Goal: Task Accomplishment & Management: Complete application form

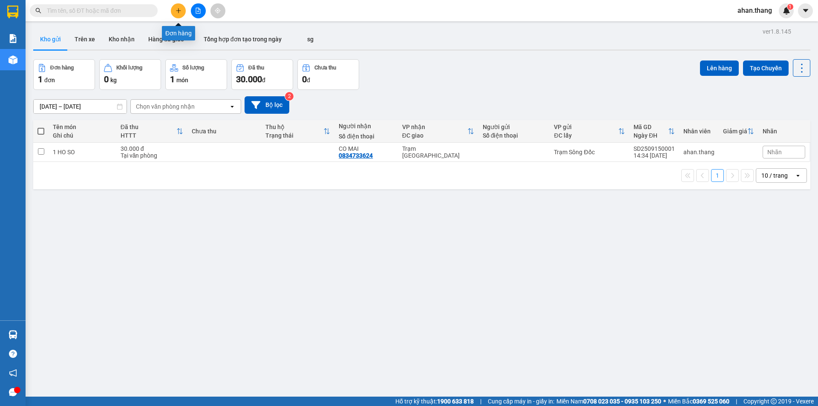
click at [178, 9] on icon "plus" at bounding box center [178, 11] width 6 height 6
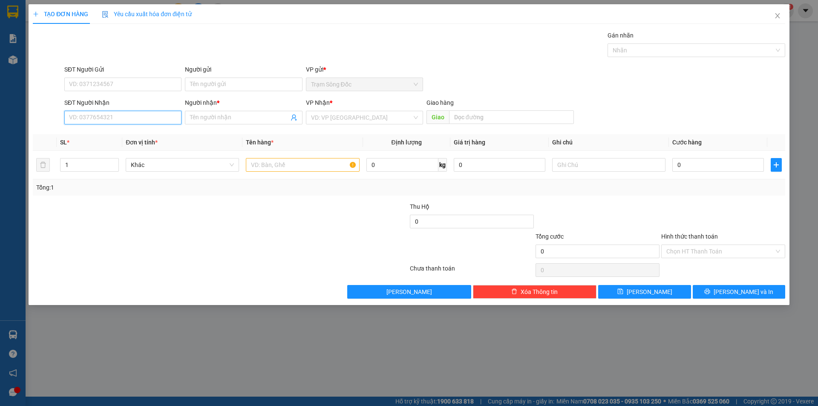
click at [135, 119] on input "SĐT Người Nhận" at bounding box center [122, 118] width 117 height 14
type input "0913634479"
click at [130, 132] on div "0913634479 - CHI NGA" at bounding box center [122, 134] width 107 height 9
type input "CHI NGA"
type input "0913634479"
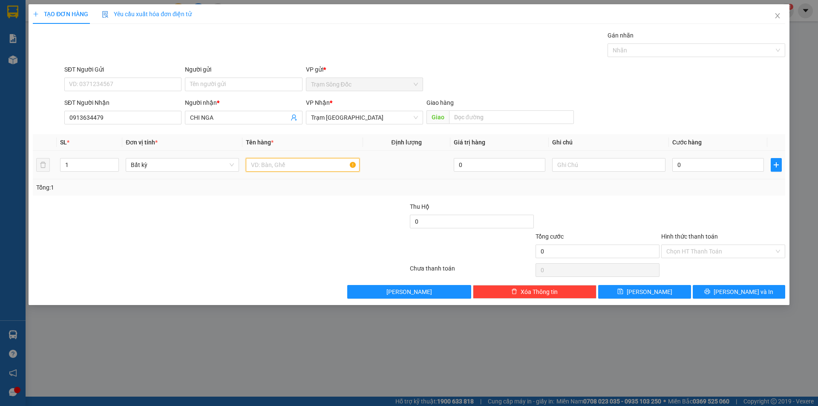
click at [287, 165] on input "text" at bounding box center [302, 165] width 113 height 14
type input "1 BAO"
click at [695, 162] on input "0" at bounding box center [718, 165] width 92 height 14
type input "7"
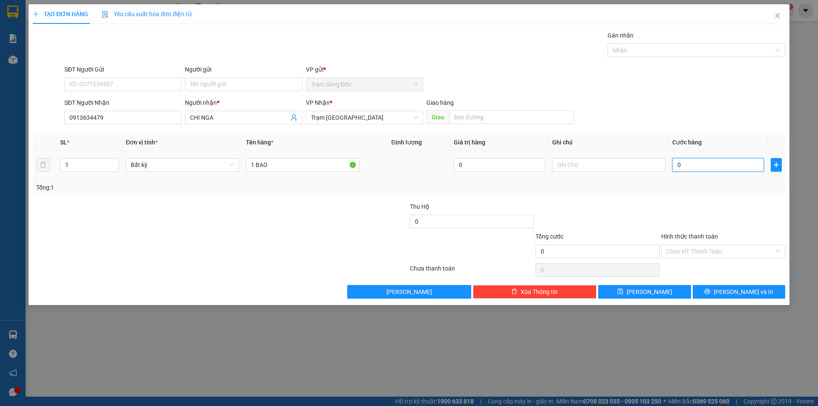
type input "7"
type input "70"
type input "70.000"
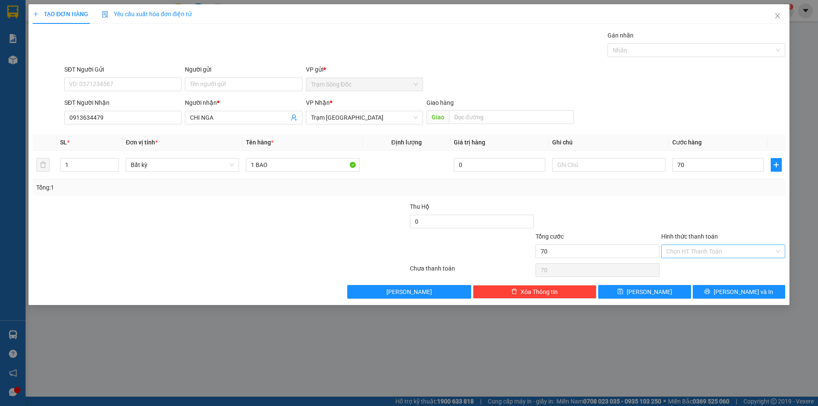
type input "70.000"
click at [698, 249] on input "Hình thức thanh toán" at bounding box center [720, 251] width 108 height 13
click at [702, 267] on div "Tại văn phòng" at bounding box center [723, 268] width 114 height 9
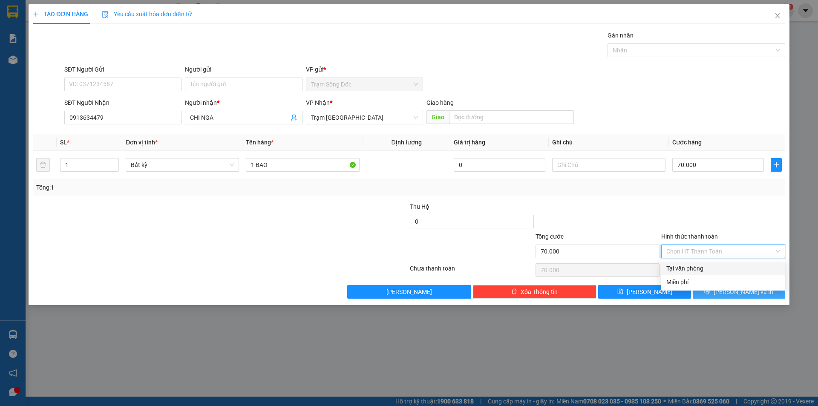
type input "0"
click at [712, 299] on div "TẠO ĐƠN HÀNG Yêu cầu xuất [PERSON_NAME] điện tử Transit Pickup Surcharge Ids Tr…" at bounding box center [409, 154] width 761 height 301
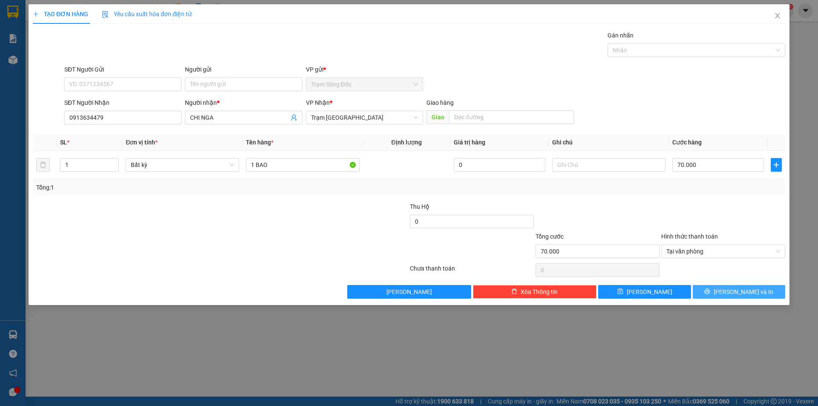
click at [713, 294] on button "[PERSON_NAME] và In" at bounding box center [738, 292] width 92 height 14
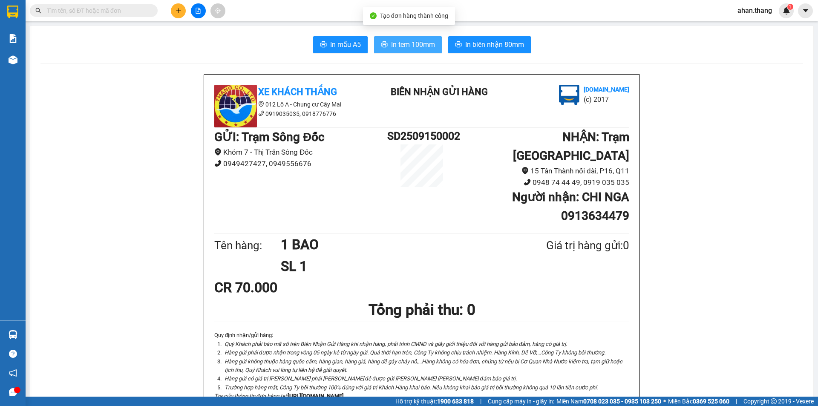
click at [411, 48] on span "In tem 100mm" at bounding box center [413, 44] width 44 height 11
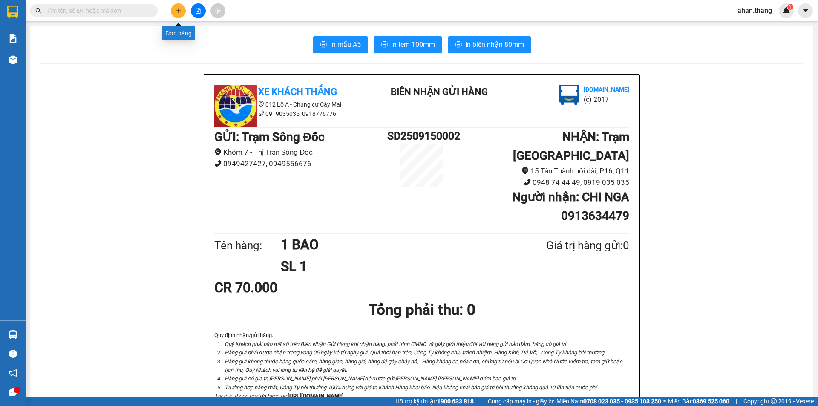
click at [179, 9] on icon "plus" at bounding box center [178, 11] width 6 height 6
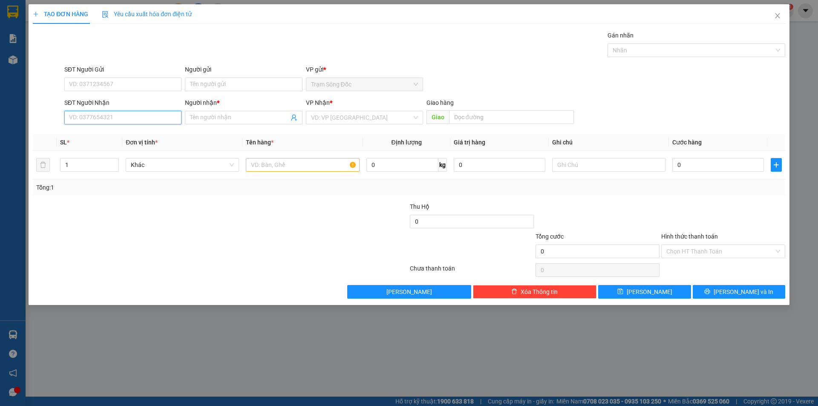
click at [118, 116] on input "SĐT Người Nhận" at bounding box center [122, 118] width 117 height 14
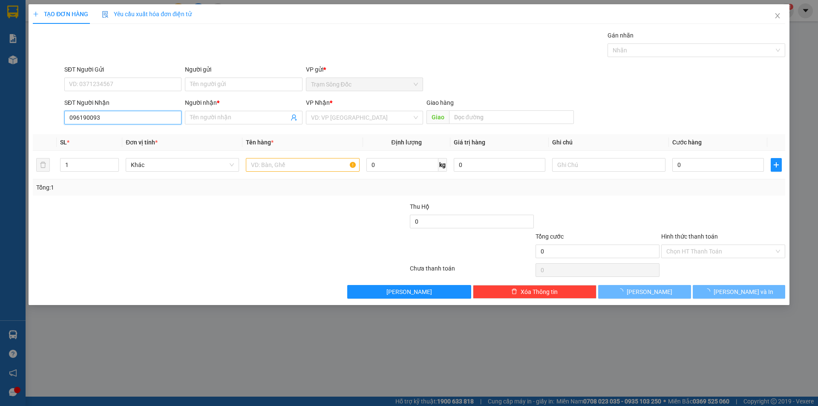
type input "0961900933"
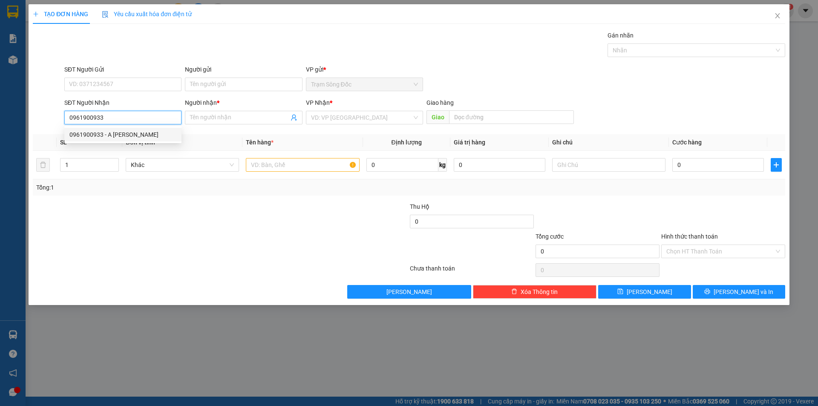
click at [118, 133] on div "0961900933 - A [PERSON_NAME]" at bounding box center [122, 134] width 107 height 9
type input "A CUONG"
type input "0961900933"
click at [308, 166] on input "text" at bounding box center [302, 165] width 113 height 14
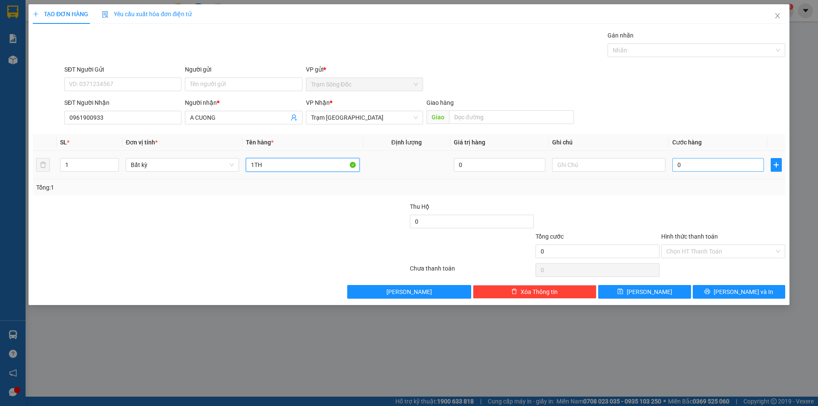
type input "1TH"
click at [698, 160] on input "0" at bounding box center [718, 165] width 92 height 14
type input "3"
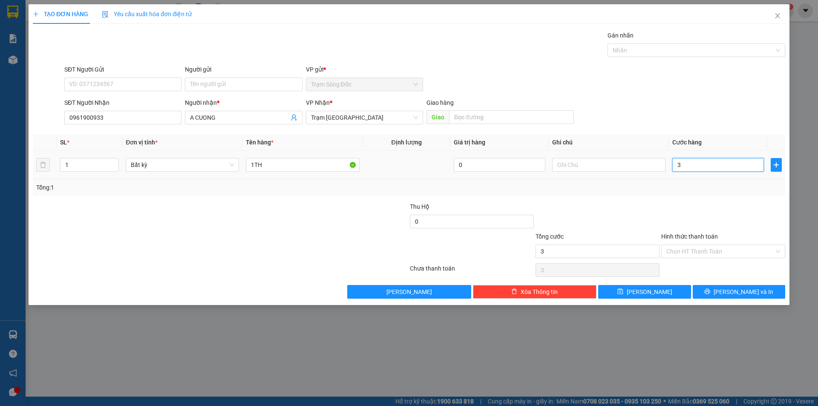
type input "30"
type input "30.000"
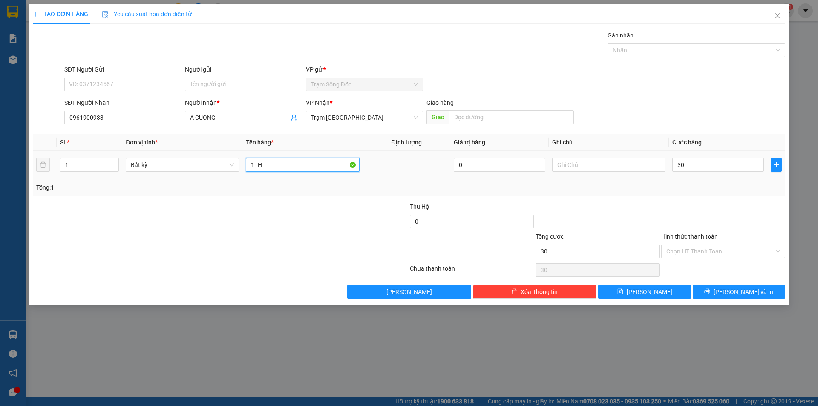
type input "30.000"
click at [270, 164] on input "1TH" at bounding box center [302, 165] width 113 height 14
type input "1MON"
click at [715, 247] on input "Hình thức thanh toán" at bounding box center [720, 251] width 108 height 13
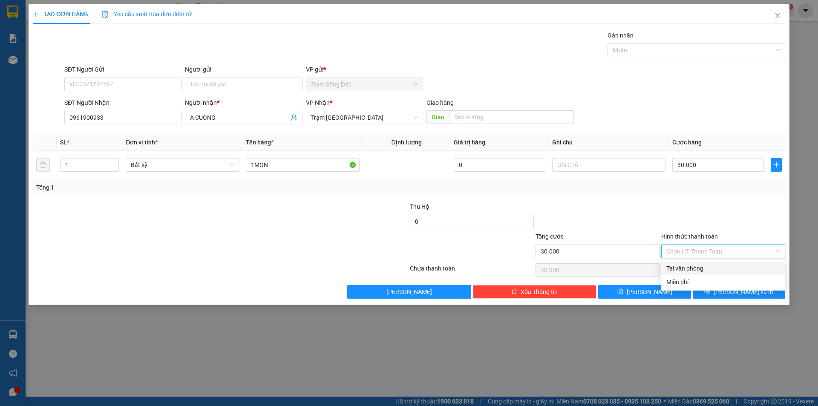
click at [716, 269] on div "Tại văn phòng" at bounding box center [723, 268] width 114 height 9
type input "0"
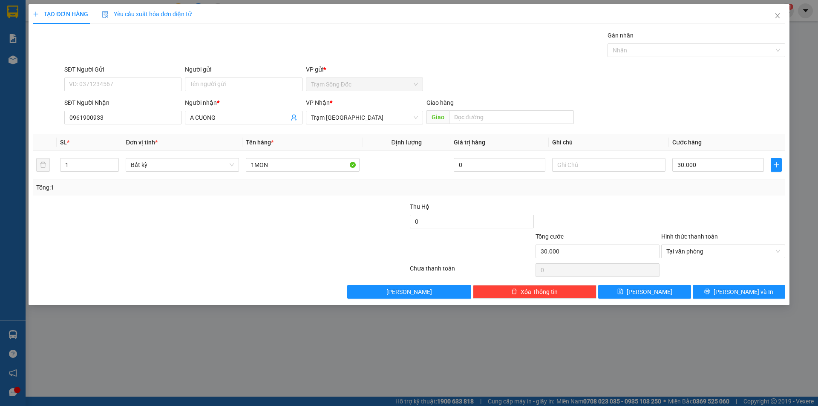
click at [724, 300] on div "TẠO ĐƠN HÀNG Yêu cầu xuất [PERSON_NAME] điện tử Transit Pickup Surcharge Ids Tr…" at bounding box center [409, 154] width 761 height 301
click at [710, 293] on icon "printer" at bounding box center [707, 291] width 6 height 6
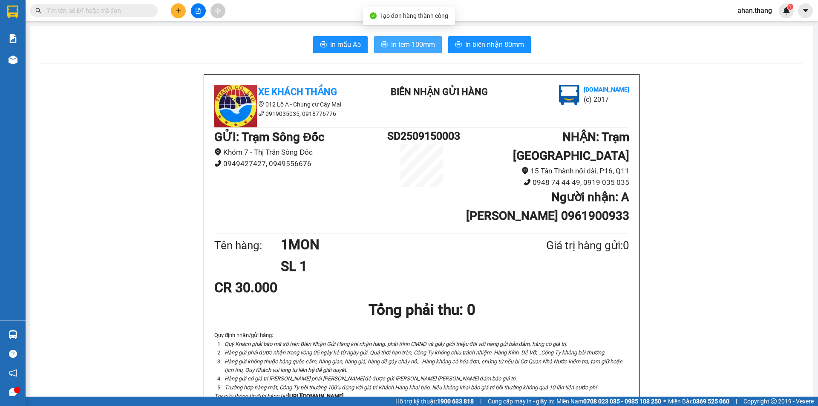
click at [407, 40] on span "In tem 100mm" at bounding box center [413, 44] width 44 height 11
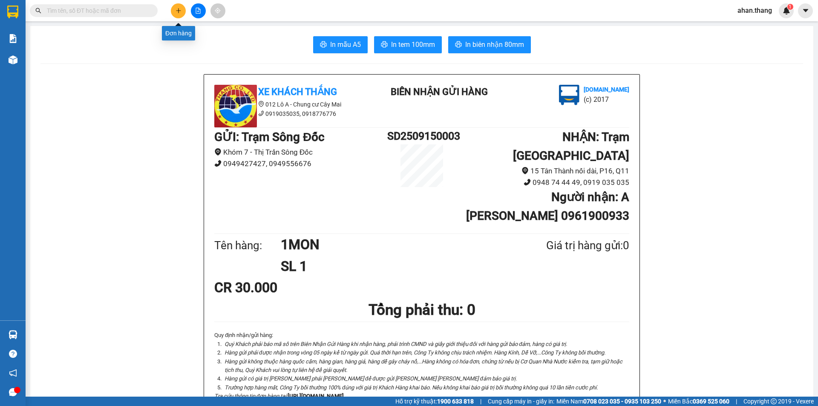
click at [175, 10] on icon "plus" at bounding box center [178, 11] width 6 height 6
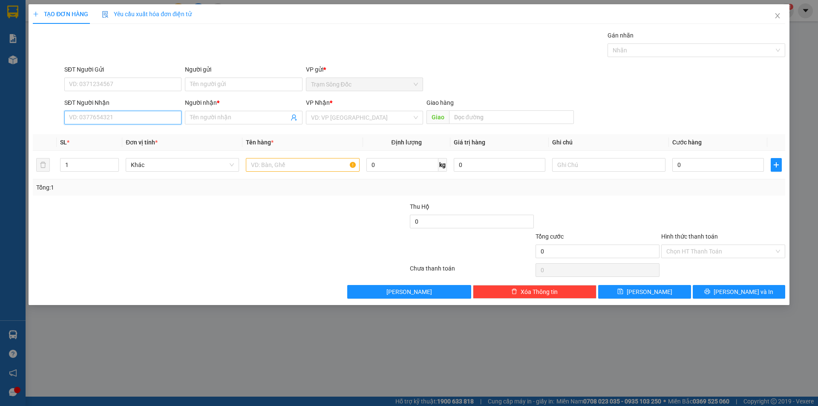
click at [124, 115] on input "SĐT Người Nhận" at bounding box center [122, 118] width 117 height 14
click at [132, 133] on div "0963098338 - SG" at bounding box center [122, 134] width 107 height 9
type input "0963098338"
type input "SG"
type input "0963098338"
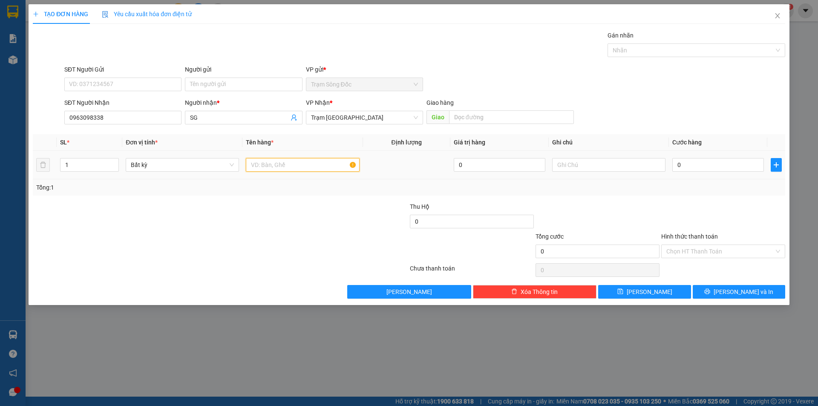
click at [322, 164] on input "text" at bounding box center [302, 165] width 113 height 14
type input "1TH"
click at [721, 166] on input "0" at bounding box center [718, 165] width 92 height 14
type input "1"
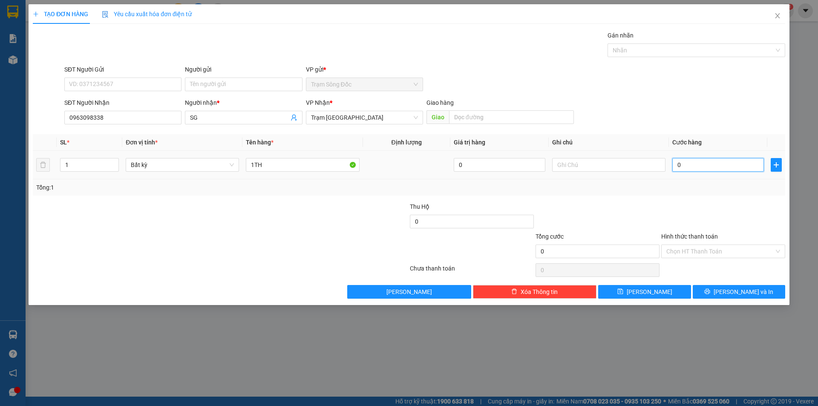
type input "1"
type input "10"
type input "100"
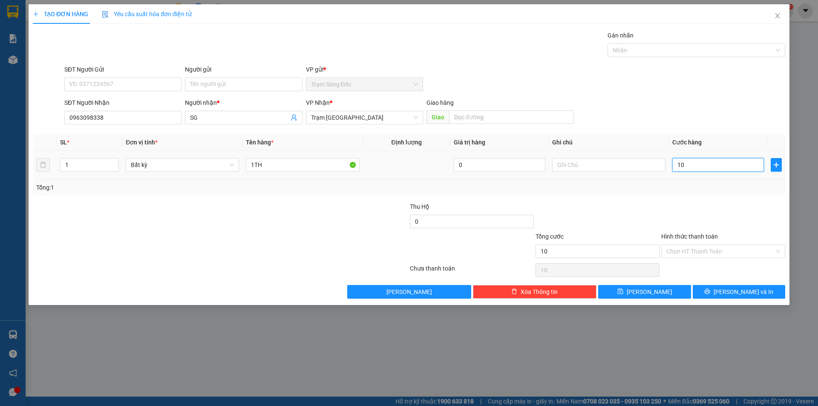
type input "100"
type input "100.000"
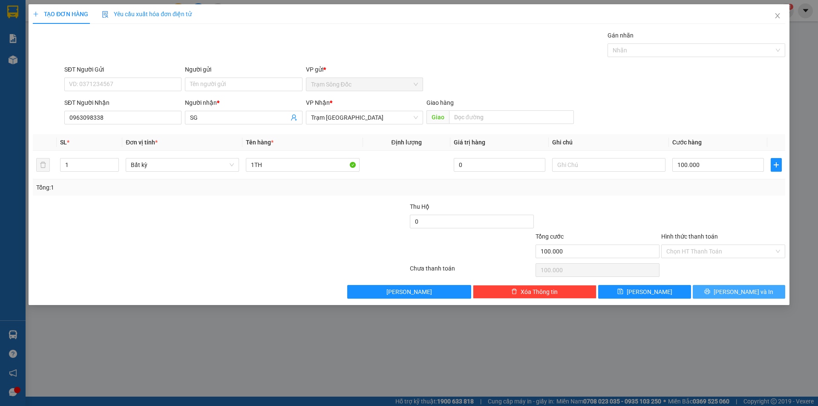
click at [710, 288] on icon "printer" at bounding box center [707, 291] width 6 height 6
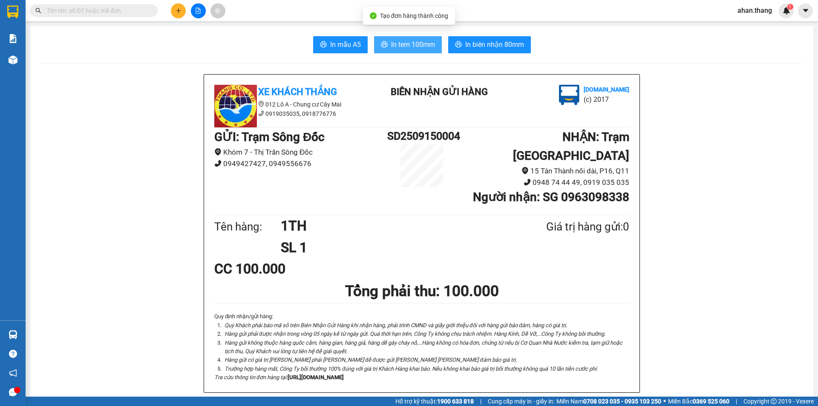
click at [427, 45] on span "In tem 100mm" at bounding box center [413, 44] width 44 height 11
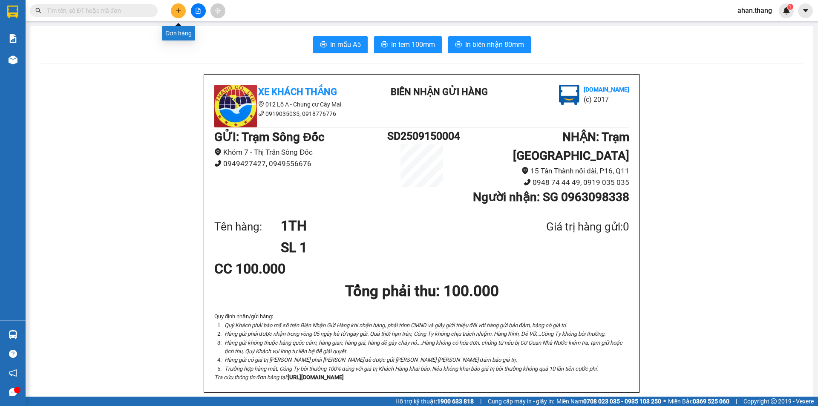
click at [175, 11] on icon "plus" at bounding box center [178, 11] width 6 height 6
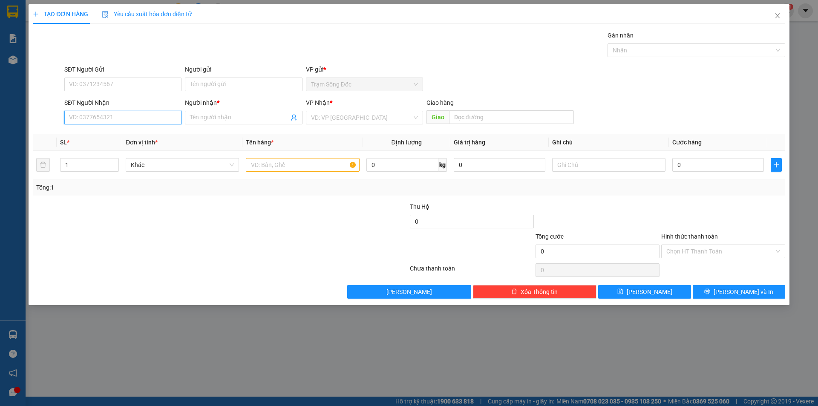
click at [123, 121] on input "SĐT Người Nhận" at bounding box center [122, 118] width 117 height 14
drag, startPoint x: 101, startPoint y: 135, endPoint x: 254, endPoint y: 194, distance: 163.7
click at [102, 135] on div "0947495227 - THÁI" at bounding box center [122, 134] width 107 height 9
type input "0947495227"
type input "THÁI"
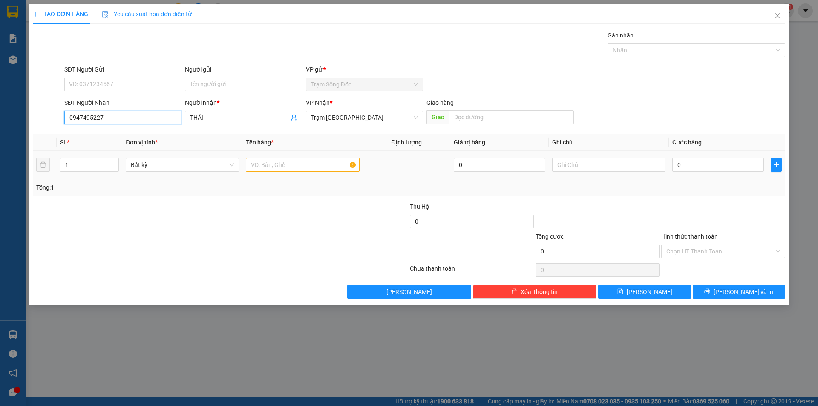
type input "0947495227"
click at [301, 166] on input "text" at bounding box center [302, 165] width 113 height 14
type input "1TH"
click at [698, 163] on input "0" at bounding box center [718, 165] width 92 height 14
type input "5"
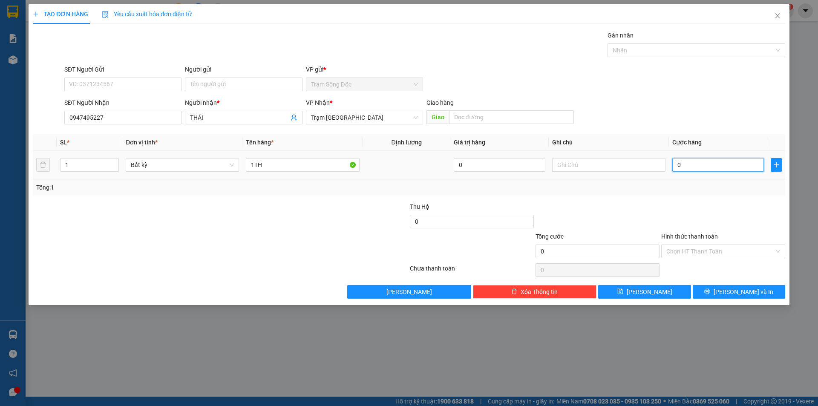
type input "5"
type input "50"
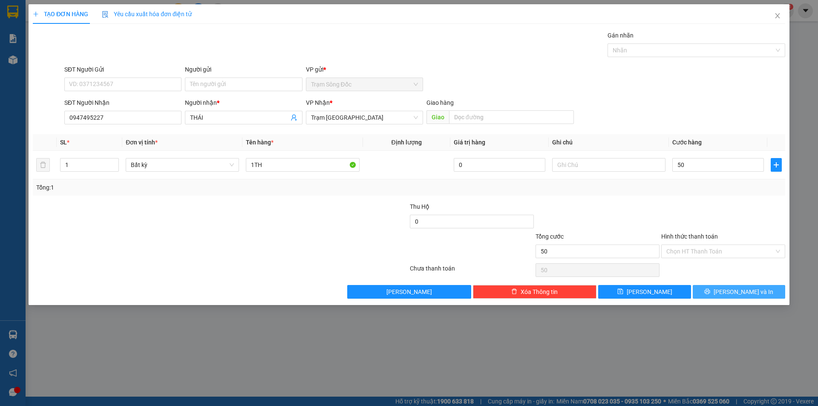
type input "50.000"
click at [712, 292] on button "[PERSON_NAME] và In" at bounding box center [738, 292] width 92 height 14
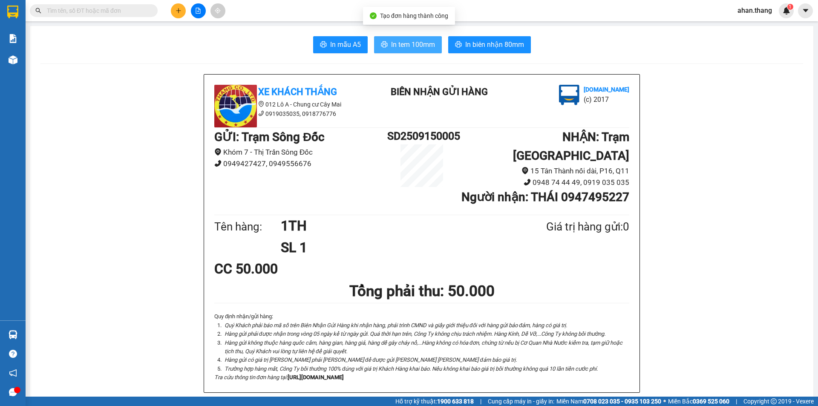
click at [407, 46] on span "In tem 100mm" at bounding box center [413, 44] width 44 height 11
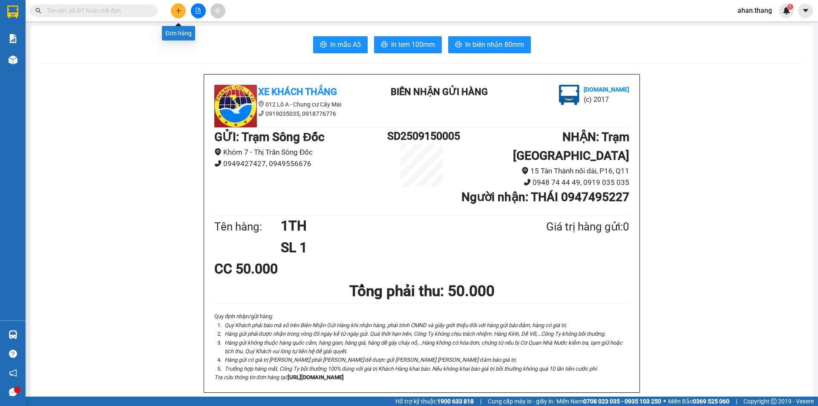
click at [175, 9] on button at bounding box center [178, 10] width 15 height 15
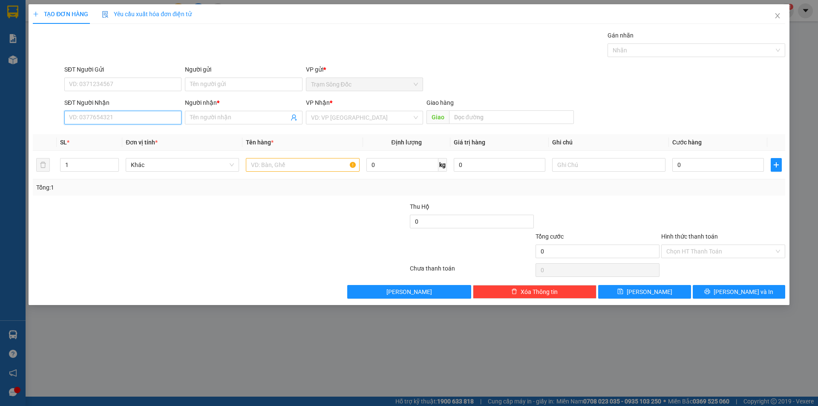
click at [100, 117] on input "SĐT Người Nhận" at bounding box center [122, 118] width 117 height 14
type input "0345422221"
click at [232, 115] on input "Người nhận *" at bounding box center [239, 117] width 98 height 9
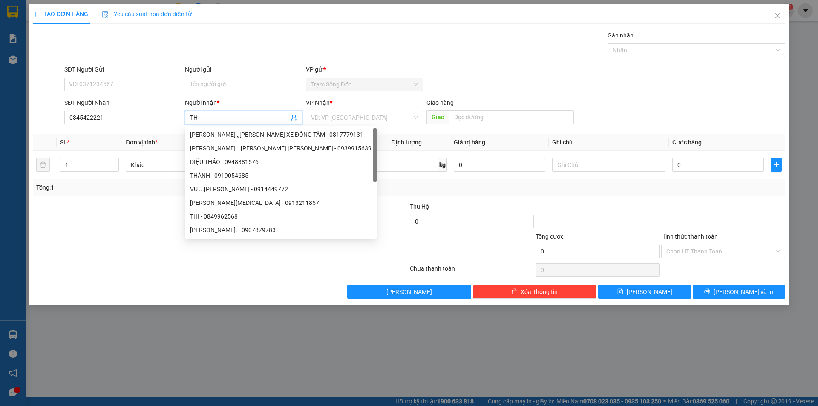
type input "T"
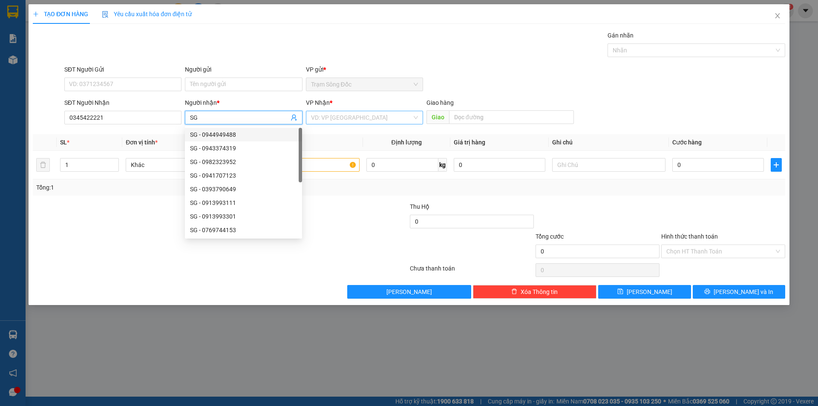
type input "SG"
click at [341, 118] on input "search" at bounding box center [361, 117] width 101 height 13
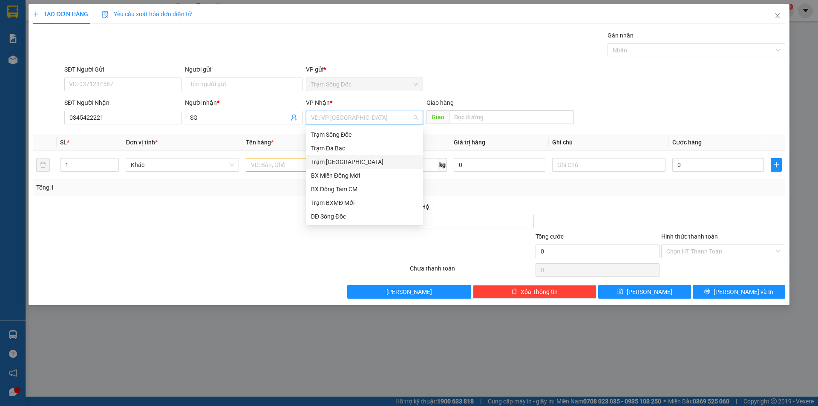
click at [336, 159] on div "Trạm [GEOGRAPHIC_DATA]" at bounding box center [364, 161] width 107 height 9
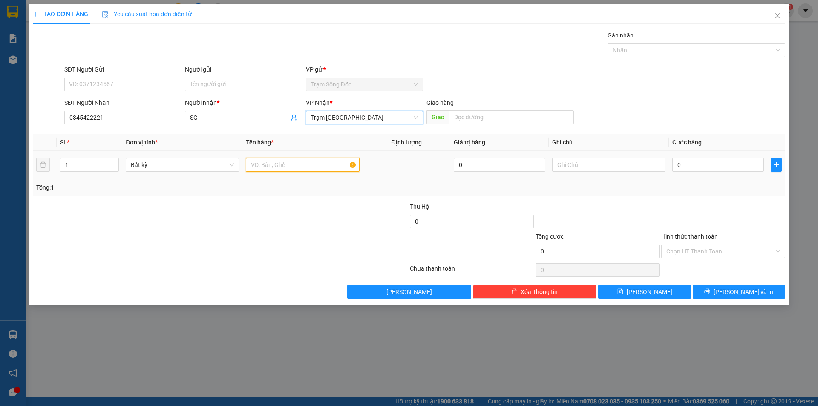
click at [279, 163] on input "text" at bounding box center [302, 165] width 113 height 14
type input "1TH"
click at [732, 169] on input "0" at bounding box center [718, 165] width 92 height 14
type input "4"
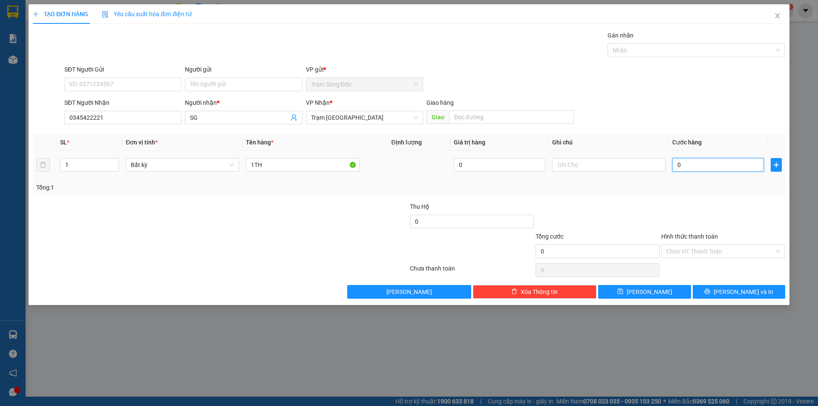
type input "4"
type input "40"
type input "40.000"
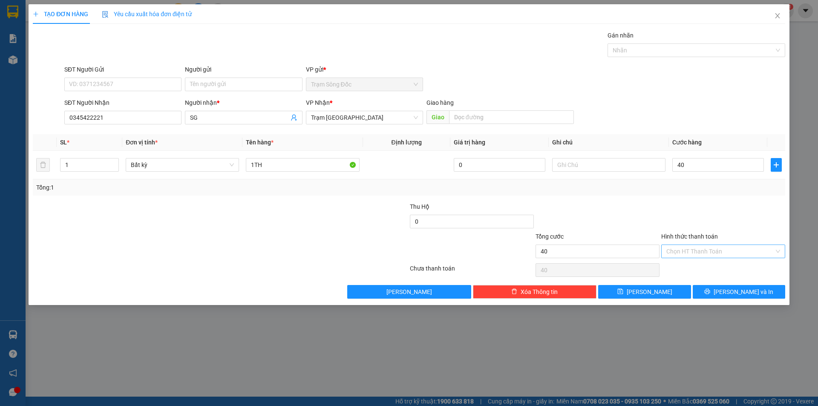
type input "40.000"
click at [725, 252] on input "Hình thức thanh toán" at bounding box center [720, 251] width 108 height 13
click at [725, 264] on div "Tại văn phòng" at bounding box center [723, 268] width 114 height 9
type input "0"
click at [726, 287] on button "[PERSON_NAME] và In" at bounding box center [738, 292] width 92 height 14
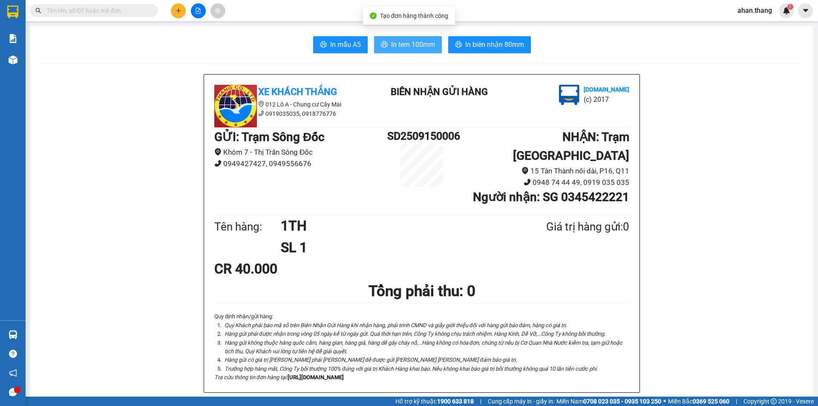
click at [424, 43] on span "In tem 100mm" at bounding box center [413, 44] width 44 height 11
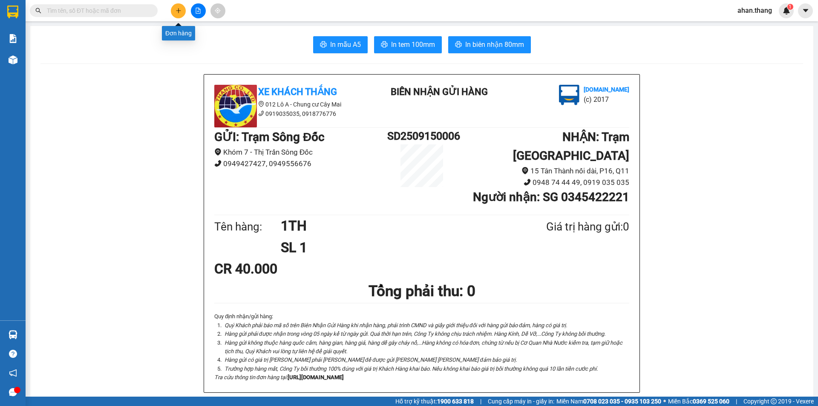
click at [174, 14] on button at bounding box center [178, 10] width 15 height 15
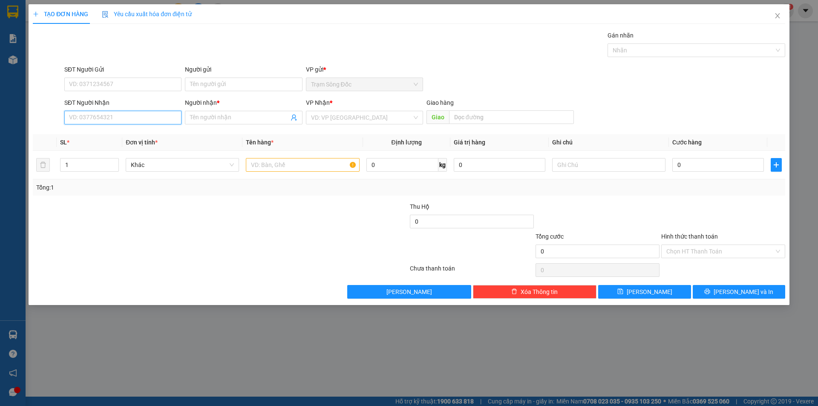
click at [142, 116] on input "SĐT Người Nhận" at bounding box center [122, 118] width 117 height 14
type input "0969720207"
click at [129, 135] on div "0969720207 - [PERSON_NAME]" at bounding box center [122, 134] width 107 height 9
type input "MAI ANH"
type input "0969720207"
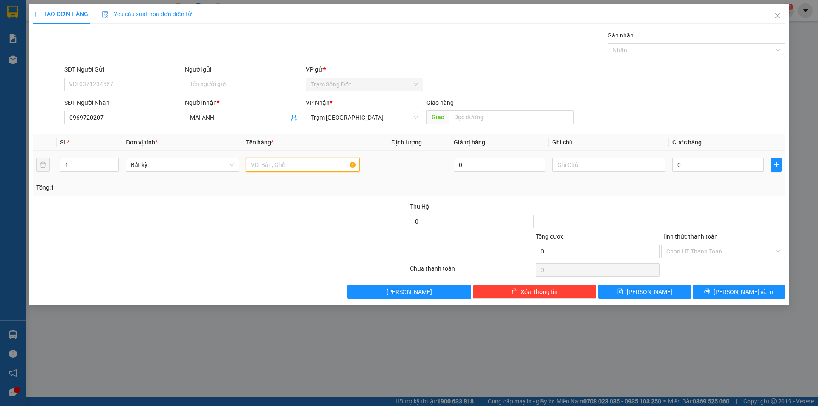
click at [287, 164] on input "text" at bounding box center [302, 165] width 113 height 14
click at [741, 166] on input "0" at bounding box center [718, 165] width 92 height 14
click at [329, 165] on input "1XE.69N1.60050" at bounding box center [302, 165] width 113 height 14
type input "1XE.69N1.60050 [PERSON_NAME]"
click at [703, 159] on input "0" at bounding box center [718, 165] width 92 height 14
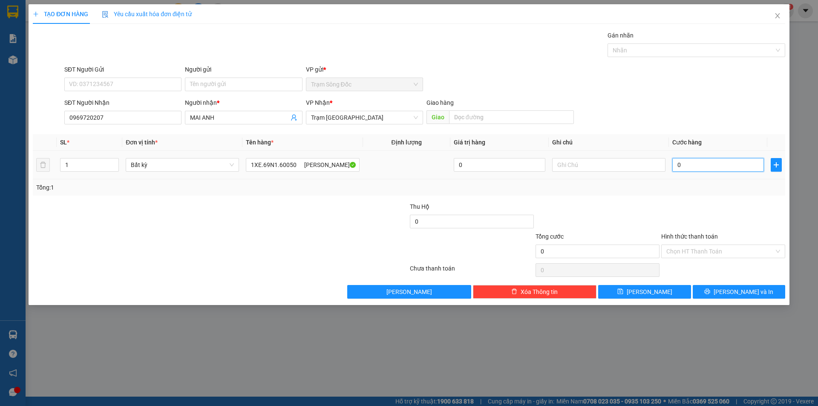
type input "5"
type input "50"
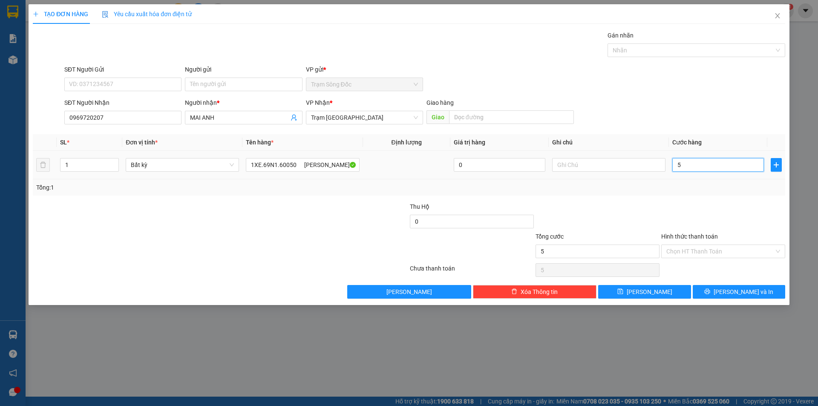
type input "50"
type input "500"
type input "500.000"
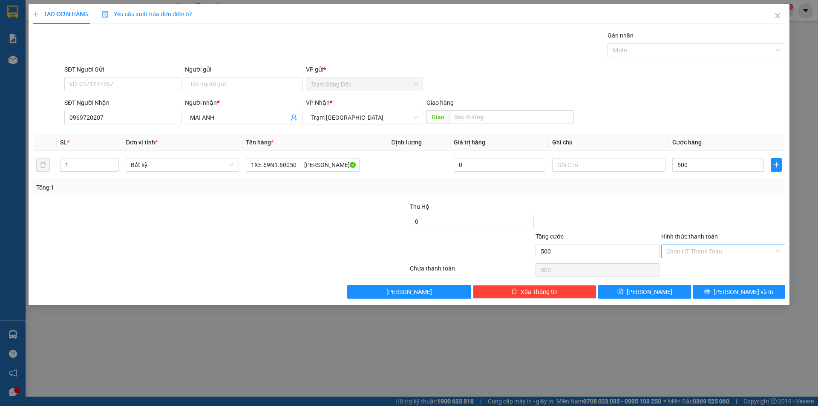
type input "500.000"
click at [702, 251] on input "Hình thức thanh toán" at bounding box center [720, 251] width 108 height 13
click at [703, 269] on div "Tại văn phòng" at bounding box center [723, 268] width 114 height 9
type input "0"
click at [709, 293] on button "[PERSON_NAME] và In" at bounding box center [738, 292] width 92 height 14
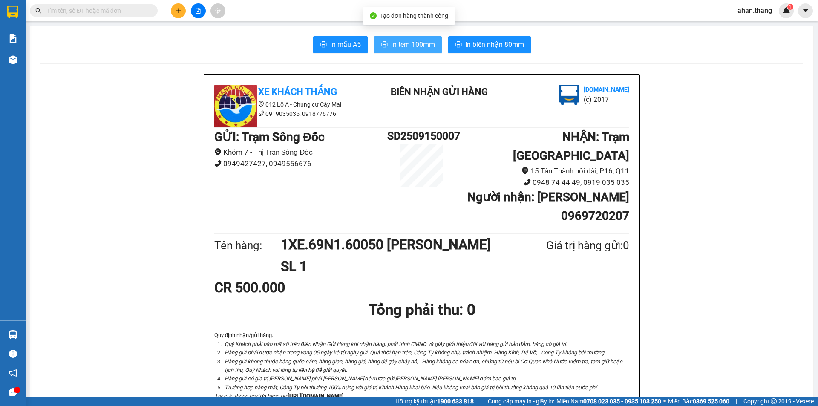
drag, startPoint x: 414, startPoint y: 46, endPoint x: 421, endPoint y: 93, distance: 47.8
click at [414, 45] on span "In tem 100mm" at bounding box center [413, 44] width 44 height 11
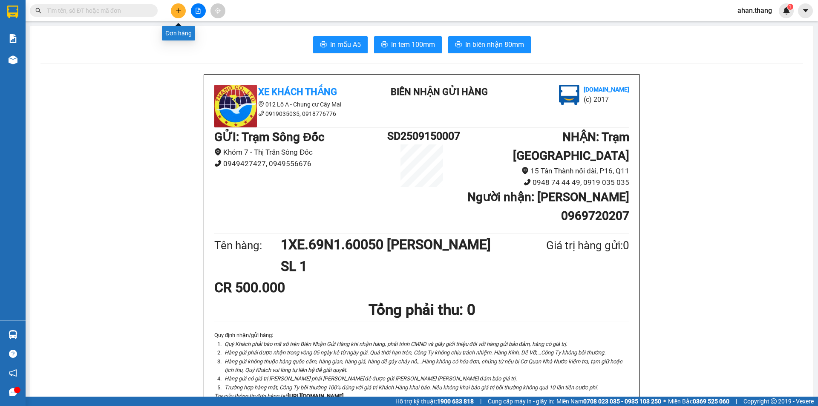
click at [179, 11] on icon "plus" at bounding box center [178, 11] width 6 height 6
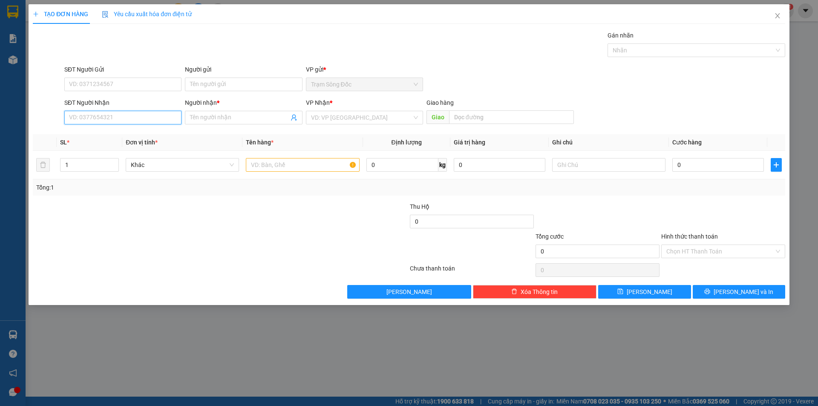
click at [140, 119] on input "SĐT Người Nhận" at bounding box center [122, 118] width 117 height 14
type input "0903970468"
click at [230, 116] on input "Người nhận *" at bounding box center [239, 117] width 98 height 9
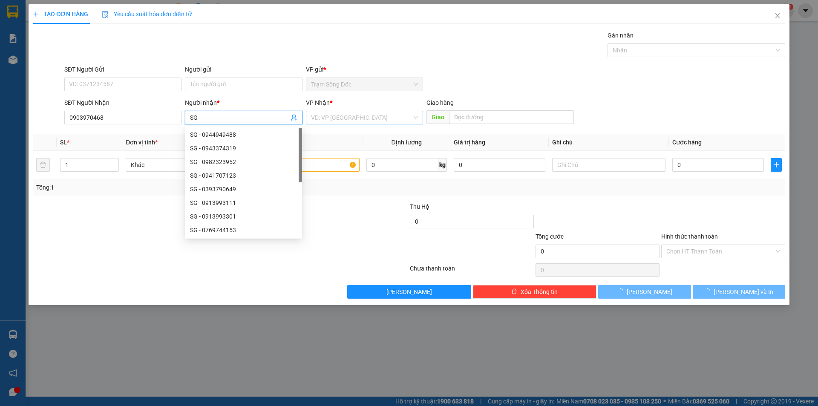
type input "SG"
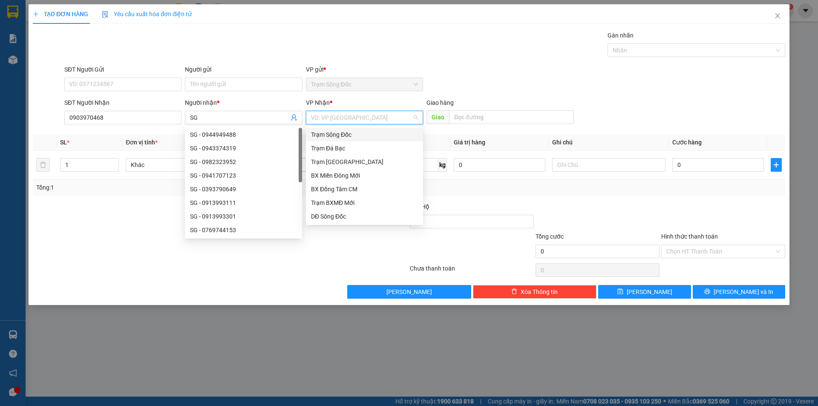
click at [350, 118] on input "search" at bounding box center [361, 117] width 101 height 13
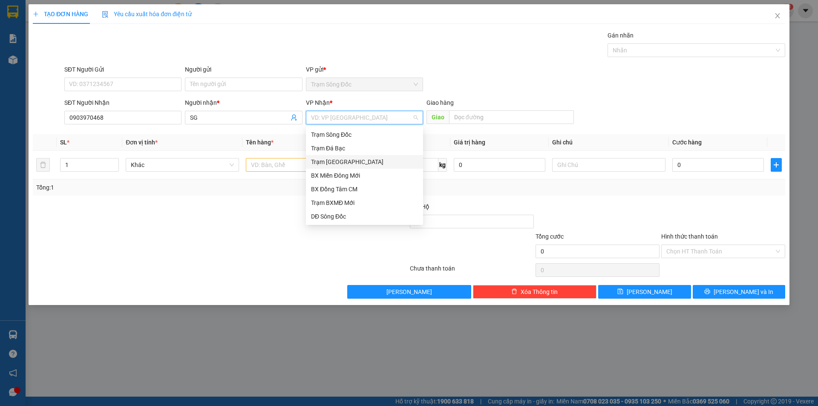
click at [345, 162] on div "Trạm [GEOGRAPHIC_DATA]" at bounding box center [364, 161] width 107 height 9
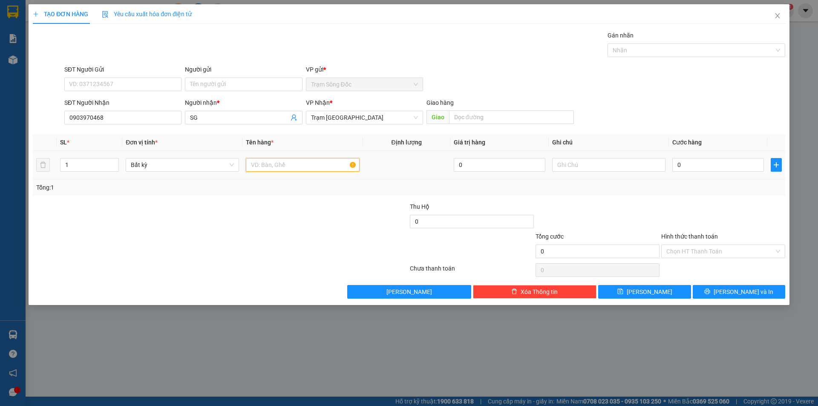
click at [297, 164] on input "text" at bounding box center [302, 165] width 113 height 14
type input "1TH"
click at [501, 115] on input "text" at bounding box center [511, 117] width 125 height 14
type input "THU DUC"
click at [734, 166] on input "0" at bounding box center [718, 165] width 92 height 14
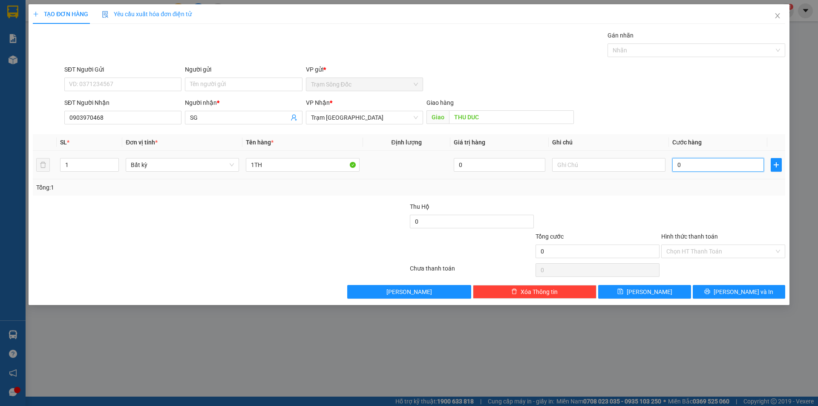
type input "5"
type input "50"
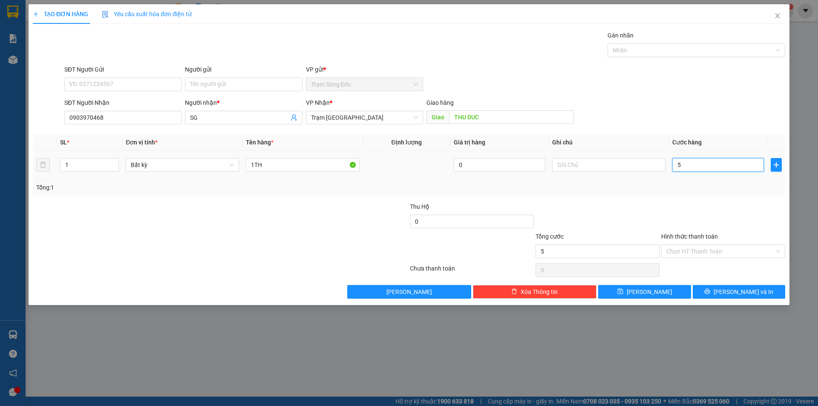
type input "50"
type input "50.000"
click at [729, 288] on button "[PERSON_NAME] và In" at bounding box center [738, 292] width 92 height 14
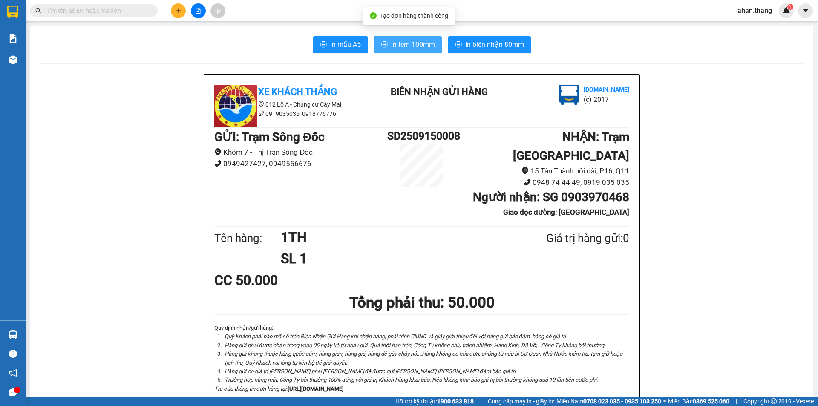
click at [408, 41] on span "In tem 100mm" at bounding box center [413, 44] width 44 height 11
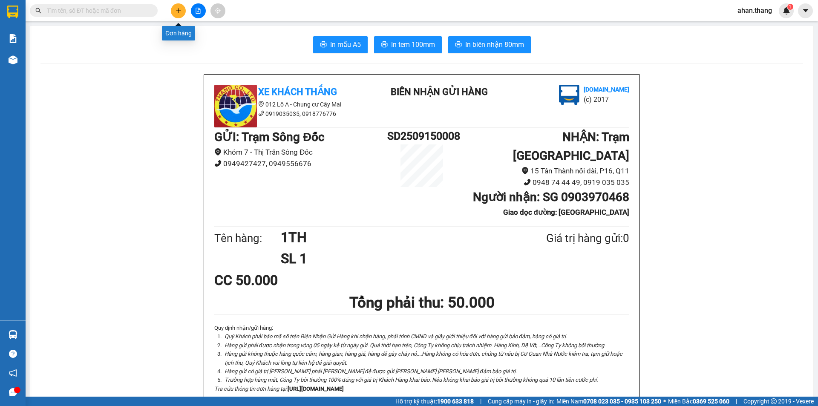
click at [175, 12] on icon "plus" at bounding box center [178, 11] width 6 height 6
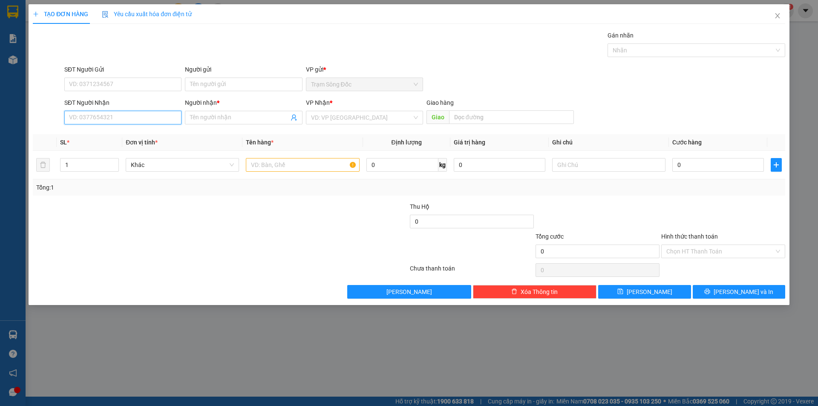
click at [138, 115] on input "SĐT Người Nhận" at bounding box center [122, 118] width 117 height 14
click at [106, 134] on div "0878865133 - [PERSON_NAME]" at bounding box center [122, 134] width 107 height 9
type input "0878865133"
type input "HAN"
type input "UNG BUU"
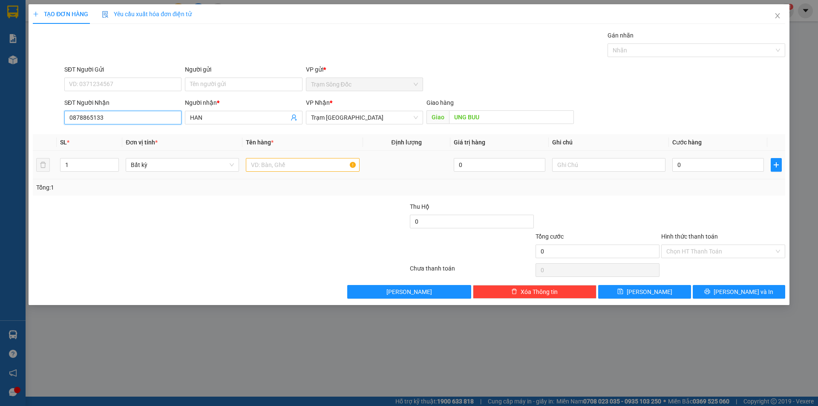
type input "0878865133"
click at [287, 165] on input "text" at bounding box center [302, 165] width 113 height 14
type input "1TH"
click at [716, 161] on input "0" at bounding box center [718, 165] width 92 height 14
type input "6"
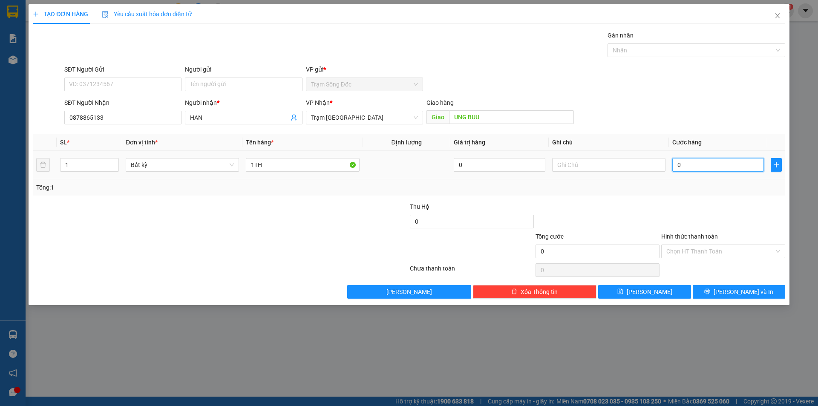
type input "6"
type input "60"
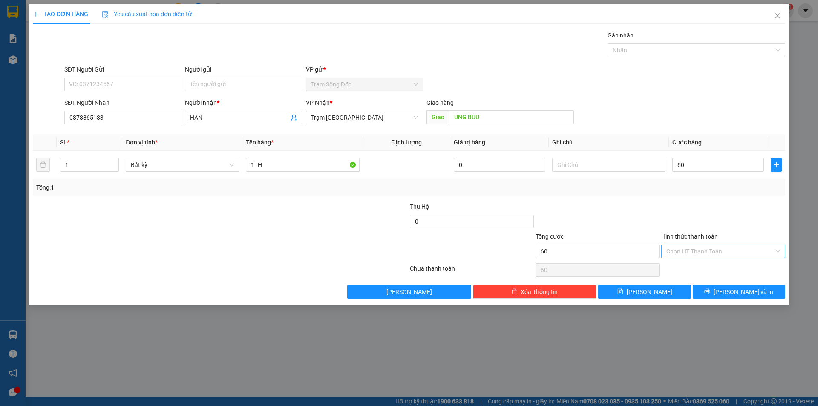
type input "60.000"
click at [722, 253] on input "Hình thức thanh toán" at bounding box center [720, 251] width 108 height 13
click at [725, 269] on div "Tại văn phòng" at bounding box center [723, 268] width 114 height 9
type input "0"
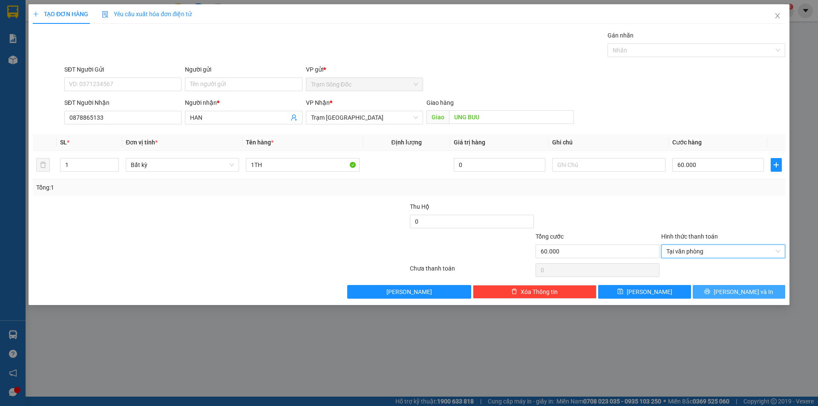
click at [710, 291] on icon "printer" at bounding box center [707, 291] width 6 height 6
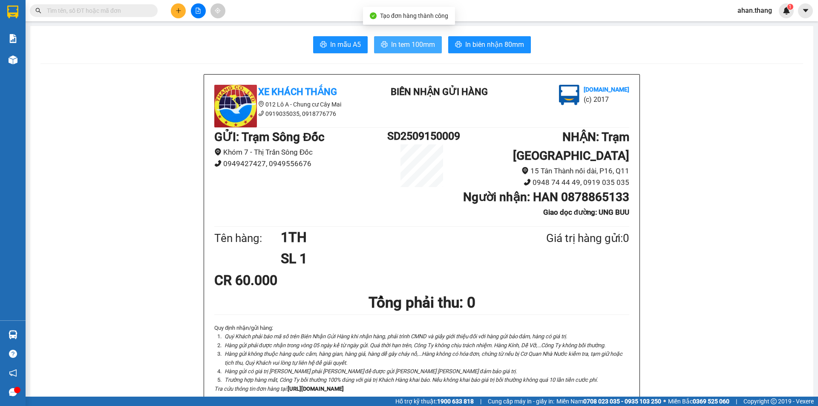
click at [418, 45] on span "In tem 100mm" at bounding box center [413, 44] width 44 height 11
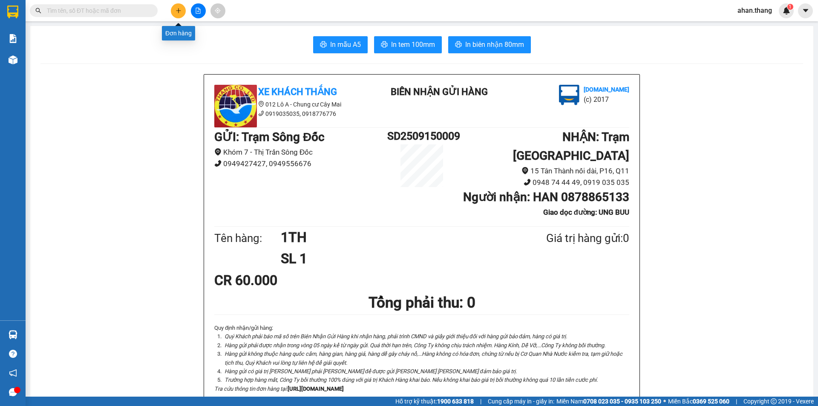
click at [180, 12] on icon "plus" at bounding box center [178, 11] width 6 height 6
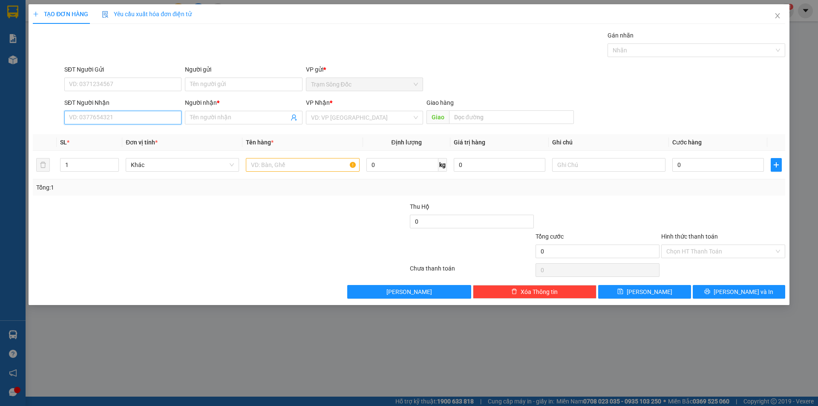
click at [149, 118] on input "SĐT Người Nhận" at bounding box center [122, 118] width 117 height 14
type input "0917373399"
click at [129, 136] on div "0917373399 - K TEN" at bounding box center [122, 134] width 107 height 9
type input "K TEN"
type input "[PERSON_NAME]"
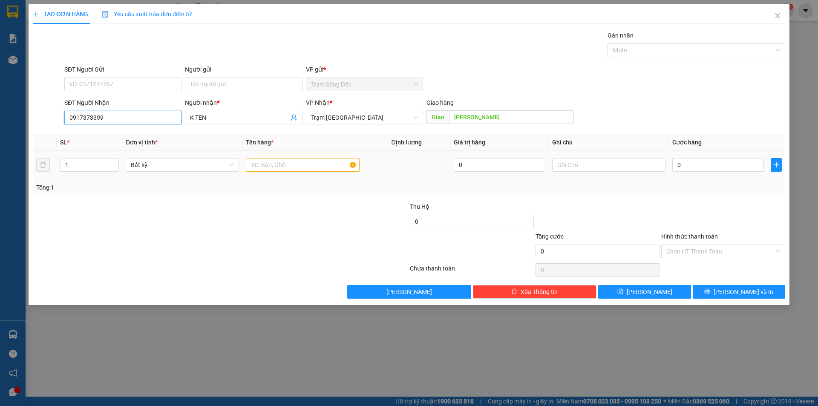
type input "0917373399"
click at [288, 166] on input "text" at bounding box center [302, 165] width 113 height 14
type input "1TH"
click at [711, 165] on input "0" at bounding box center [718, 165] width 92 height 14
type input "1"
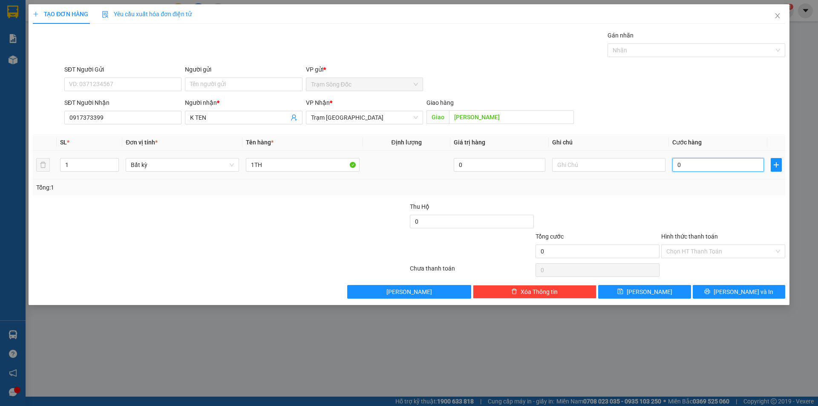
type input "1"
type input "12"
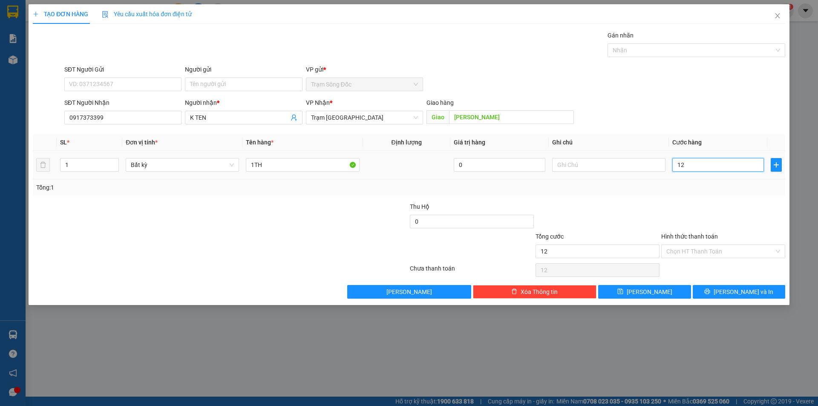
type input "120"
type input "120.000"
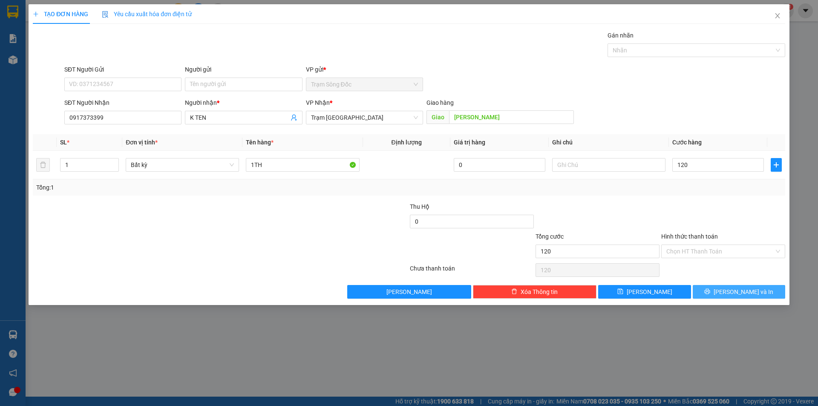
type input "120.000"
click at [715, 291] on button "[PERSON_NAME] và In" at bounding box center [738, 292] width 92 height 14
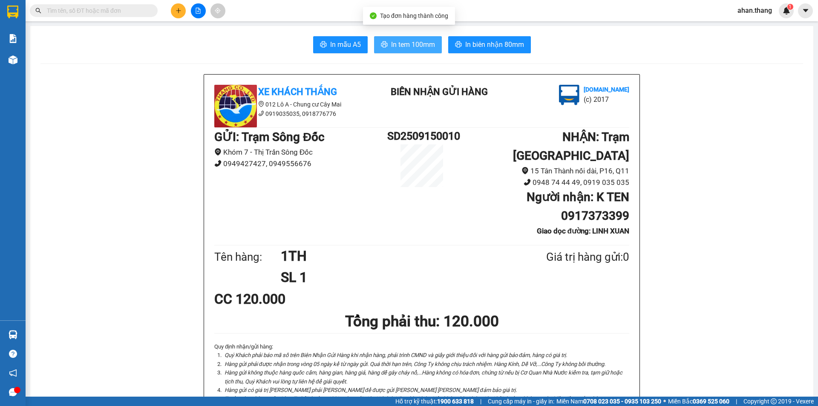
click at [387, 44] on button "In tem 100mm" at bounding box center [408, 44] width 68 height 17
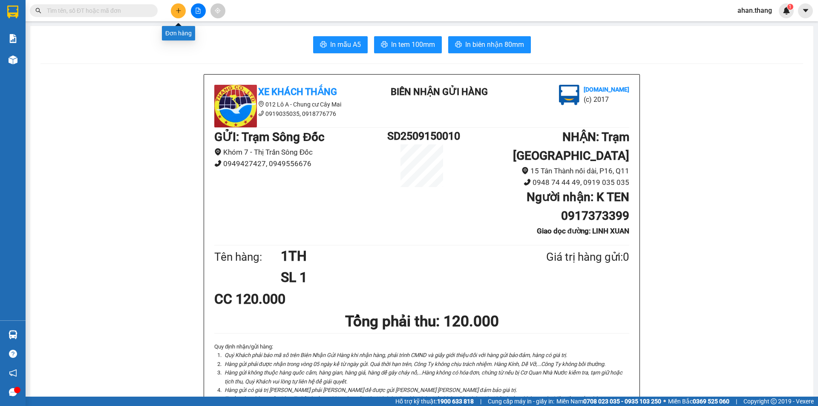
click at [180, 10] on icon "plus" at bounding box center [178, 11] width 6 height 6
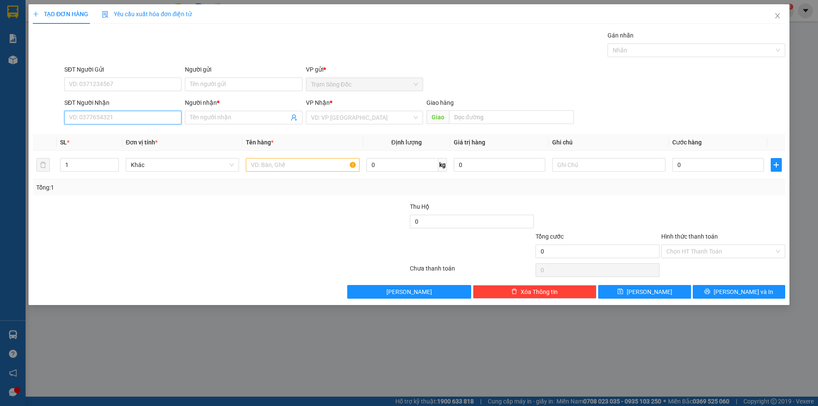
click at [132, 118] on input "SĐT Người Nhận" at bounding box center [122, 118] width 117 height 14
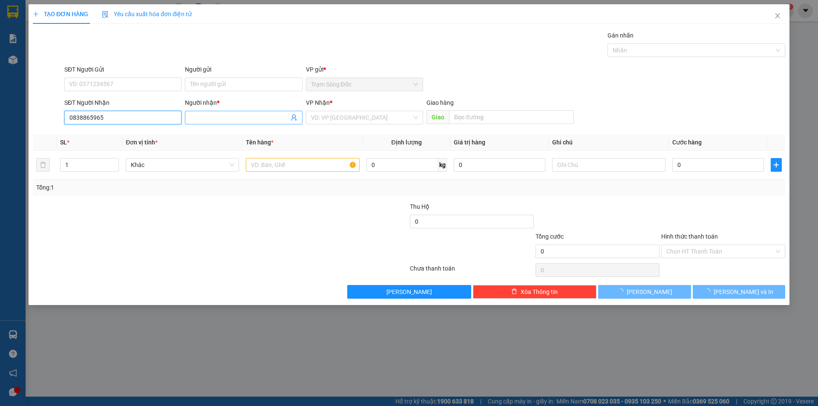
type input "0838865965"
click at [216, 117] on input "Người nhận *" at bounding box center [239, 117] width 98 height 9
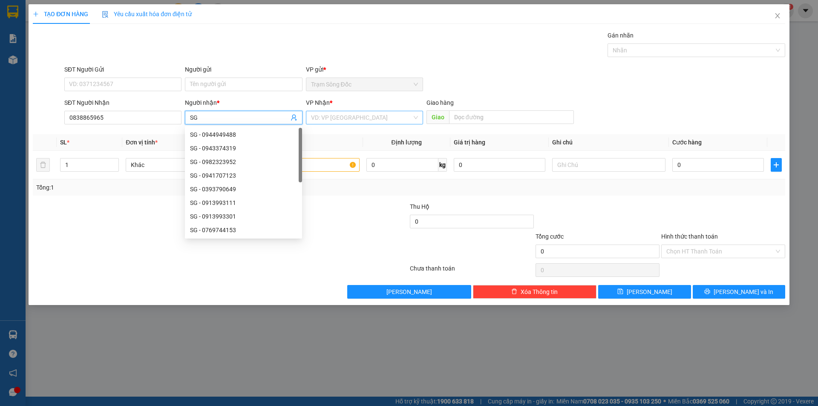
type input "SG"
click at [332, 118] on input "search" at bounding box center [361, 117] width 101 height 13
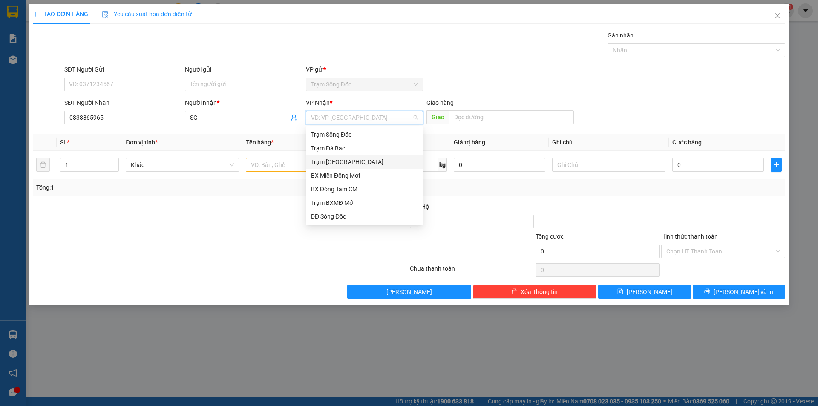
click at [336, 164] on div "Trạm [GEOGRAPHIC_DATA]" at bounding box center [364, 161] width 107 height 9
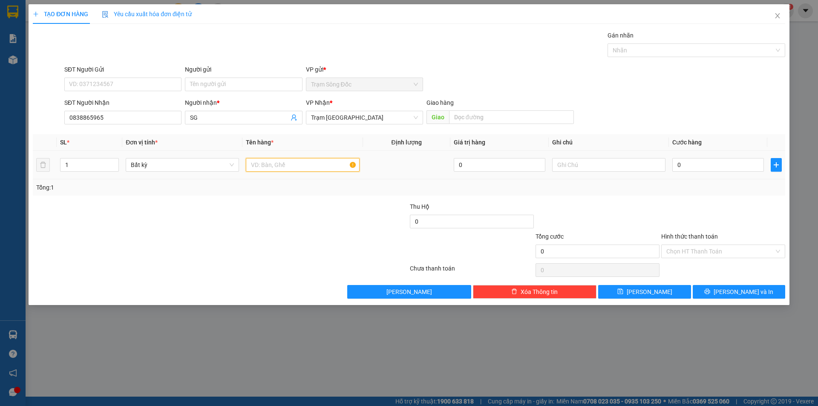
click at [287, 167] on input "text" at bounding box center [302, 165] width 113 height 14
type input "1TH"
click at [698, 165] on input "0" at bounding box center [718, 165] width 92 height 14
type input "5"
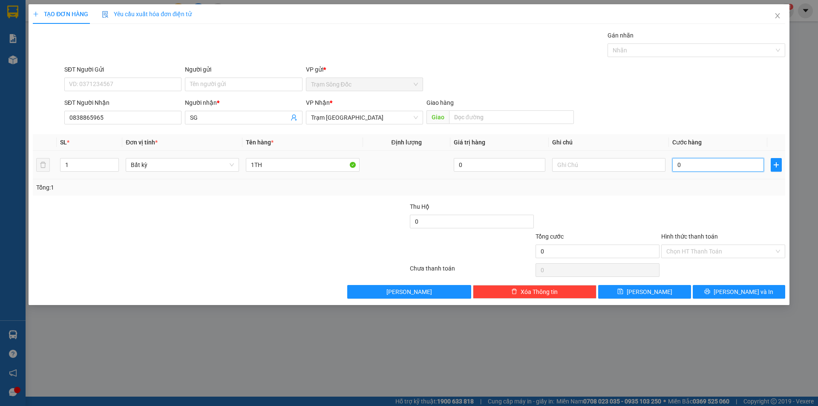
type input "5"
type input "50"
type input "50.000"
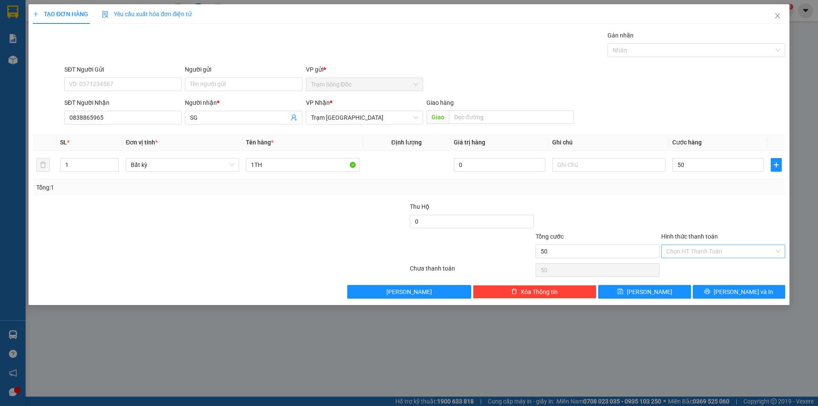
type input "50.000"
click at [717, 250] on input "Hình thức thanh toán" at bounding box center [720, 251] width 108 height 13
click at [715, 267] on div "Tại văn phòng" at bounding box center [723, 268] width 114 height 9
type input "0"
click at [713, 292] on button "[PERSON_NAME] và In" at bounding box center [738, 292] width 92 height 14
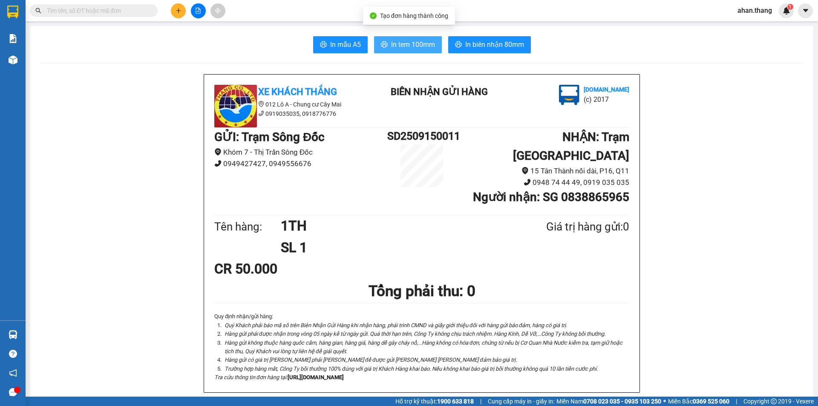
click at [405, 41] on span "In tem 100mm" at bounding box center [413, 44] width 44 height 11
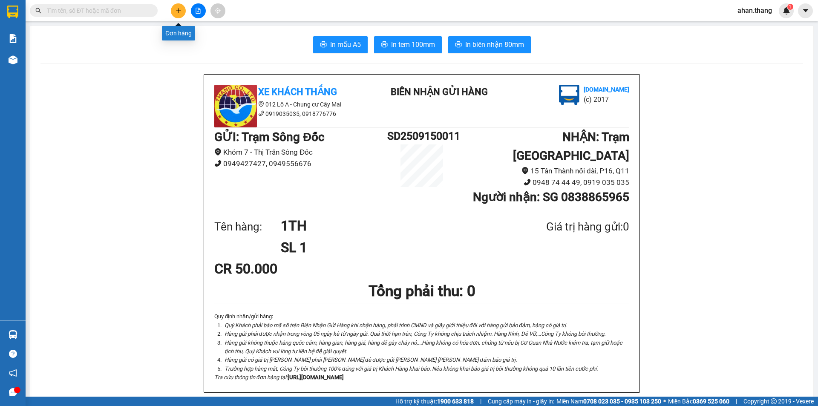
click at [182, 11] on button at bounding box center [178, 10] width 15 height 15
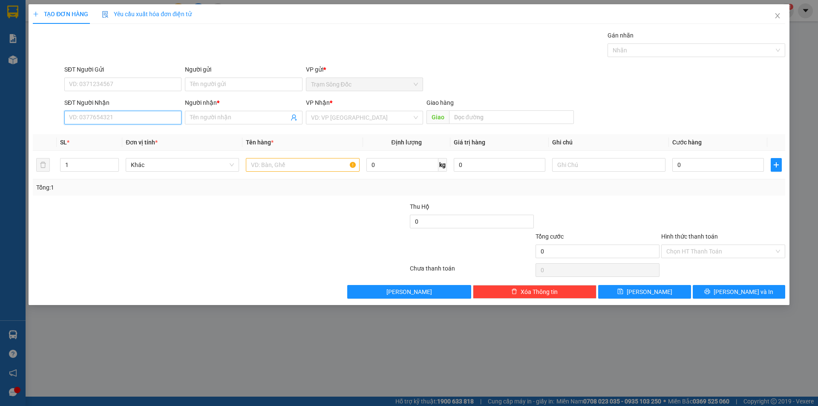
click at [92, 120] on input "SĐT Người Nhận" at bounding box center [122, 118] width 117 height 14
type input "0937960827"
click at [220, 115] on input "Người nhận *" at bounding box center [239, 117] width 98 height 9
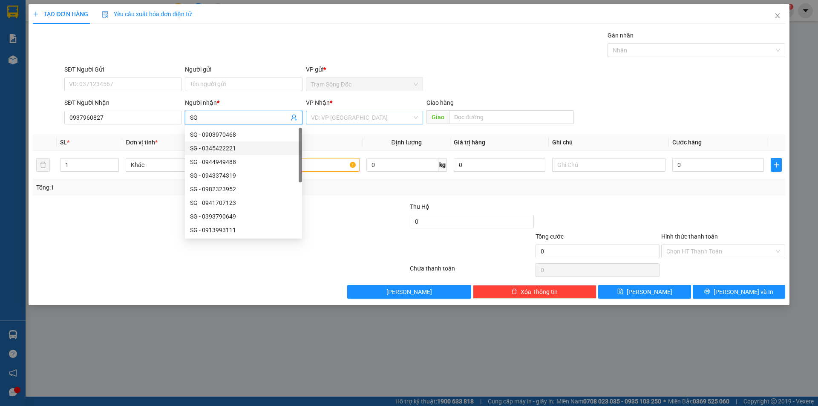
type input "SG"
drag, startPoint x: 349, startPoint y: 119, endPoint x: 350, endPoint y: 125, distance: 6.0
click at [349, 118] on input "search" at bounding box center [361, 117] width 101 height 13
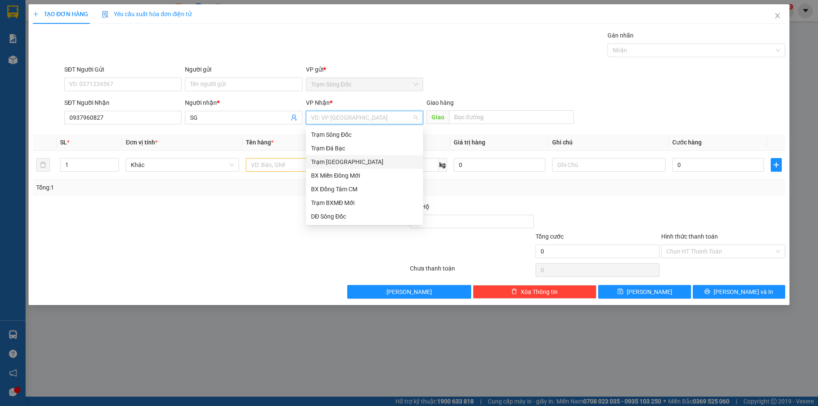
click at [346, 160] on div "Trạm [GEOGRAPHIC_DATA]" at bounding box center [364, 161] width 107 height 9
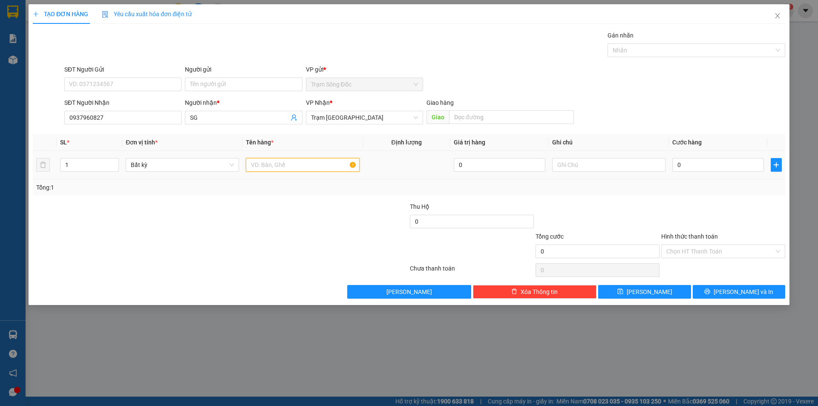
click at [266, 167] on input "text" at bounding box center [302, 165] width 113 height 14
type input "1TH"
click at [703, 163] on input "0" at bounding box center [718, 165] width 92 height 14
type input "5"
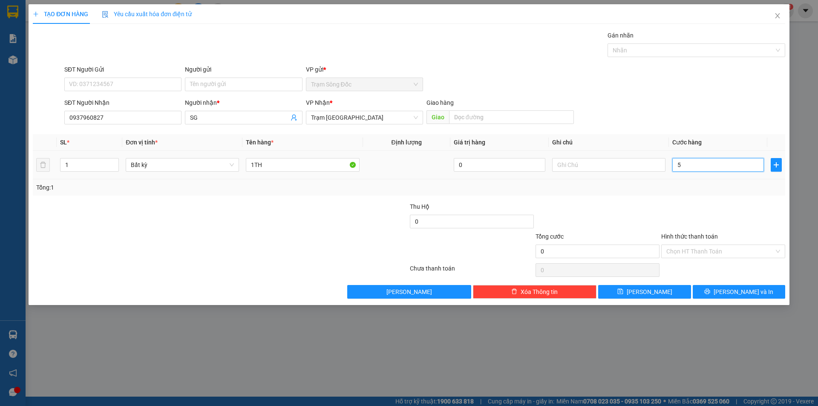
type input "5"
type input "50"
type input "50.000"
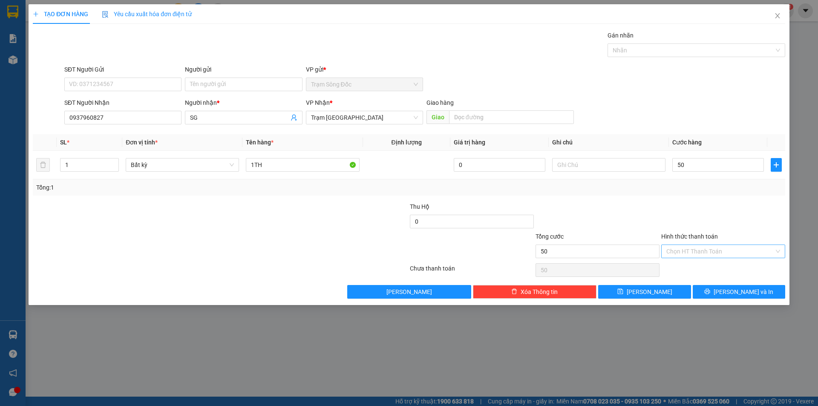
type input "50.000"
click at [716, 252] on input "Hình thức thanh toán" at bounding box center [720, 251] width 108 height 13
drag, startPoint x: 714, startPoint y: 264, endPoint x: 712, endPoint y: 271, distance: 6.7
click at [713, 265] on div "Tại văn phòng" at bounding box center [723, 268] width 114 height 9
type input "0"
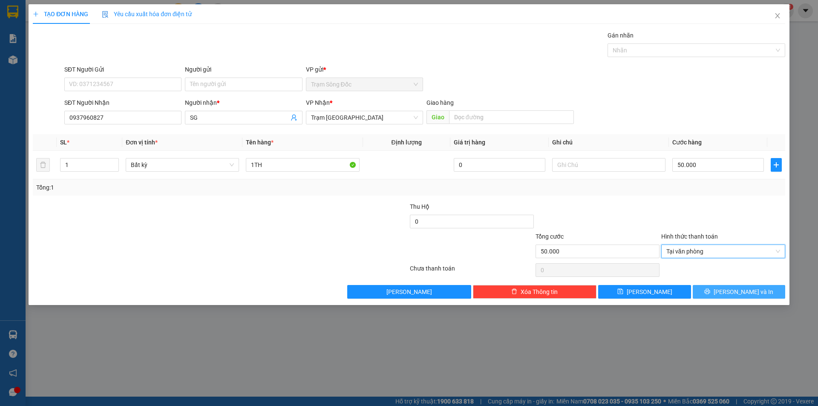
click at [709, 291] on button "[PERSON_NAME] và In" at bounding box center [738, 292] width 92 height 14
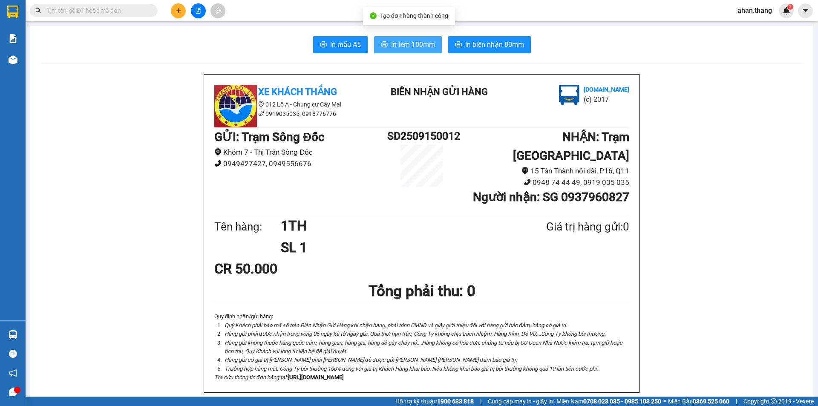
click at [391, 44] on span "In tem 100mm" at bounding box center [413, 44] width 44 height 11
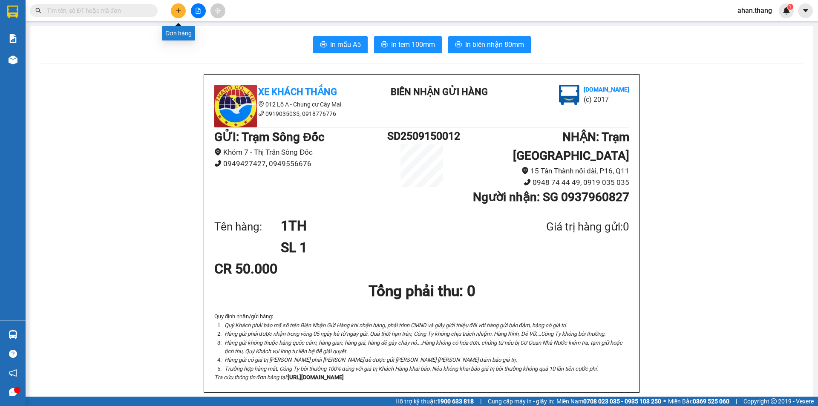
click at [175, 13] on icon "plus" at bounding box center [178, 11] width 6 height 6
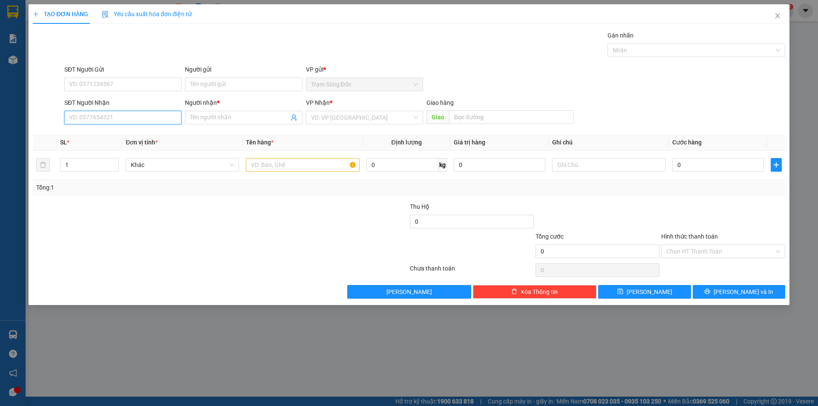
click at [109, 118] on input "SĐT Người Nhận" at bounding box center [122, 118] width 117 height 14
click at [106, 135] on div "0935774457 - SG" at bounding box center [122, 134] width 107 height 9
type input "0935774457"
type input "SG"
type input "0935774457"
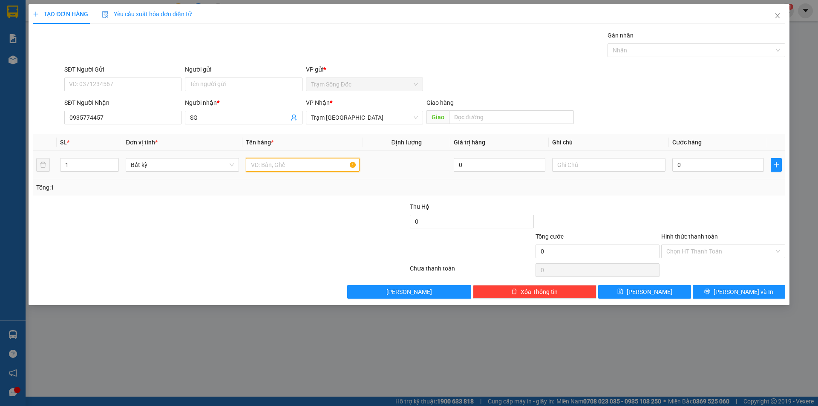
click at [286, 165] on input "text" at bounding box center [302, 165] width 113 height 14
type input "2TH GIAY"
click at [706, 166] on input "0" at bounding box center [718, 165] width 92 height 14
type input "1"
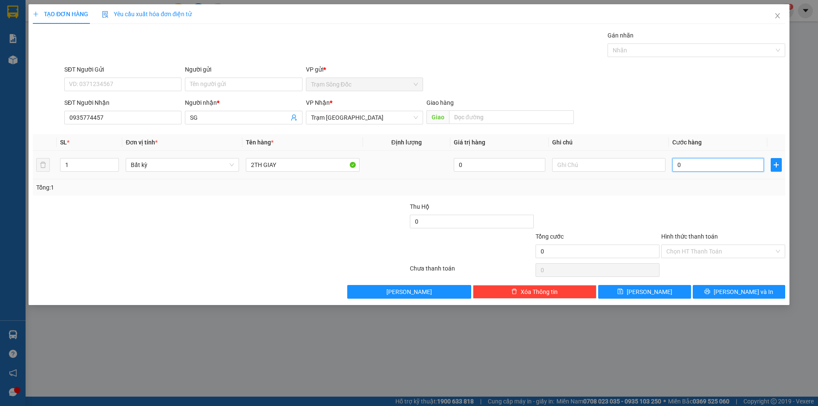
type input "1"
type input "10"
type input "100"
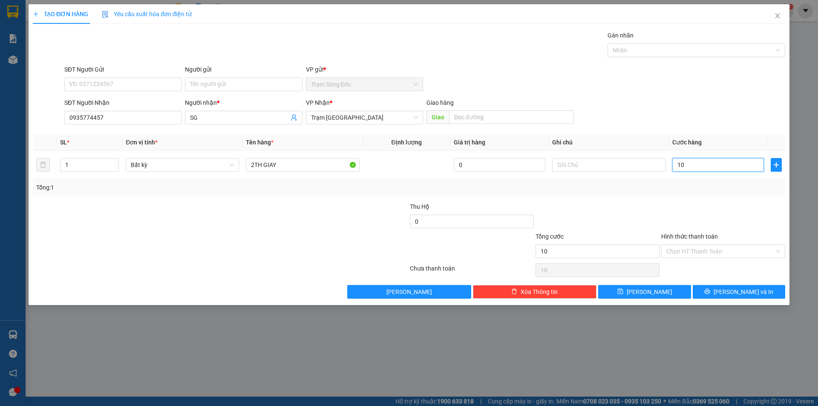
type input "100"
type input "100.000"
click at [702, 252] on input "Hình thức thanh toán" at bounding box center [720, 251] width 108 height 13
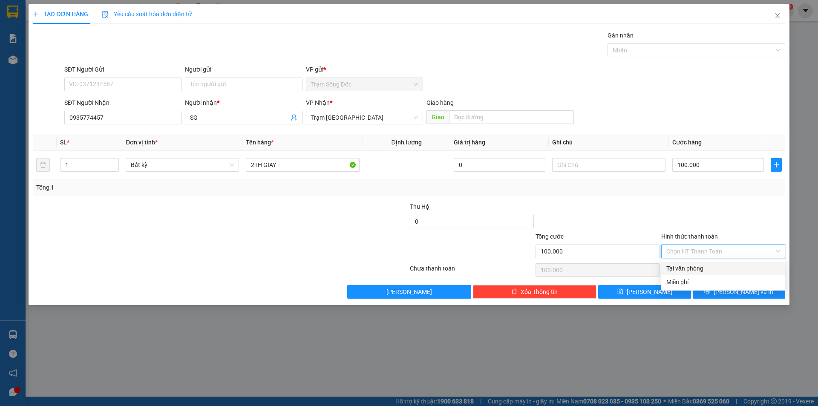
click at [702, 266] on div "Tại văn phòng" at bounding box center [723, 268] width 114 height 9
type input "0"
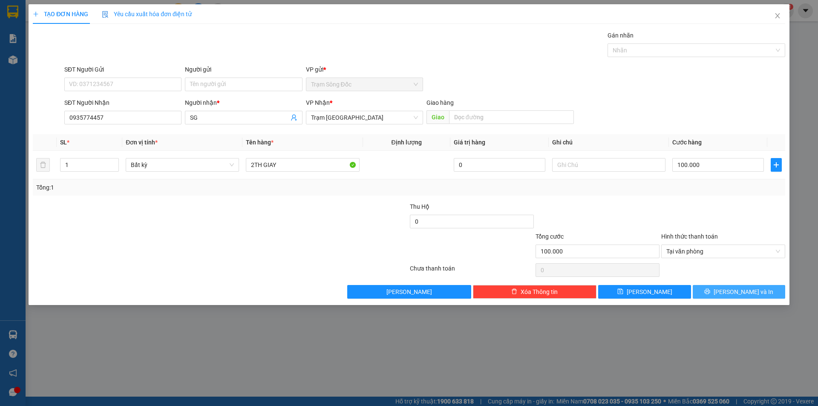
click at [715, 293] on button "[PERSON_NAME] và In" at bounding box center [738, 292] width 92 height 14
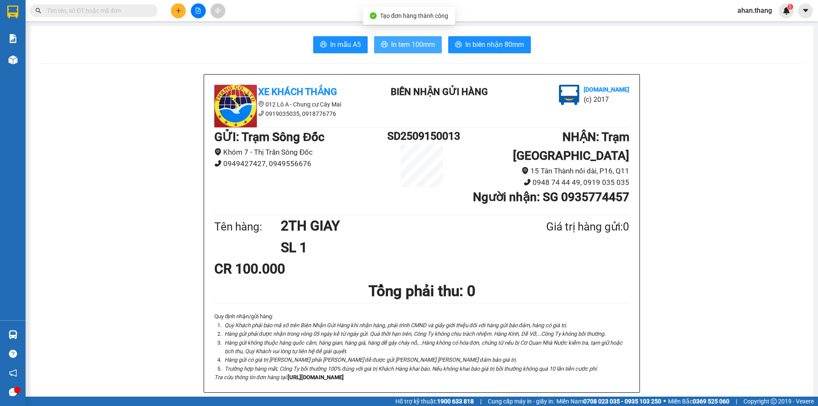
click at [406, 44] on span "In tem 100mm" at bounding box center [413, 44] width 44 height 11
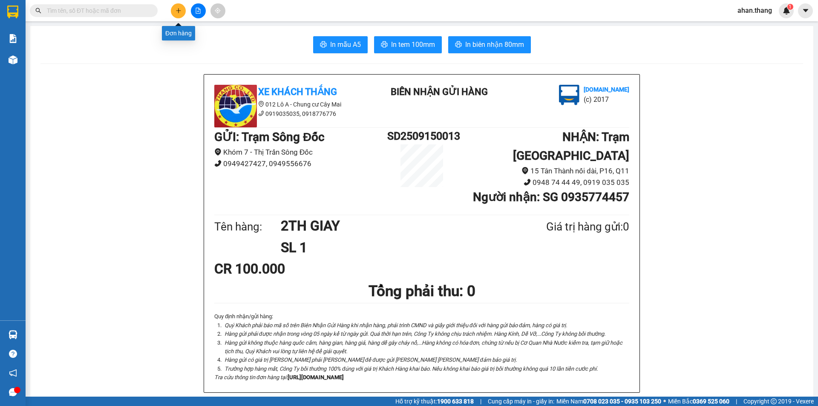
click at [177, 11] on icon "plus" at bounding box center [178, 10] width 5 height 0
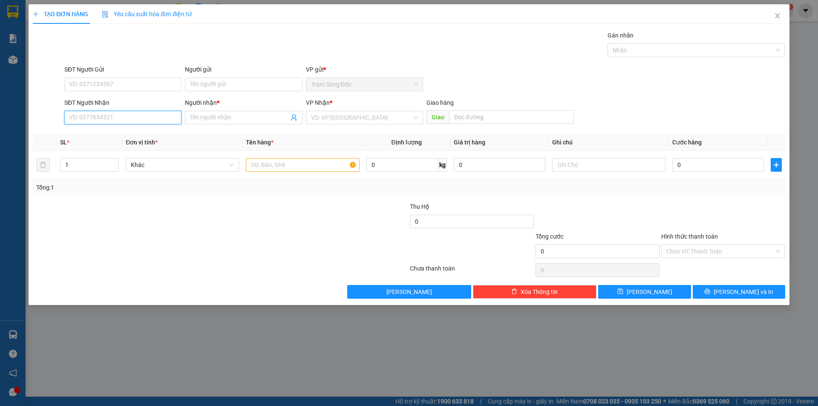
click at [115, 121] on input "SĐT Người Nhận" at bounding box center [122, 118] width 117 height 14
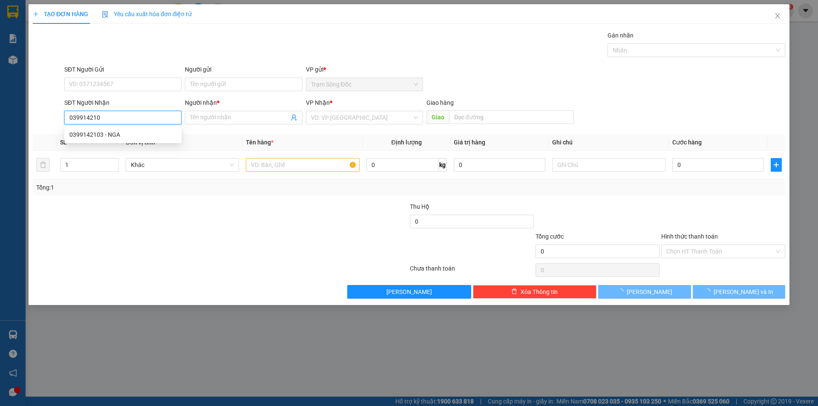
type input "0399142103"
click at [109, 132] on div "0399142103 - NGA" at bounding box center [122, 134] width 107 height 9
type input "NGA"
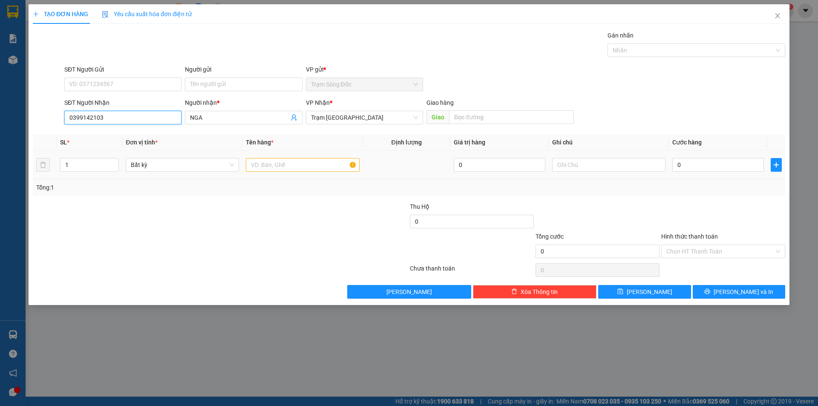
type input "0399142103"
click at [314, 164] on input "text" at bounding box center [302, 165] width 113 height 14
type input "2TH"
click at [697, 164] on input "0" at bounding box center [718, 165] width 92 height 14
type input "9"
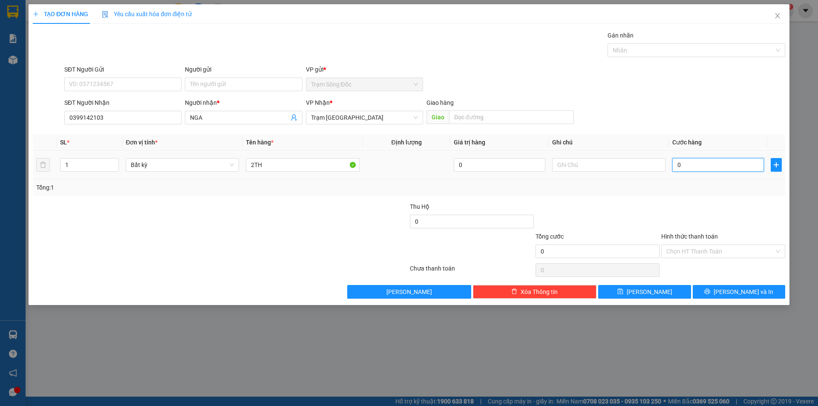
type input "9"
type input "90"
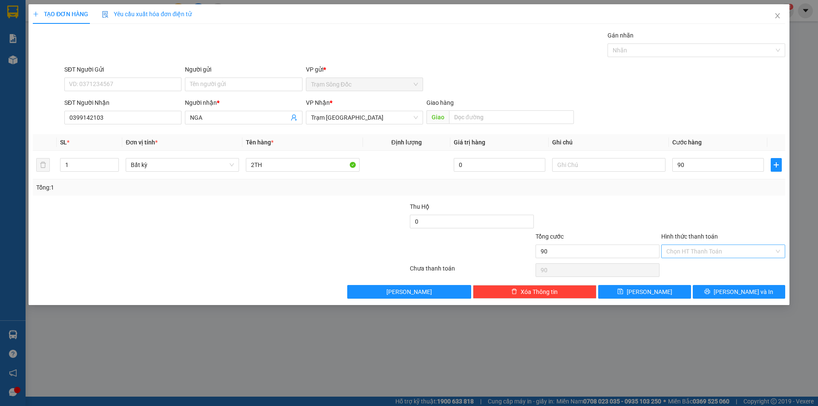
type input "90.000"
click at [701, 252] on input "Hình thức thanh toán" at bounding box center [720, 251] width 108 height 13
click at [700, 265] on div "Tại văn phòng" at bounding box center [723, 268] width 114 height 9
type input "0"
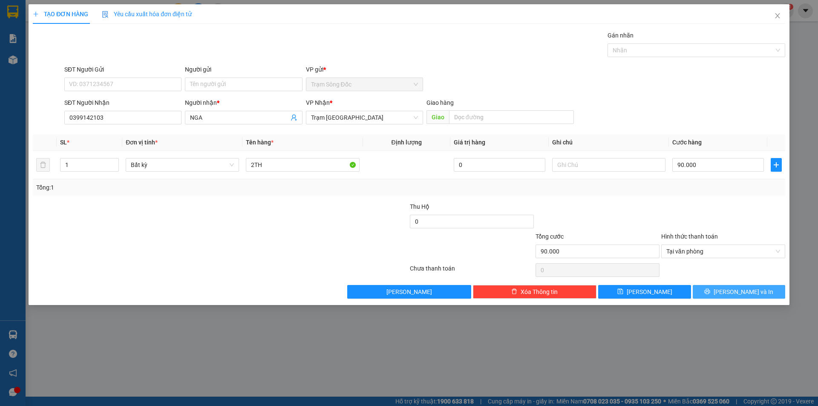
click at [710, 292] on button "[PERSON_NAME] và In" at bounding box center [738, 292] width 92 height 14
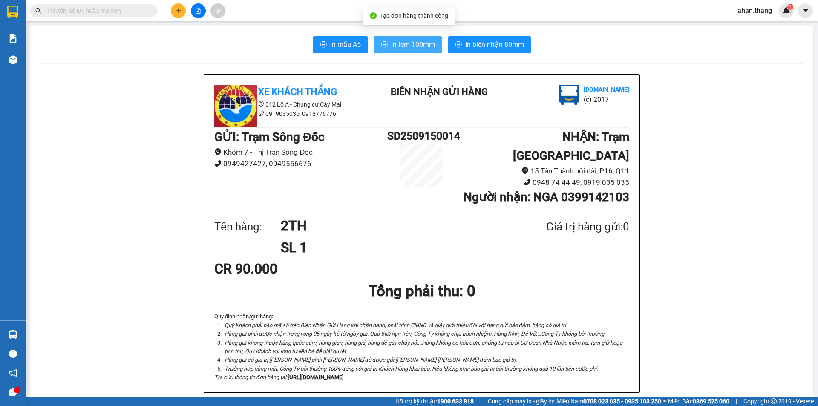
click at [417, 46] on span "In tem 100mm" at bounding box center [413, 44] width 44 height 11
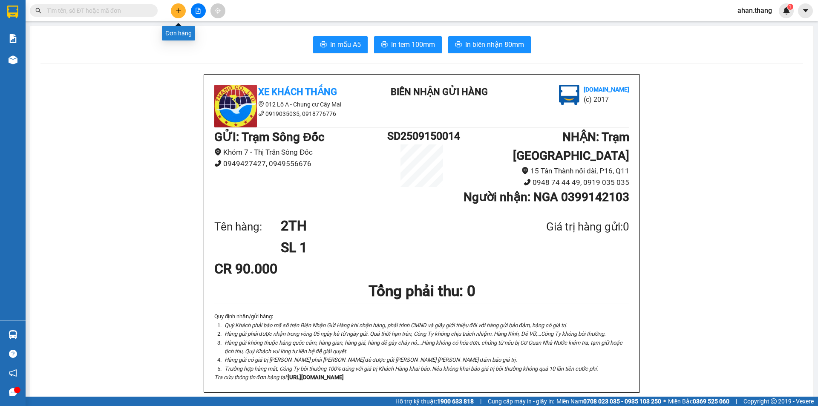
click at [180, 11] on icon "plus" at bounding box center [178, 11] width 6 height 6
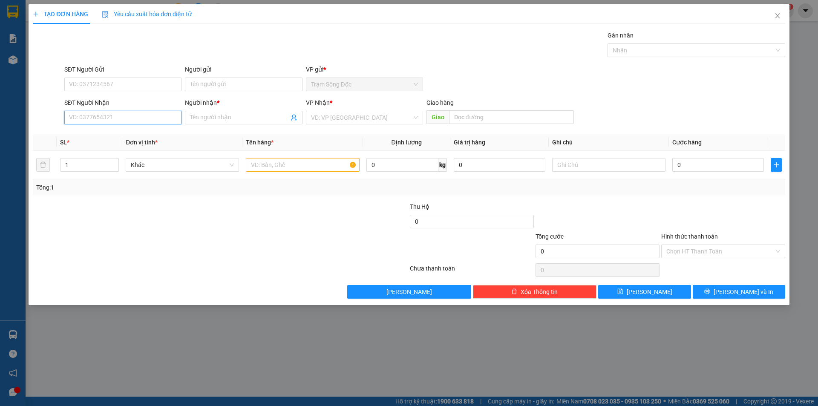
click at [141, 116] on input "SĐT Người Nhận" at bounding box center [122, 118] width 117 height 14
drag, startPoint x: 102, startPoint y: 131, endPoint x: 106, endPoint y: 135, distance: 6.1
click at [102, 131] on div "0911186518 - KHẢI" at bounding box center [122, 134] width 107 height 9
type input "0911186518"
type input "KHẢI"
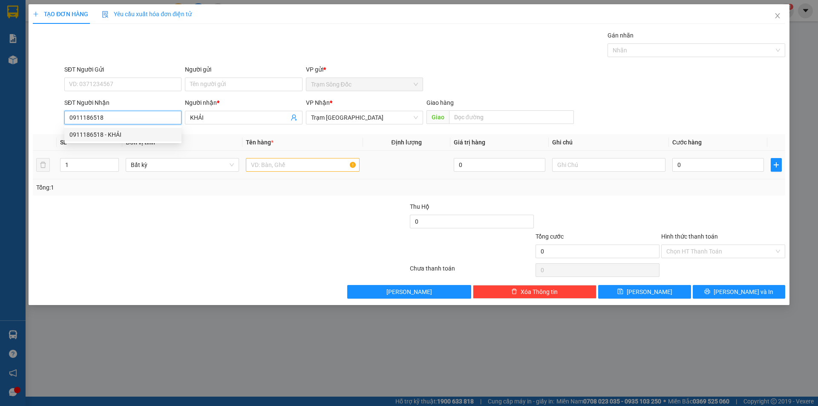
type input "0911186518"
click at [295, 164] on input "text" at bounding box center [302, 165] width 113 height 14
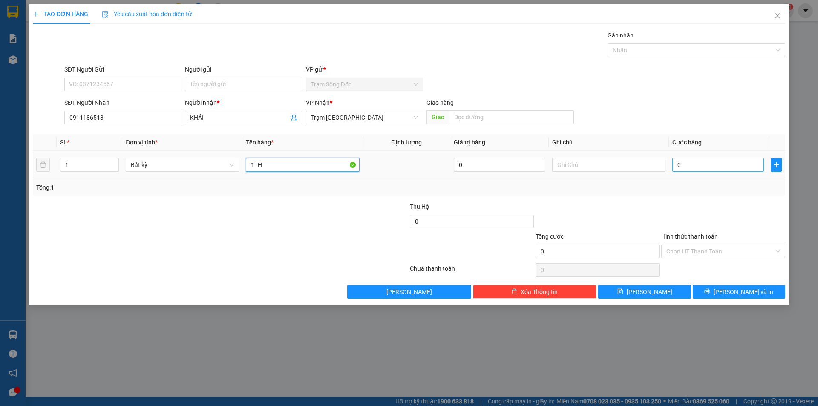
type input "1TH"
click at [706, 166] on input "0" at bounding box center [718, 165] width 92 height 14
type input "3"
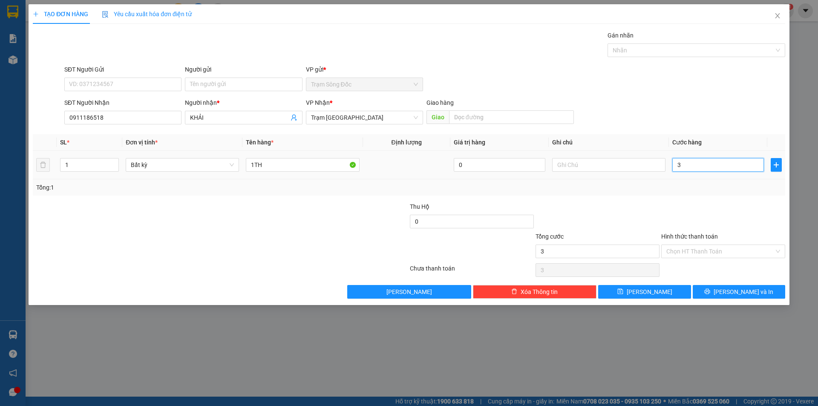
type input "30"
type input "30.000"
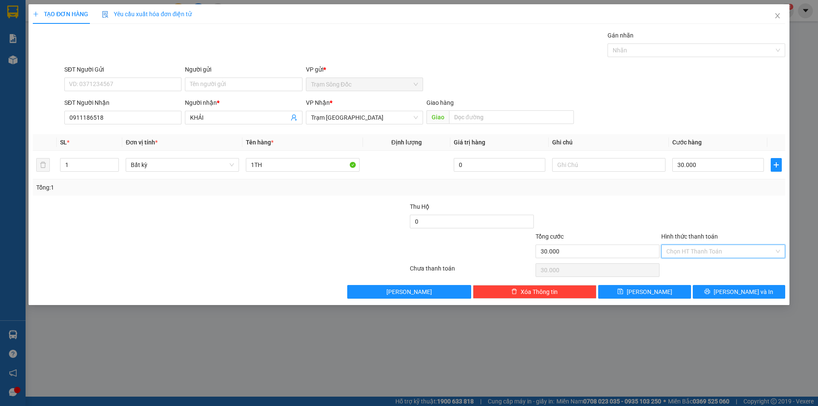
click at [712, 251] on input "Hình thức thanh toán" at bounding box center [720, 251] width 108 height 13
click at [710, 267] on div "Tại văn phòng" at bounding box center [723, 268] width 114 height 9
type input "0"
click at [733, 291] on span "[PERSON_NAME] và In" at bounding box center [743, 291] width 60 height 9
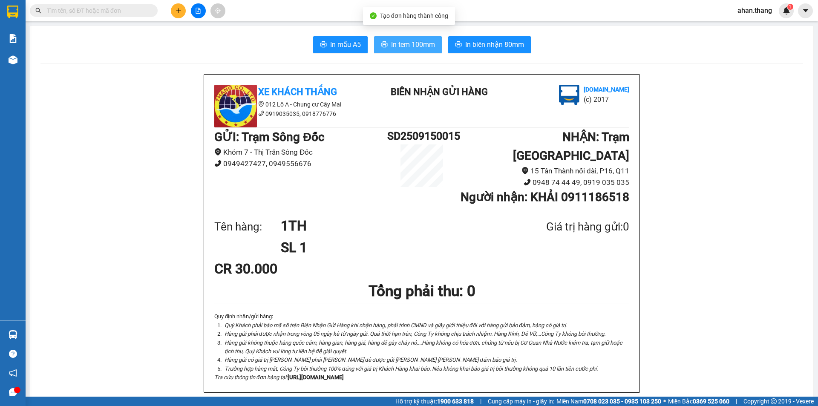
click at [385, 44] on button "In tem 100mm" at bounding box center [408, 44] width 68 height 17
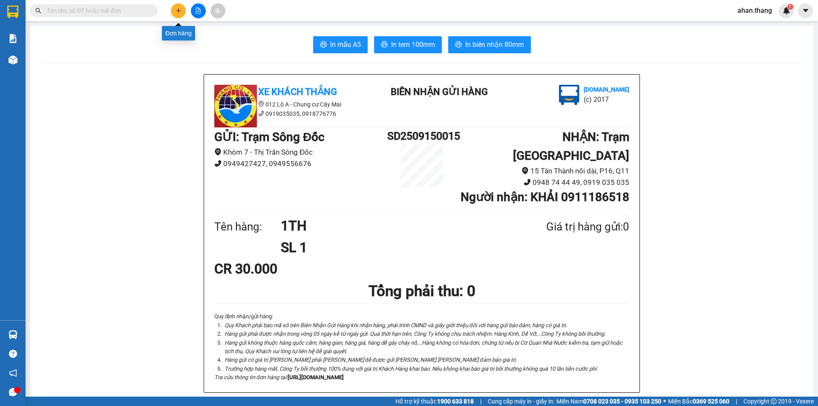
click at [176, 9] on icon "plus" at bounding box center [178, 11] width 6 height 6
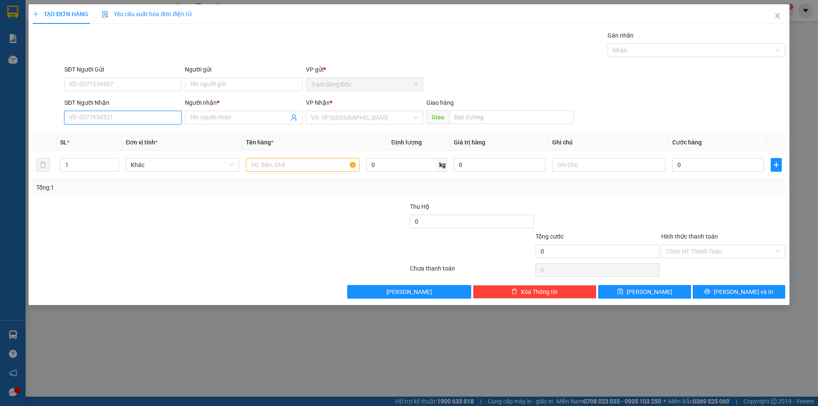
click at [107, 115] on input "SĐT Người Nhận" at bounding box center [122, 118] width 117 height 14
click at [91, 134] on div "0384974623 - SG" at bounding box center [122, 134] width 107 height 9
type input "0384974623"
type input "SG"
type input "0384974623"
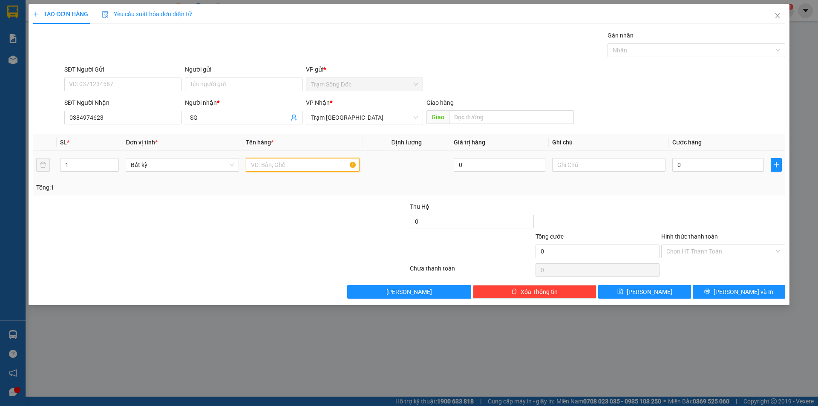
click at [285, 164] on input "text" at bounding box center [302, 165] width 113 height 14
type input "1TH"
click at [707, 163] on input "0" at bounding box center [718, 165] width 92 height 14
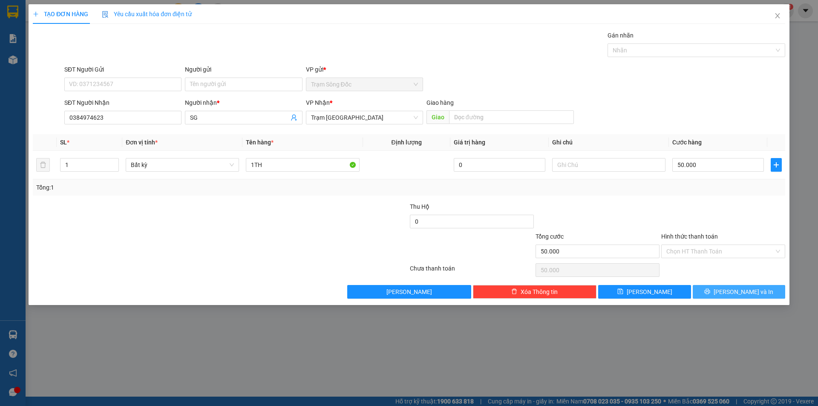
click at [738, 293] on span "[PERSON_NAME] và In" at bounding box center [743, 291] width 60 height 9
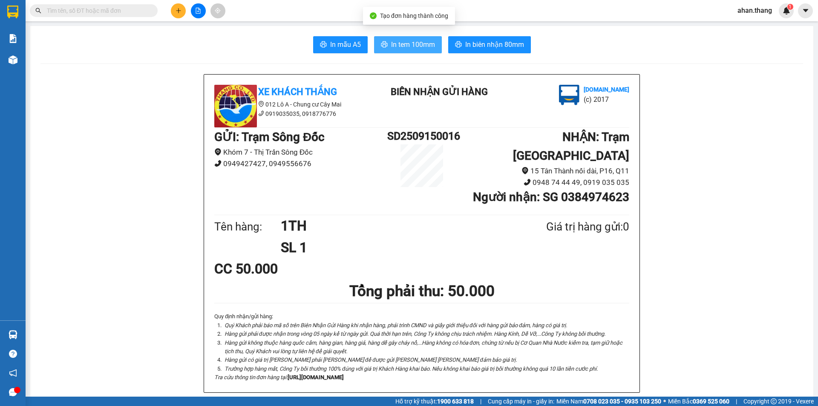
click at [405, 42] on span "In tem 100mm" at bounding box center [413, 44] width 44 height 11
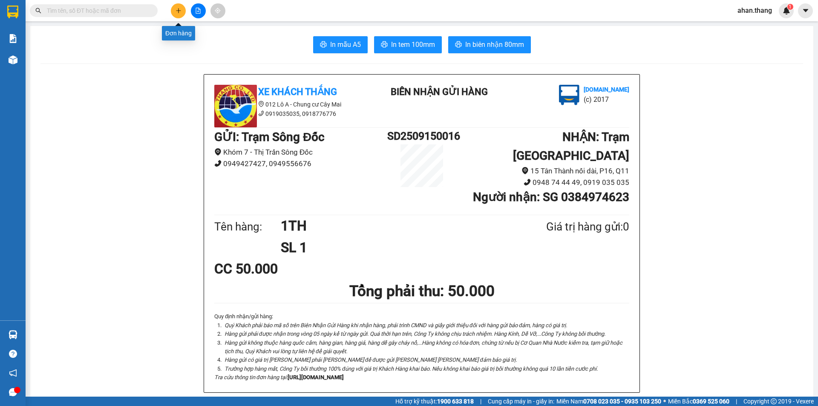
click at [176, 9] on icon "plus" at bounding box center [178, 11] width 6 height 6
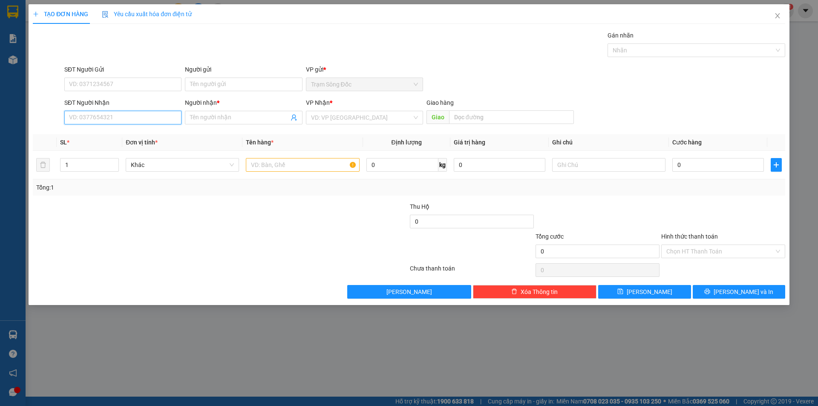
click at [138, 122] on input "SĐT Người Nhận" at bounding box center [122, 118] width 117 height 14
click at [133, 136] on div "0859884682 - CHI NGA" at bounding box center [122, 134] width 107 height 9
click at [274, 164] on input "text" at bounding box center [302, 165] width 113 height 14
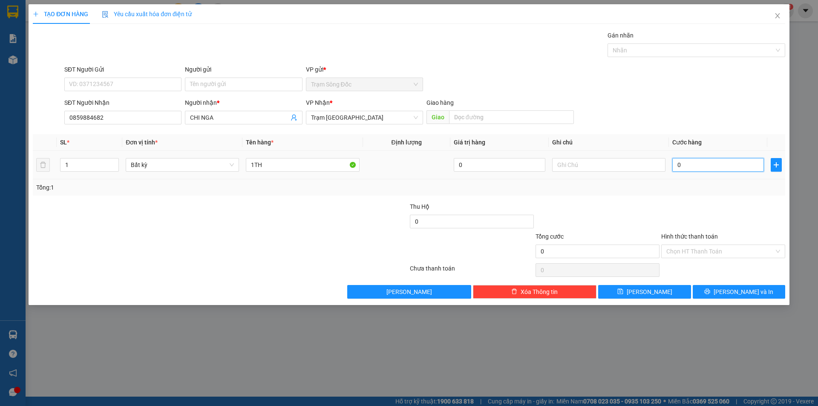
click at [711, 167] on input "0" at bounding box center [718, 165] width 92 height 14
click at [710, 290] on icon "printer" at bounding box center [707, 291] width 6 height 6
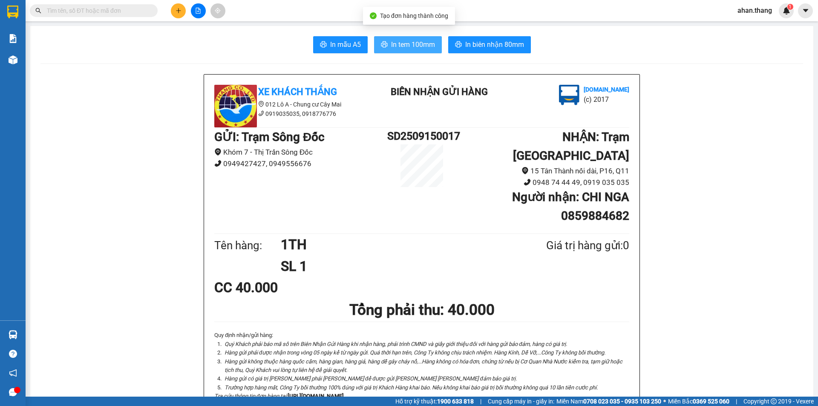
click at [416, 41] on span "In tem 100mm" at bounding box center [413, 44] width 44 height 11
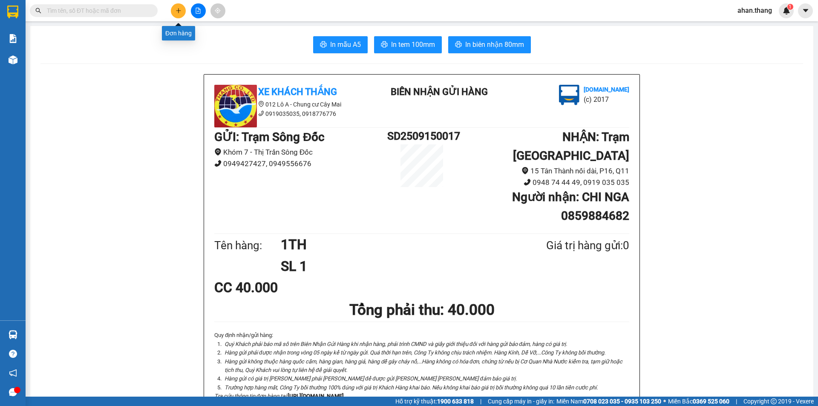
click at [174, 8] on button at bounding box center [178, 10] width 15 height 15
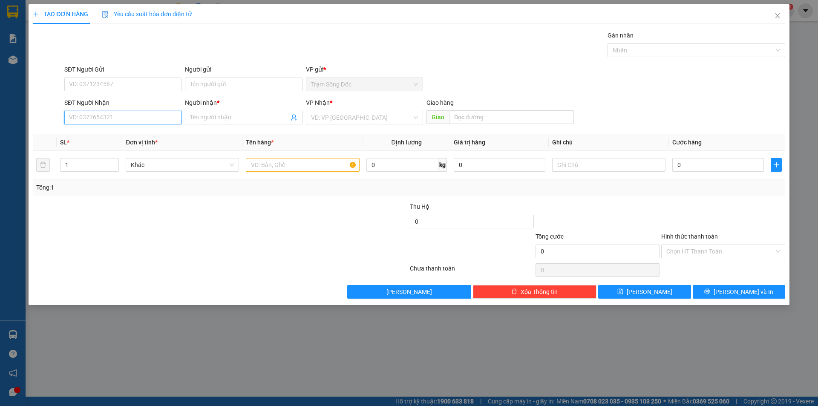
click at [121, 116] on input "SĐT Người Nhận" at bounding box center [122, 118] width 117 height 14
click at [117, 137] on div "0948118079 - HUE H.S" at bounding box center [122, 134] width 107 height 9
click at [287, 167] on input "text" at bounding box center [302, 165] width 113 height 14
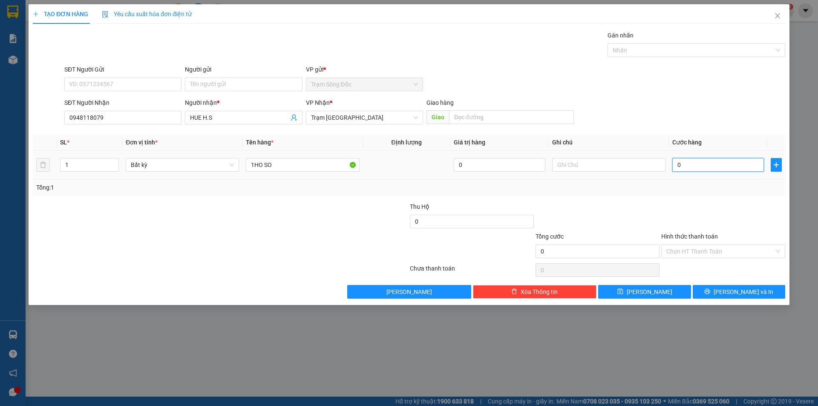
click at [695, 164] on input "0" at bounding box center [718, 165] width 92 height 14
click at [706, 250] on input "Hình thức thanh toán" at bounding box center [720, 251] width 108 height 13
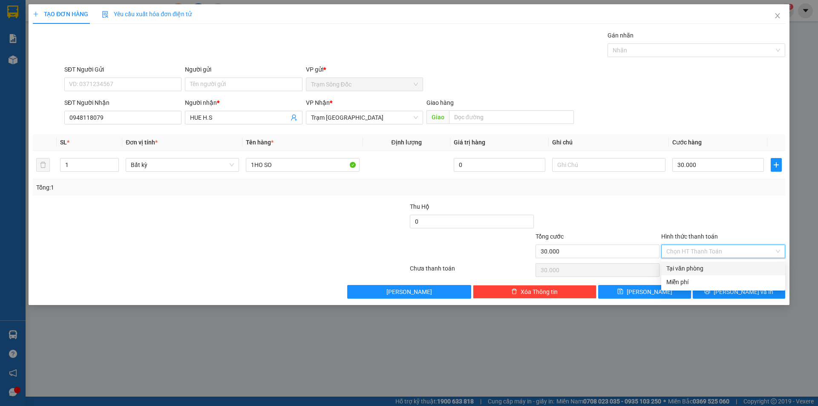
click at [712, 267] on div "Tại văn phòng" at bounding box center [723, 268] width 114 height 9
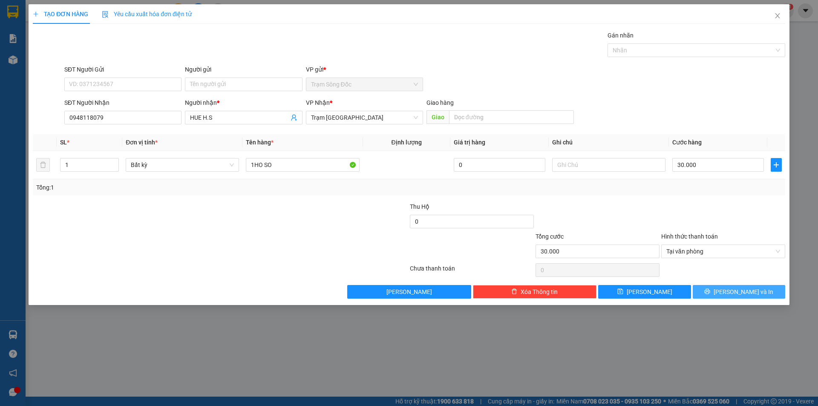
click at [719, 293] on button "[PERSON_NAME] và In" at bounding box center [738, 292] width 92 height 14
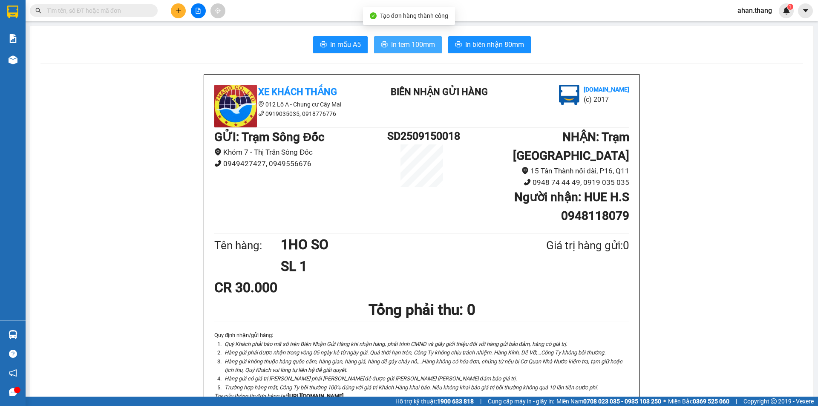
click at [419, 44] on span "In tem 100mm" at bounding box center [413, 44] width 44 height 11
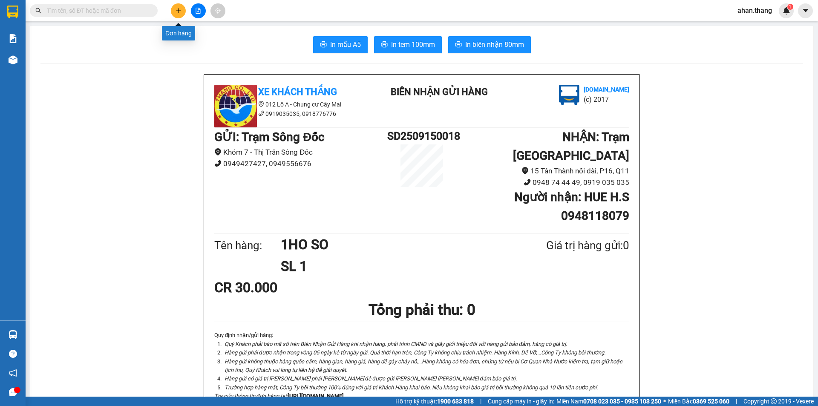
click at [177, 10] on icon "plus" at bounding box center [178, 11] width 6 height 6
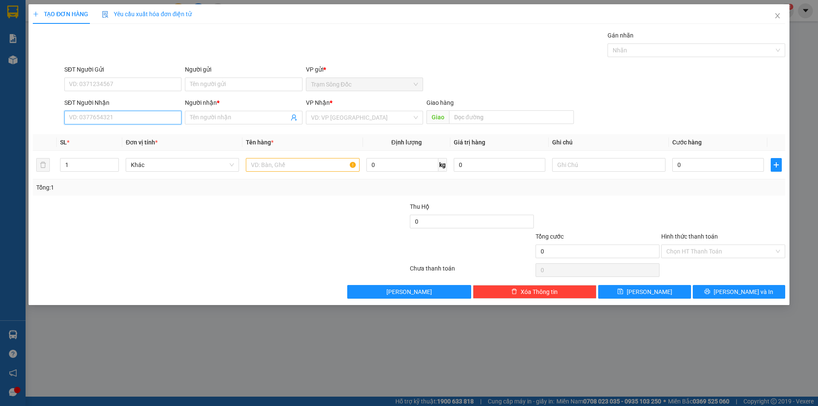
click at [101, 119] on input "SĐT Người Nhận" at bounding box center [122, 118] width 117 height 14
click at [115, 133] on div "0914812091 - [PERSON_NAME]" at bounding box center [122, 134] width 107 height 9
click at [293, 164] on input "text" at bounding box center [302, 165] width 113 height 14
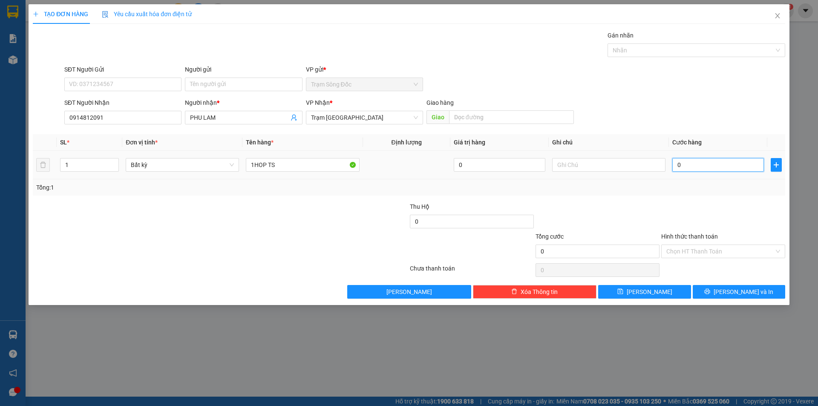
click at [736, 167] on input "0" at bounding box center [718, 165] width 92 height 14
click at [736, 252] on input "Hình thức thanh toán" at bounding box center [720, 251] width 108 height 13
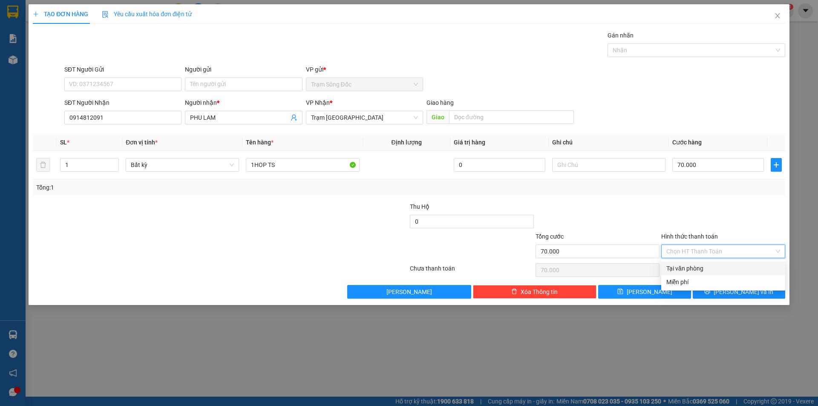
click at [734, 266] on div "Tại văn phòng" at bounding box center [723, 268] width 114 height 9
click at [734, 287] on span "[PERSON_NAME] và In" at bounding box center [743, 291] width 60 height 9
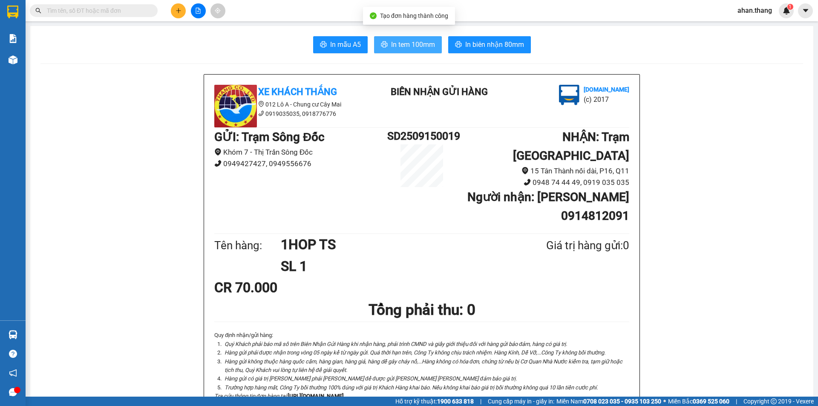
click at [405, 43] on span "In tem 100mm" at bounding box center [413, 44] width 44 height 11
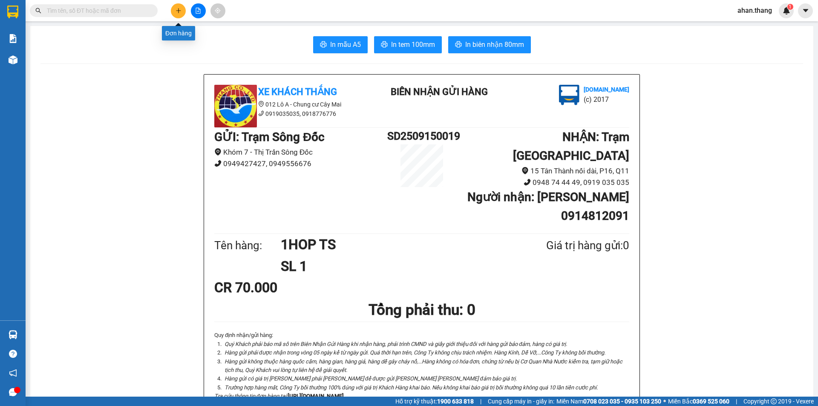
click at [175, 11] on button at bounding box center [178, 10] width 15 height 15
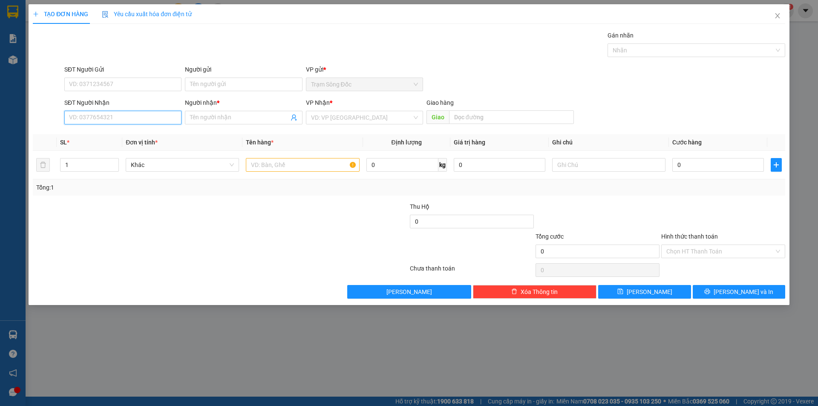
click at [112, 119] on input "SĐT Người Nhận" at bounding box center [122, 118] width 117 height 14
click at [108, 132] on div "0913107494 - NGHĨA" at bounding box center [122, 134] width 107 height 9
click at [289, 165] on input "text" at bounding box center [302, 165] width 113 height 14
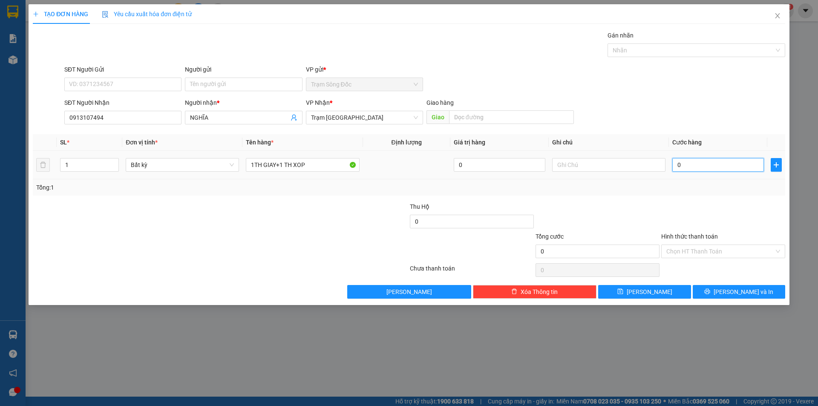
click at [712, 163] on input "0" at bounding box center [718, 165] width 92 height 14
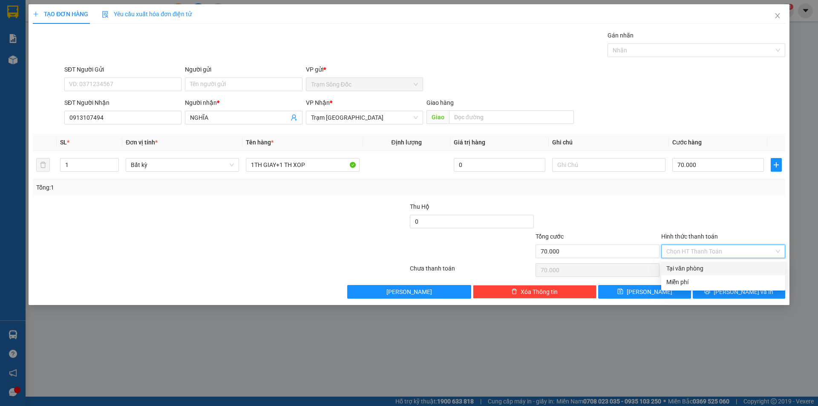
click at [708, 252] on input "Hình thức thanh toán" at bounding box center [720, 251] width 108 height 13
click at [708, 266] on div "Tại văn phòng" at bounding box center [723, 268] width 114 height 9
drag, startPoint x: 714, startPoint y: 292, endPoint x: 703, endPoint y: 285, distance: 13.2
click at [714, 291] on button "[PERSON_NAME] và In" at bounding box center [738, 292] width 92 height 14
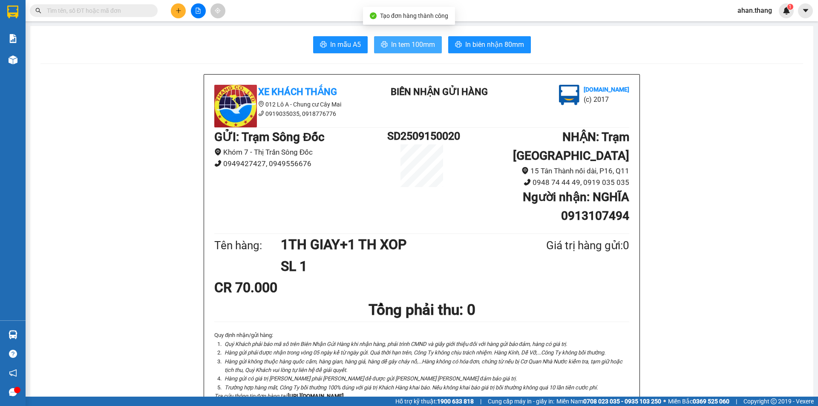
click at [419, 43] on span "In tem 100mm" at bounding box center [413, 44] width 44 height 11
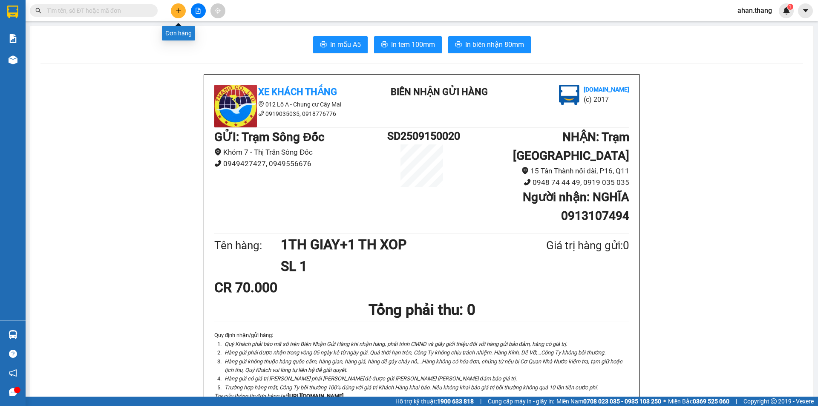
click at [176, 11] on icon "plus" at bounding box center [178, 11] width 6 height 6
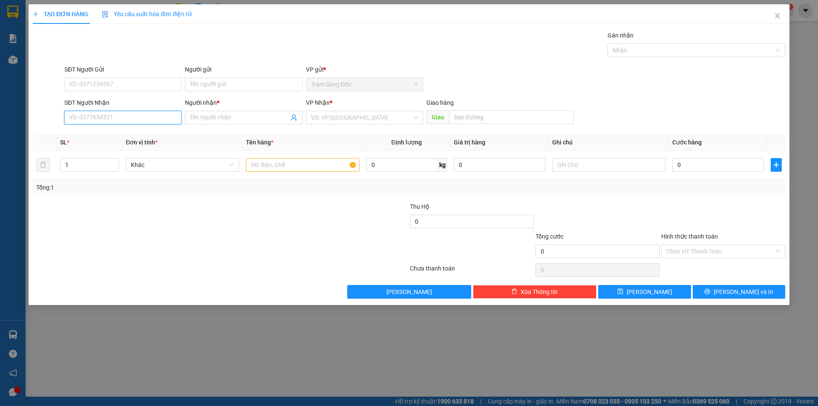
click at [129, 118] on input "SĐT Người Nhận" at bounding box center [122, 118] width 117 height 14
click at [148, 136] on div "0918777702 - A DUC" at bounding box center [122, 134] width 107 height 9
click at [281, 162] on input "text" at bounding box center [302, 165] width 113 height 14
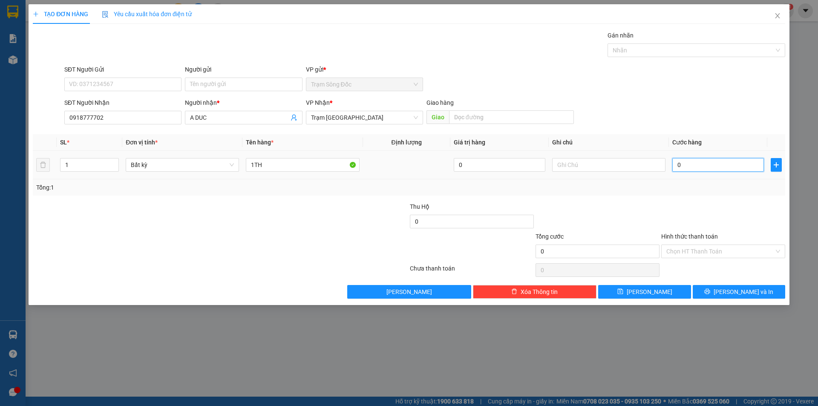
click at [736, 167] on input "0" at bounding box center [718, 165] width 92 height 14
click at [732, 248] on input "Hình thức thanh toán" at bounding box center [720, 251] width 108 height 13
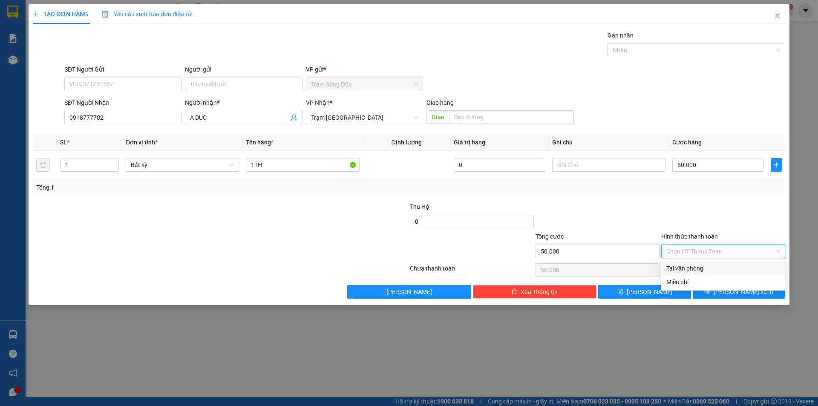
click at [726, 267] on div "Tại văn phòng" at bounding box center [723, 268] width 114 height 9
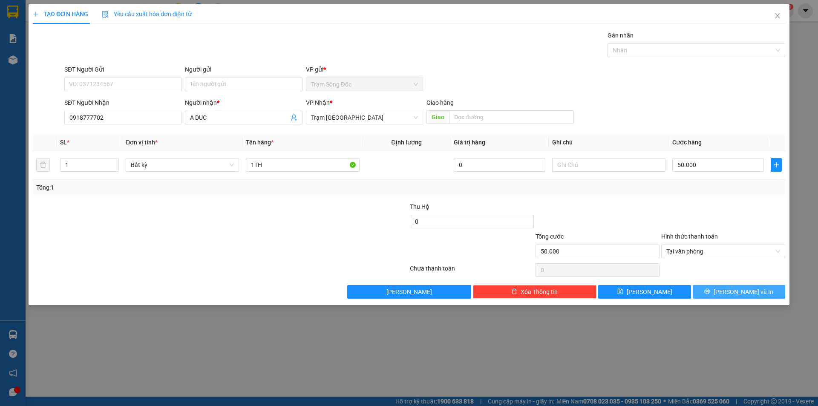
click at [729, 293] on button "[PERSON_NAME] và In" at bounding box center [738, 292] width 92 height 14
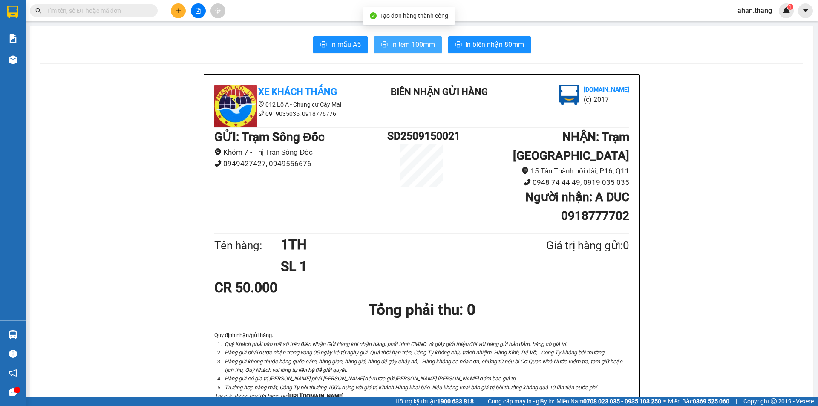
click at [425, 46] on span "In tem 100mm" at bounding box center [413, 44] width 44 height 11
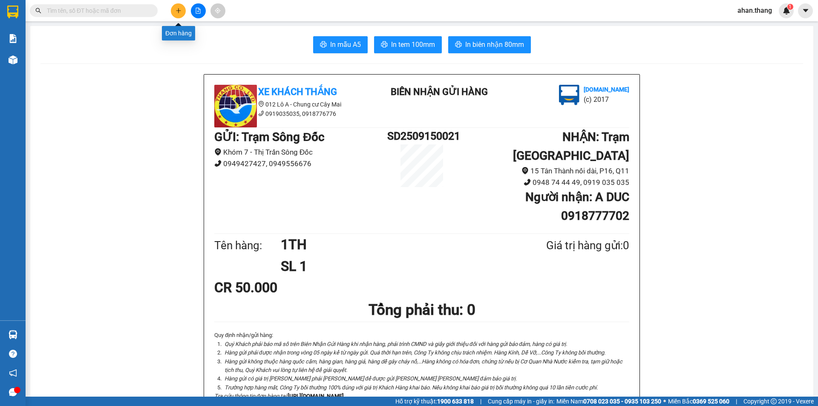
click at [178, 11] on icon "plus" at bounding box center [178, 11] width 6 height 6
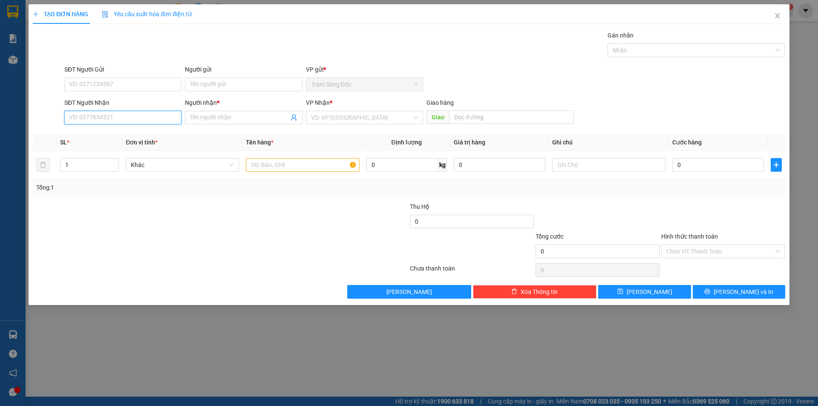
click at [86, 118] on input "SĐT Người Nhận" at bounding box center [122, 118] width 117 height 14
click at [111, 131] on div "0914759973 - CHI TRANG" at bounding box center [122, 134] width 107 height 9
click at [312, 165] on input "text" at bounding box center [302, 165] width 113 height 14
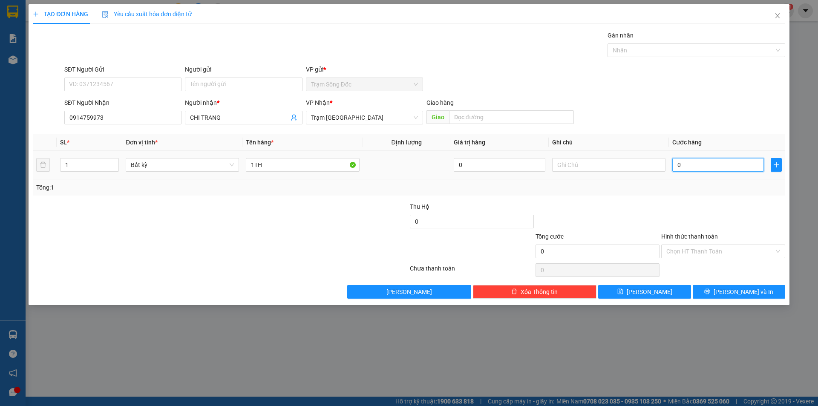
click at [744, 165] on input "0" at bounding box center [718, 165] width 92 height 14
click at [732, 290] on span "[PERSON_NAME] và In" at bounding box center [743, 291] width 60 height 9
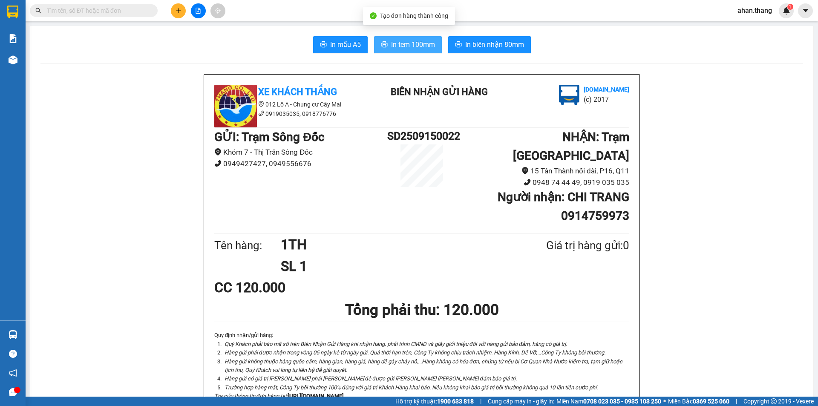
click at [399, 45] on span "In tem 100mm" at bounding box center [413, 44] width 44 height 11
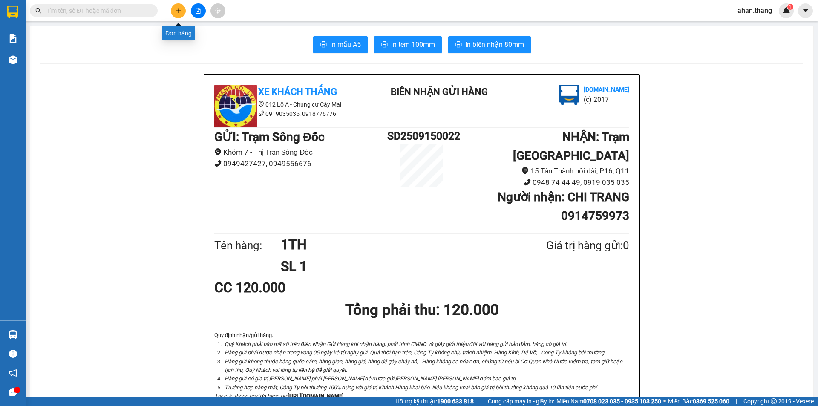
click at [176, 9] on icon "plus" at bounding box center [178, 11] width 6 height 6
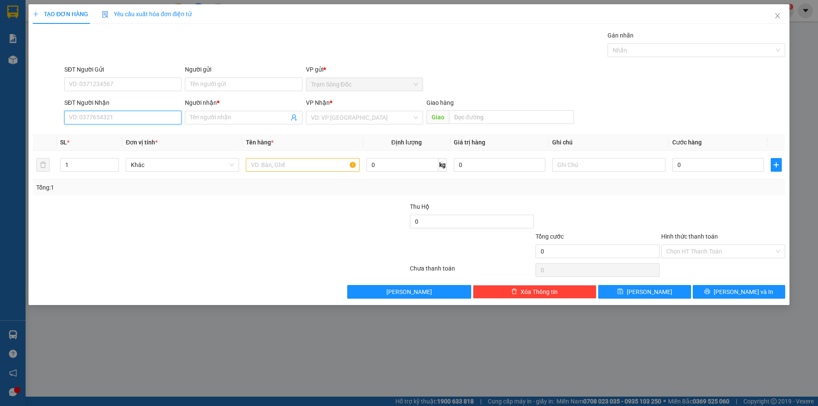
click at [105, 116] on input "SĐT Người Nhận" at bounding box center [122, 118] width 117 height 14
click at [232, 118] on input "Người nhận *" at bounding box center [239, 117] width 98 height 9
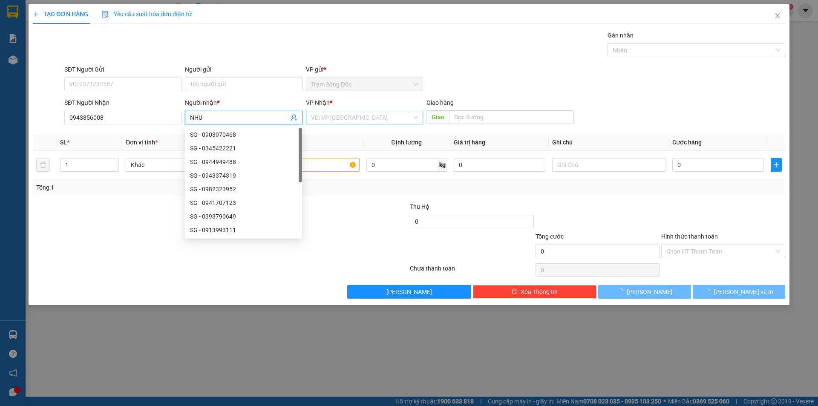
click at [382, 118] on input "search" at bounding box center [361, 117] width 101 height 13
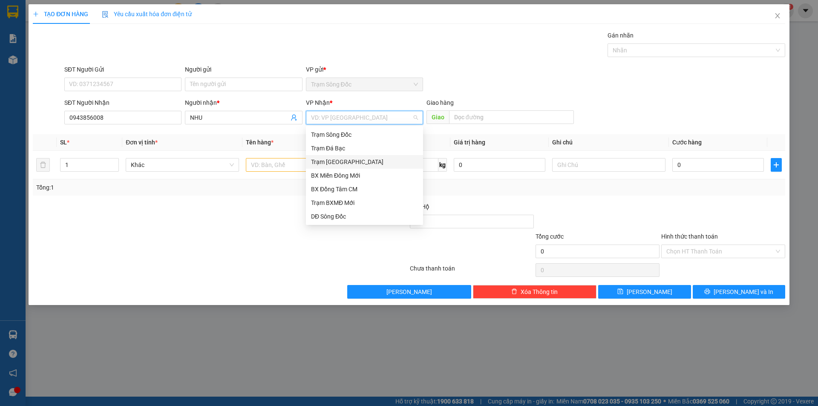
click at [348, 159] on div "Trạm [GEOGRAPHIC_DATA]" at bounding box center [364, 161] width 107 height 9
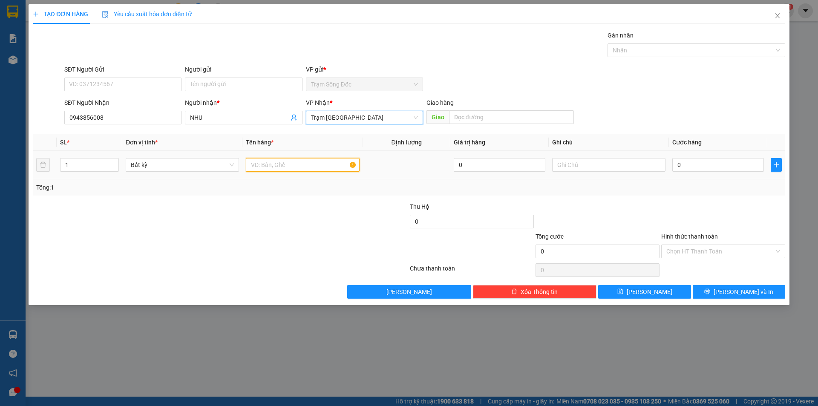
click at [305, 164] on input "text" at bounding box center [302, 165] width 113 height 14
click at [694, 165] on input "0" at bounding box center [718, 165] width 92 height 14
click at [716, 250] on input "Hình thức thanh toán" at bounding box center [720, 251] width 108 height 13
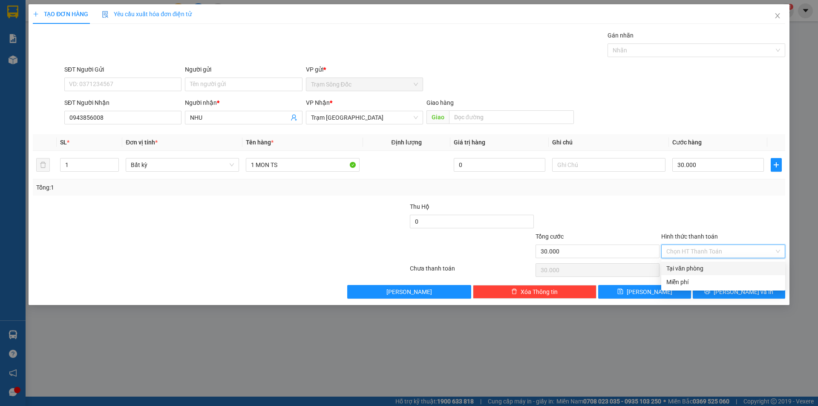
click at [717, 265] on div "Tại văn phòng" at bounding box center [723, 268] width 114 height 9
click at [710, 290] on icon "printer" at bounding box center [707, 291] width 6 height 6
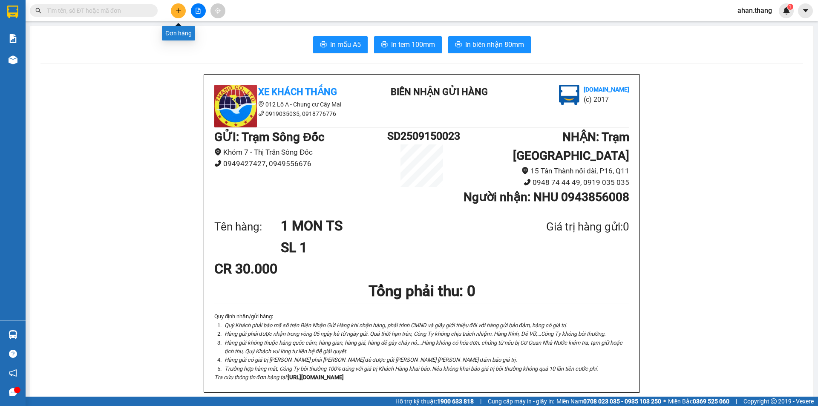
click at [179, 8] on icon "plus" at bounding box center [178, 11] width 6 height 6
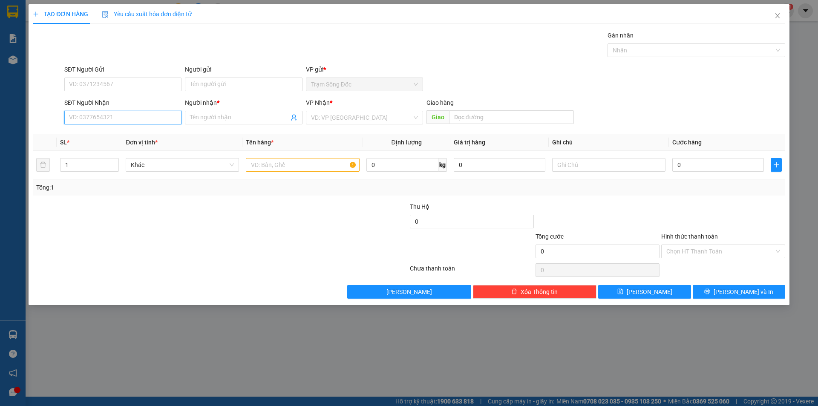
click at [152, 117] on input "SĐT Người Nhận" at bounding box center [122, 118] width 117 height 14
click at [146, 132] on div "0918254533 - A [PERSON_NAME]" at bounding box center [122, 134] width 107 height 9
click at [318, 164] on input "text" at bounding box center [302, 165] width 113 height 14
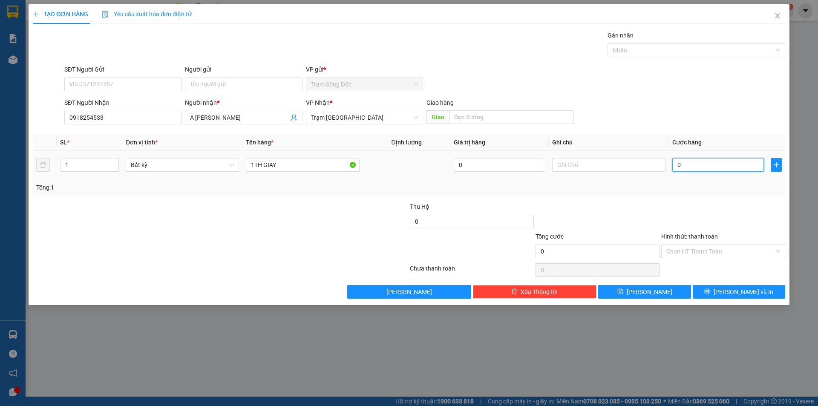
click at [706, 167] on input "0" at bounding box center [718, 165] width 92 height 14
click at [733, 292] on span "[PERSON_NAME] và In" at bounding box center [743, 291] width 60 height 9
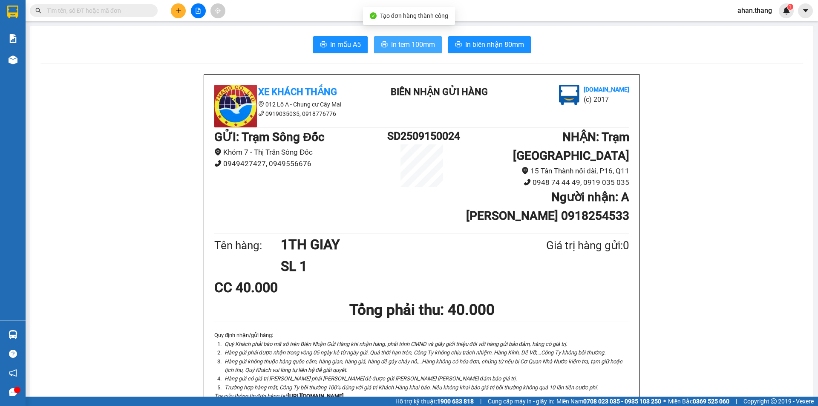
click at [416, 43] on span "In tem 100mm" at bounding box center [413, 44] width 44 height 11
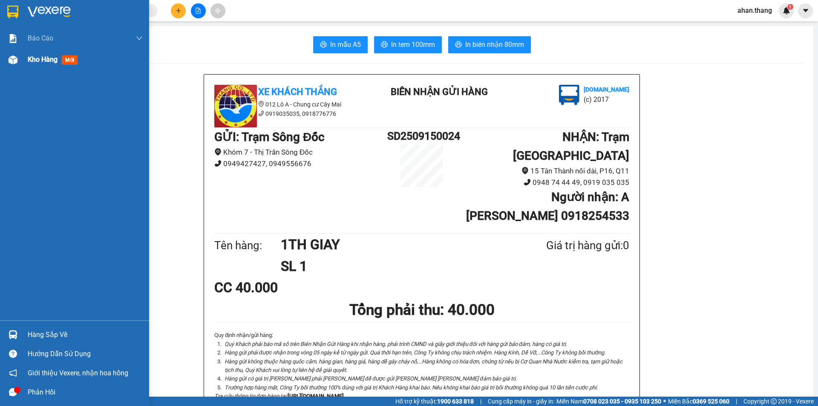
click at [47, 59] on span "Kho hàng" at bounding box center [43, 59] width 30 height 8
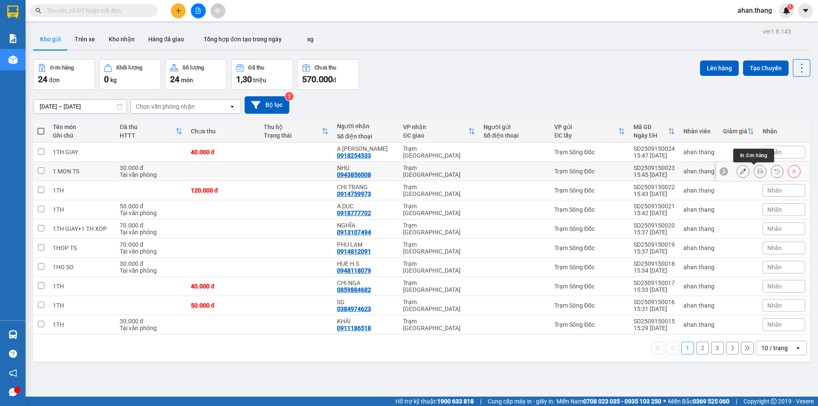
click at [757, 172] on icon at bounding box center [760, 171] width 6 height 6
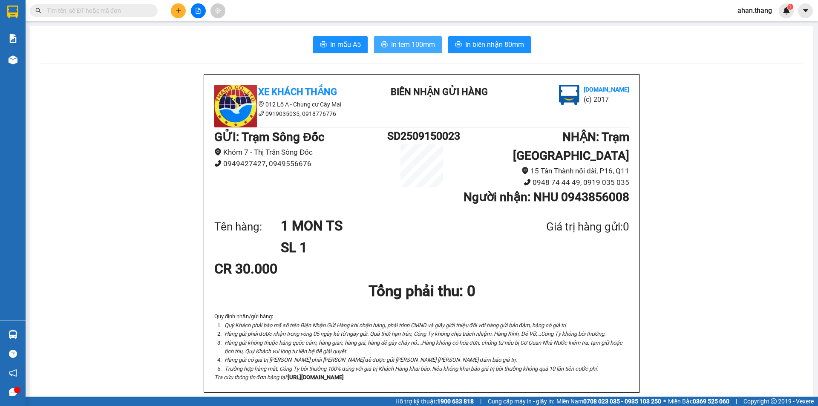
click at [402, 44] on span "In tem 100mm" at bounding box center [413, 44] width 44 height 11
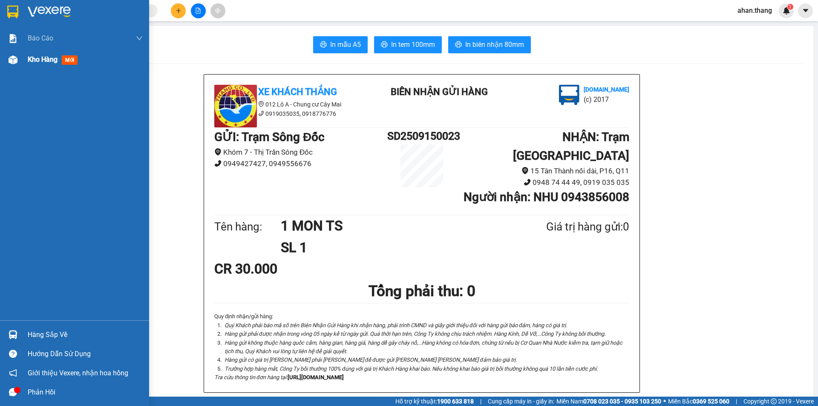
click at [48, 57] on span "Kho hàng" at bounding box center [43, 59] width 30 height 8
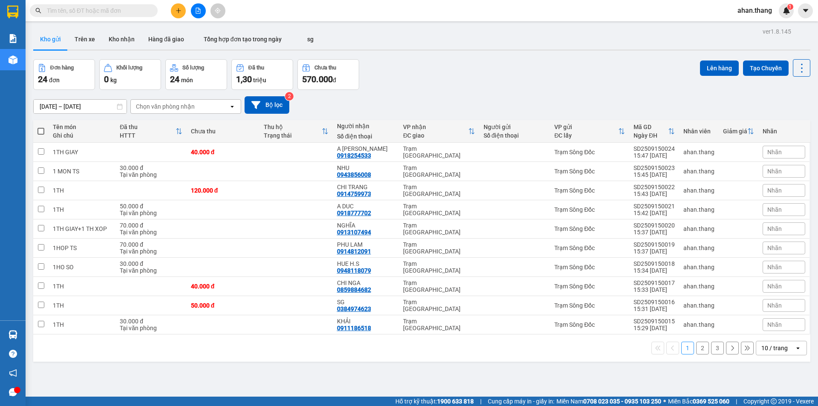
click at [772, 345] on div "10 / trang" at bounding box center [774, 348] width 26 height 9
click at [770, 327] on span "100 / trang" at bounding box center [771, 329] width 31 height 9
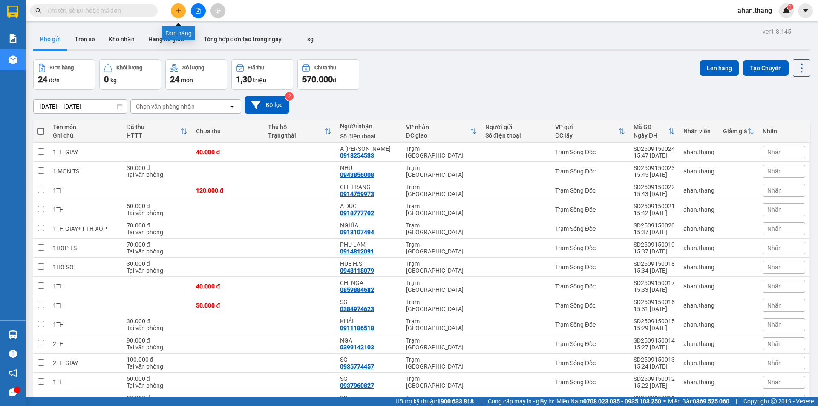
click at [178, 11] on icon "plus" at bounding box center [178, 11] width 6 height 6
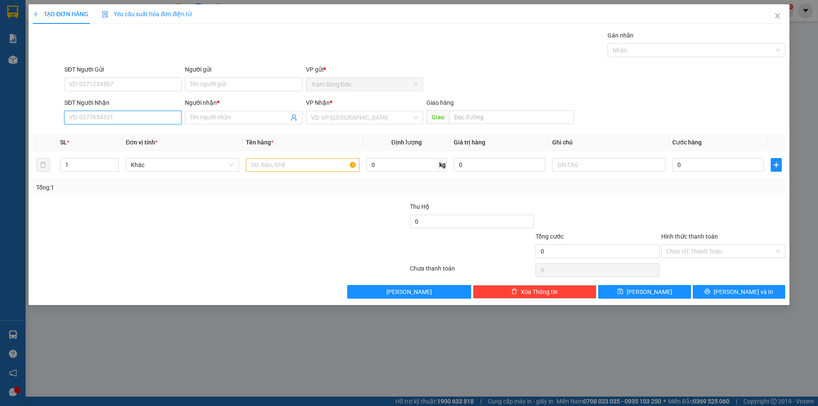
click at [72, 116] on input "SĐT Người Nhận" at bounding box center [122, 118] width 117 height 14
click at [93, 149] on div "0973625994 - A TANG" at bounding box center [122, 148] width 107 height 9
click at [296, 165] on input "text" at bounding box center [302, 165] width 113 height 14
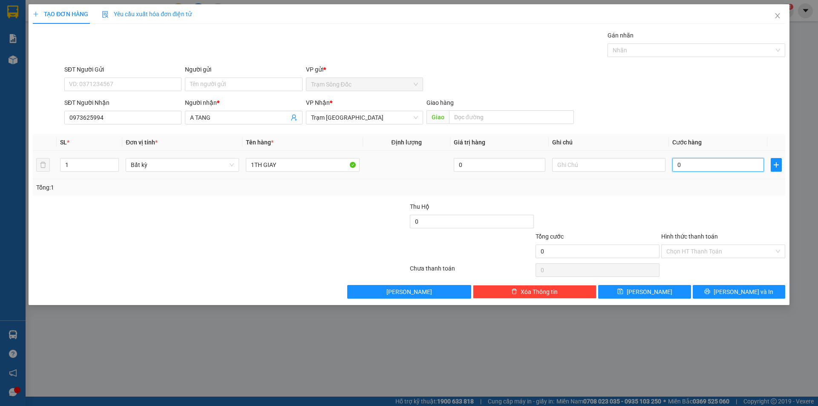
click at [701, 165] on input "0" at bounding box center [718, 165] width 92 height 14
click at [692, 255] on input "Hình thức thanh toán" at bounding box center [720, 251] width 108 height 13
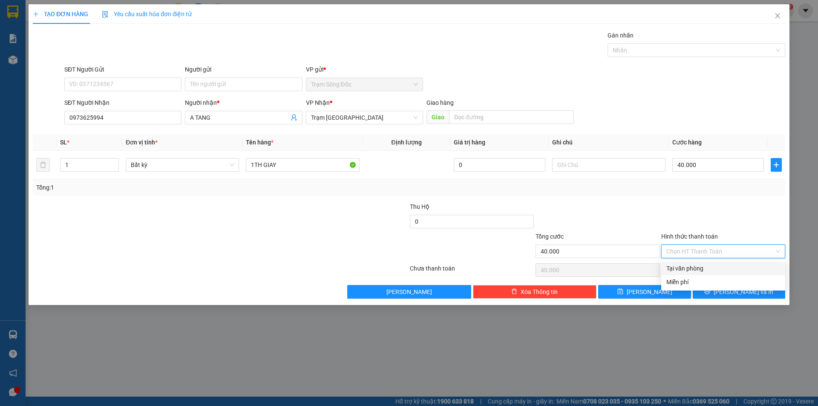
click at [692, 270] on div "Tại văn phòng" at bounding box center [723, 268] width 114 height 9
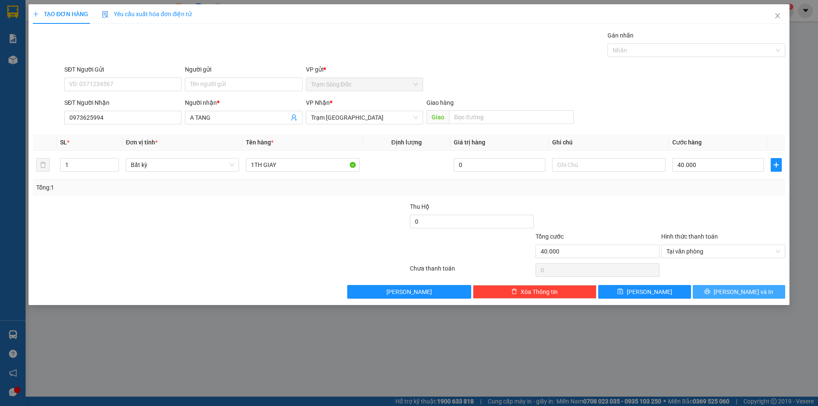
click at [708, 291] on button "[PERSON_NAME] và In" at bounding box center [738, 292] width 92 height 14
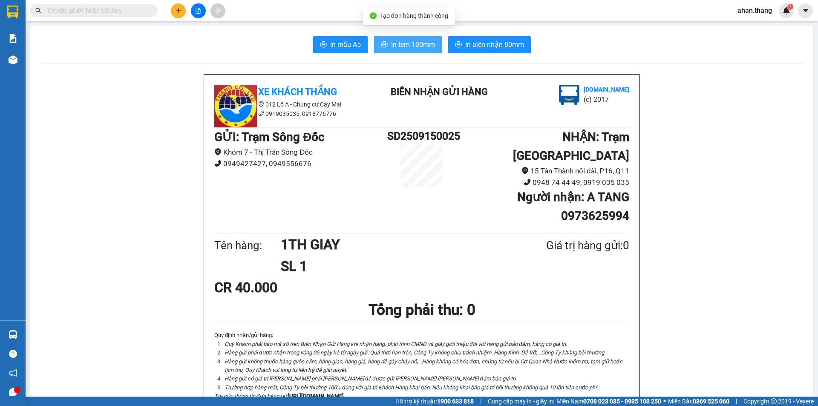
click at [411, 43] on span "In tem 100mm" at bounding box center [413, 44] width 44 height 11
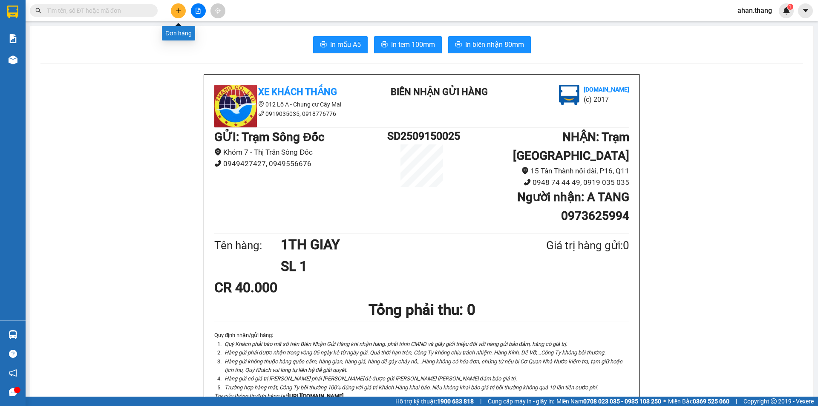
click at [177, 11] on icon "plus" at bounding box center [178, 10] width 5 height 0
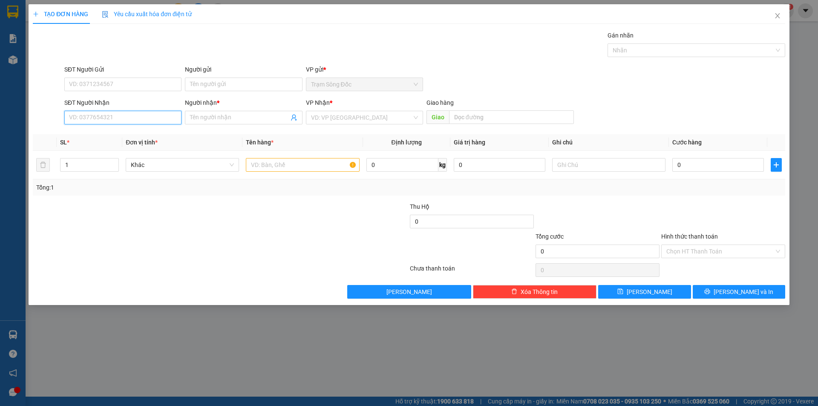
click at [86, 121] on input "SĐT Người Nhận" at bounding box center [122, 118] width 117 height 14
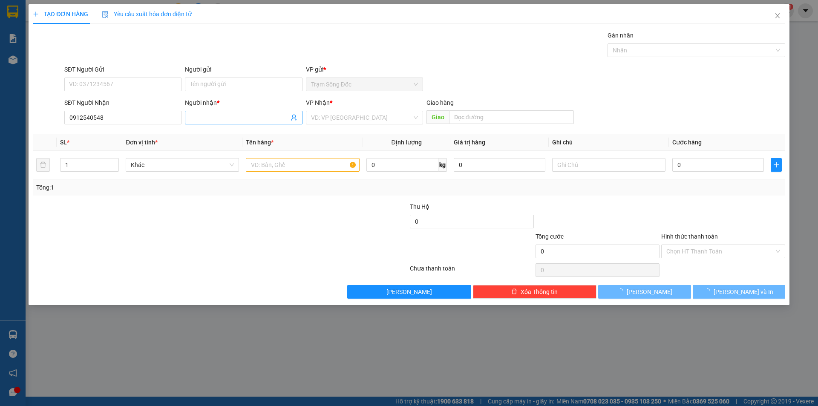
click at [216, 117] on input "Người nhận *" at bounding box center [239, 117] width 98 height 9
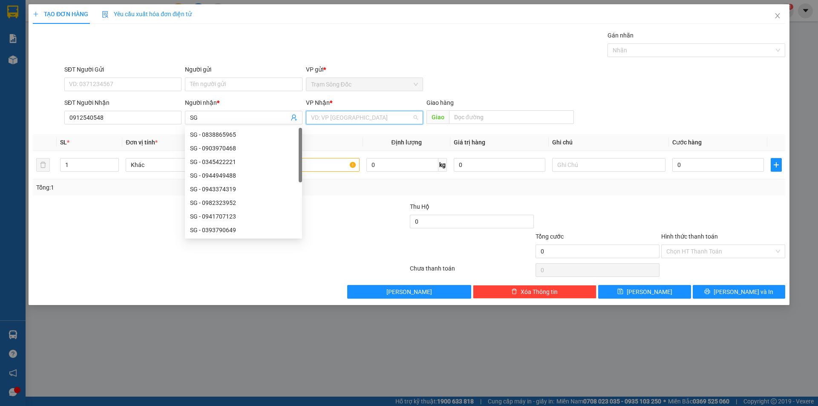
click at [358, 114] on input "search" at bounding box center [361, 117] width 101 height 13
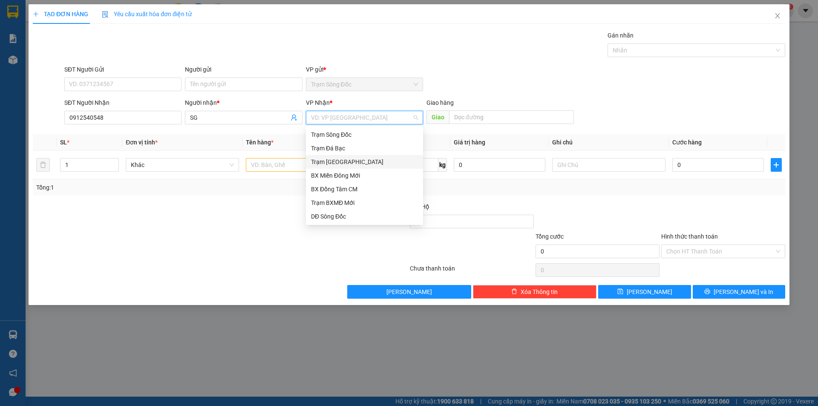
click at [346, 161] on div "Trạm [GEOGRAPHIC_DATA]" at bounding box center [364, 161] width 107 height 9
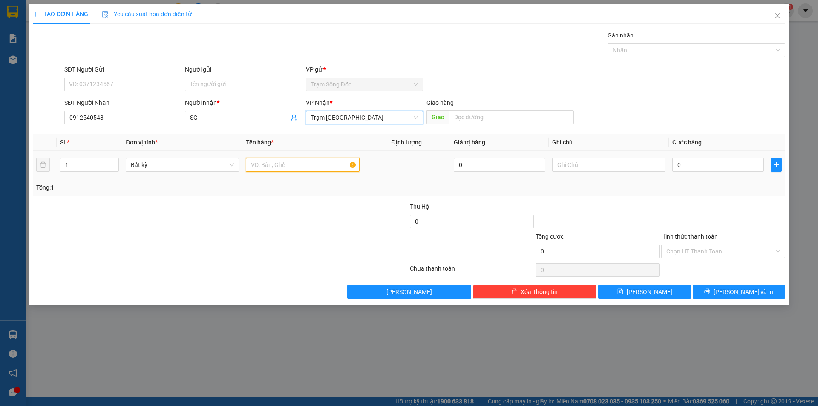
click at [282, 165] on input "text" at bounding box center [302, 165] width 113 height 14
click at [707, 166] on input "0" at bounding box center [718, 165] width 92 height 14
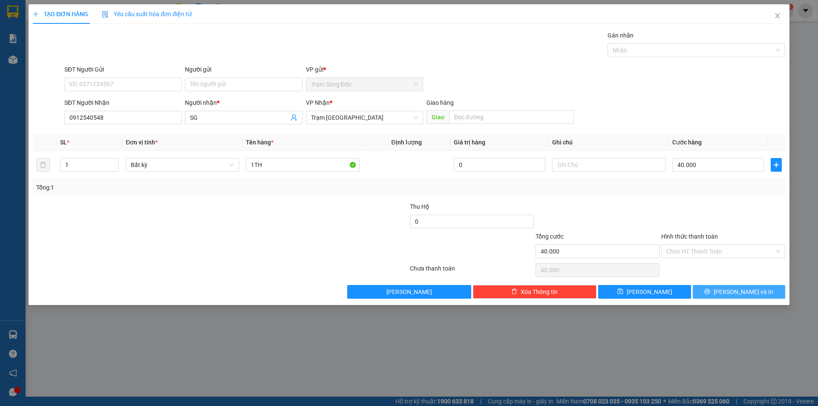
click at [710, 290] on icon "printer" at bounding box center [707, 291] width 6 height 6
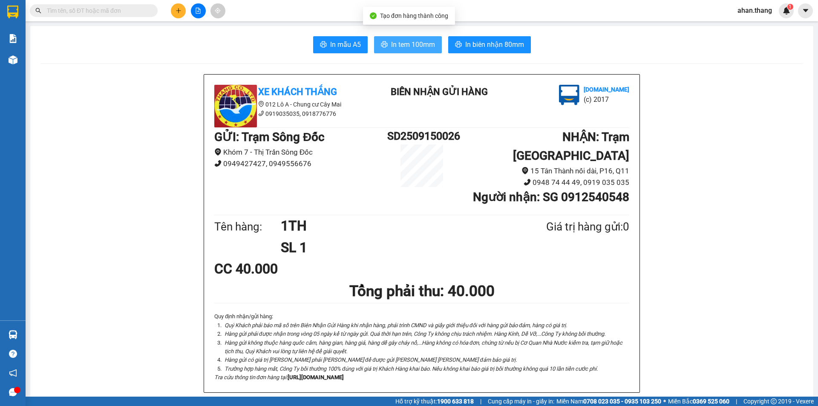
click at [410, 47] on span "In tem 100mm" at bounding box center [413, 44] width 44 height 11
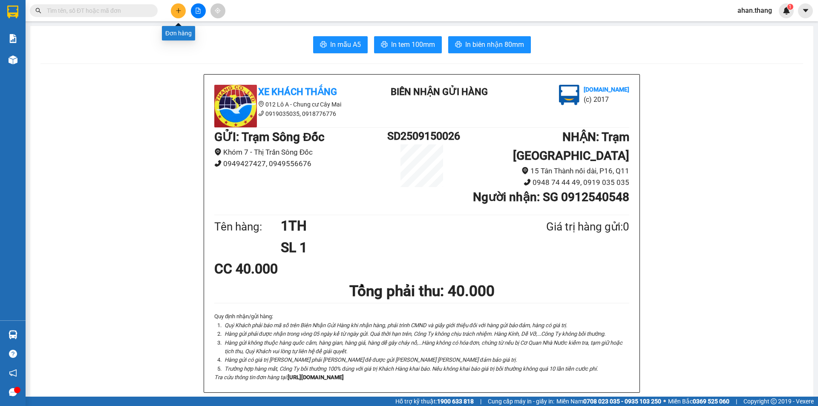
click at [177, 8] on icon "plus" at bounding box center [178, 11] width 6 height 6
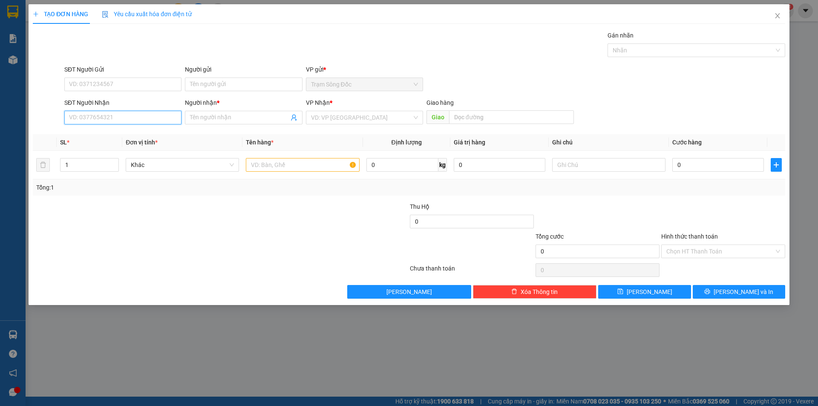
click at [134, 116] on input "SĐT Người Nhận" at bounding box center [122, 118] width 117 height 14
click at [220, 113] on input "Người nhận *" at bounding box center [239, 117] width 98 height 9
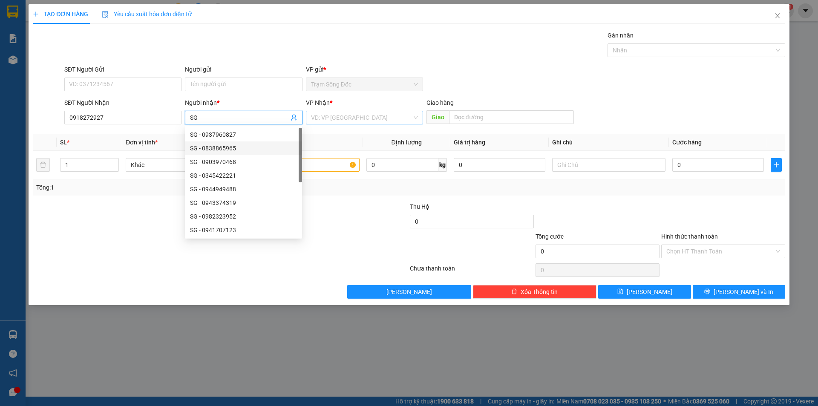
click at [365, 118] on input "search" at bounding box center [361, 117] width 101 height 13
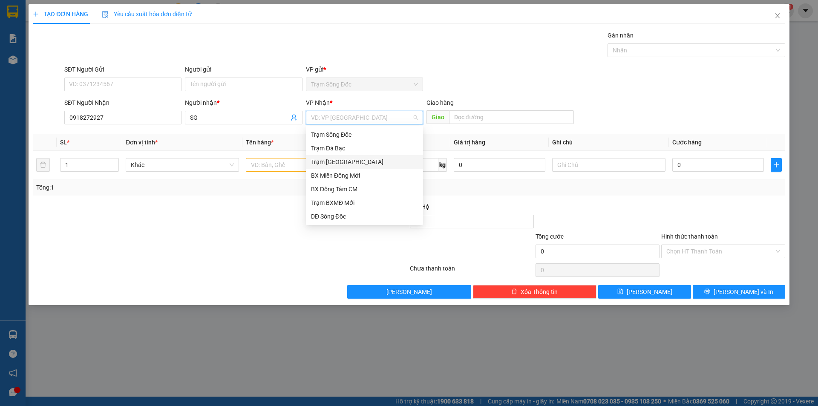
click at [349, 160] on div "Trạm [GEOGRAPHIC_DATA]" at bounding box center [364, 161] width 107 height 9
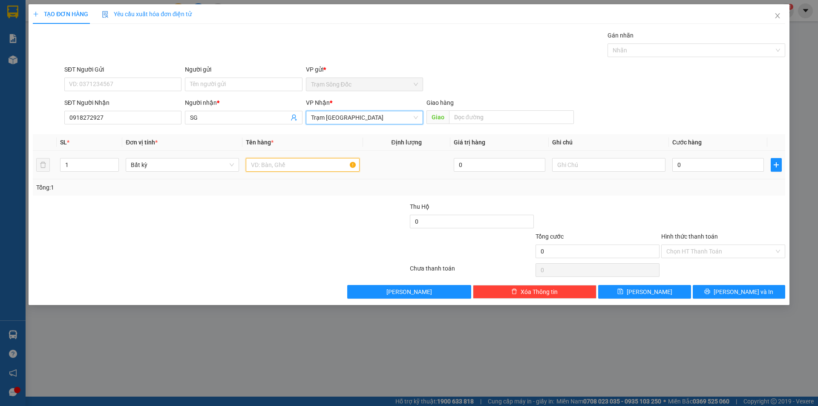
click at [299, 169] on input "text" at bounding box center [302, 165] width 113 height 14
click at [750, 169] on input "0" at bounding box center [718, 165] width 92 height 14
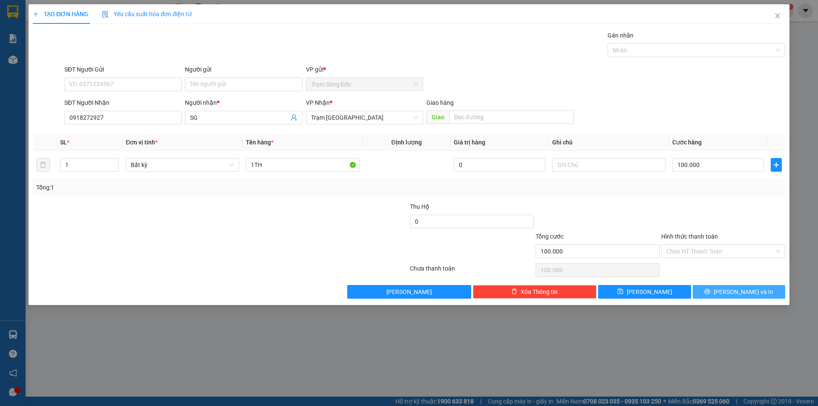
click at [721, 287] on button "[PERSON_NAME] và In" at bounding box center [738, 292] width 92 height 14
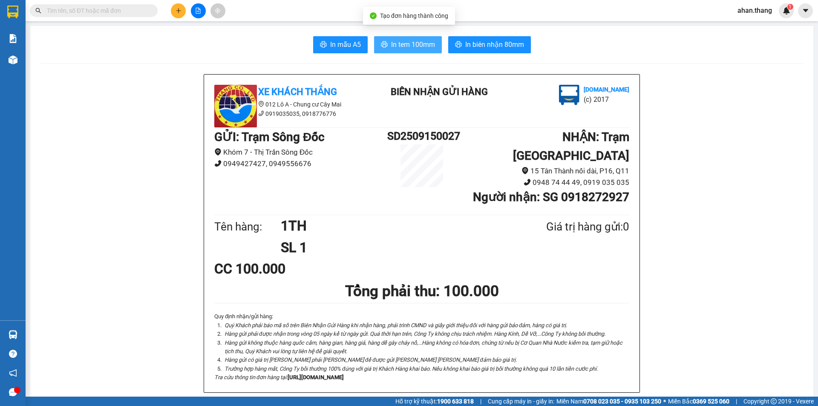
click at [411, 39] on button "In tem 100mm" at bounding box center [408, 44] width 68 height 17
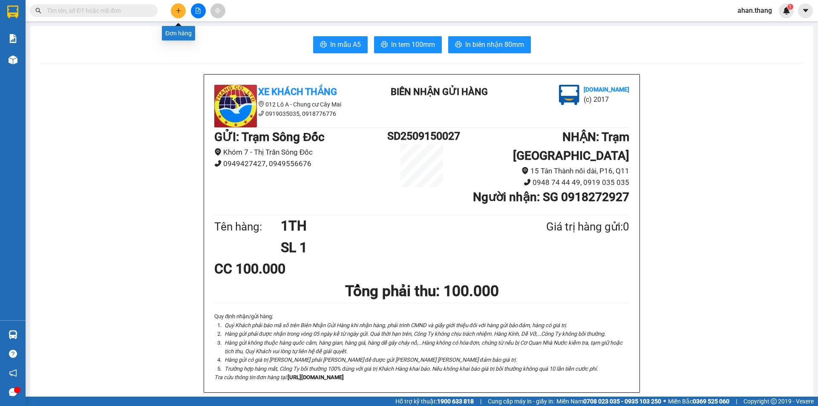
click at [177, 12] on icon "plus" at bounding box center [178, 11] width 6 height 6
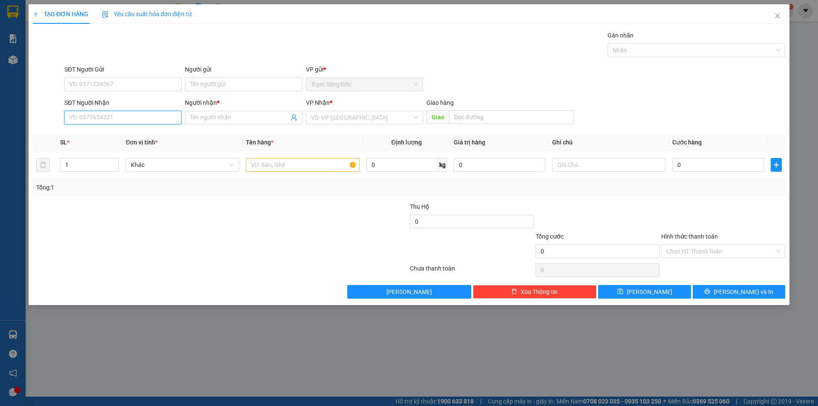
click at [109, 118] on input "SĐT Người Nhận" at bounding box center [122, 118] width 117 height 14
click at [778, 12] on span "Close" at bounding box center [777, 16] width 24 height 24
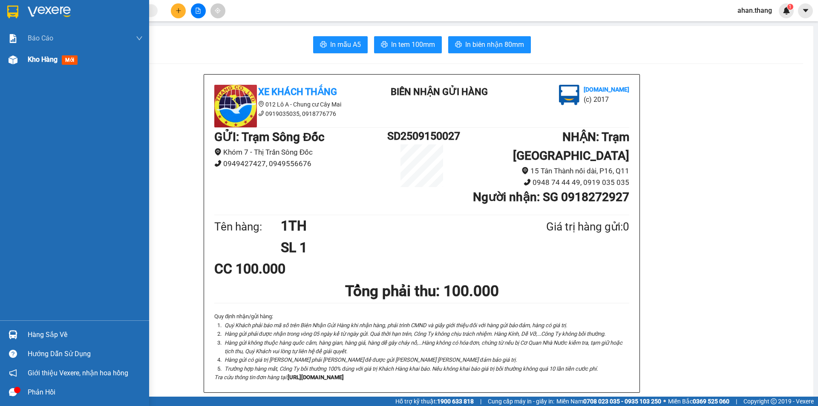
click at [22, 57] on div "Kho hàng mới" at bounding box center [74, 59] width 149 height 21
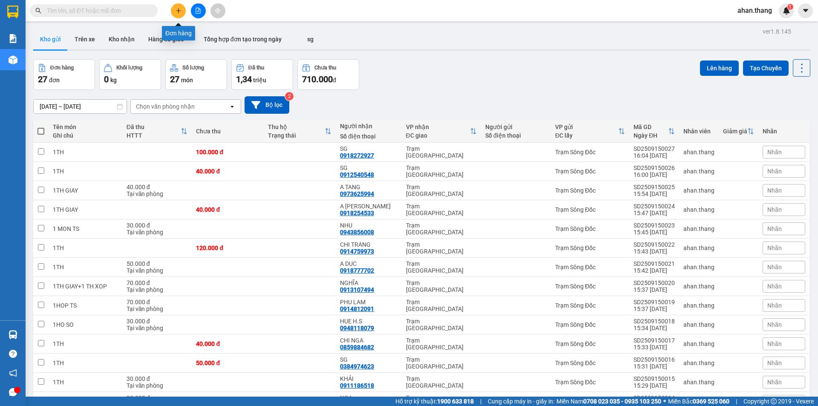
click at [181, 9] on icon "plus" at bounding box center [178, 11] width 6 height 6
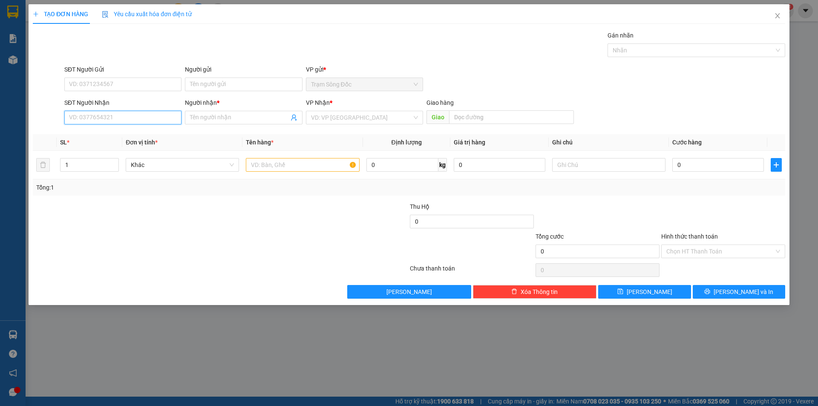
click at [125, 116] on input "SĐT Người Nhận" at bounding box center [122, 118] width 117 height 14
click at [106, 135] on div "0933761622 - LOAN" at bounding box center [122, 134] width 107 height 9
click at [292, 164] on input "text" at bounding box center [302, 165] width 113 height 14
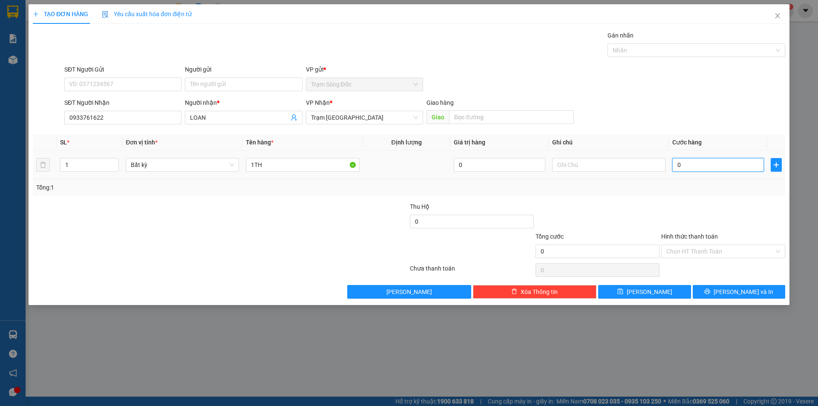
click at [708, 165] on input "0" at bounding box center [718, 165] width 92 height 14
click at [710, 251] on input "Hình thức thanh toán" at bounding box center [720, 251] width 108 height 13
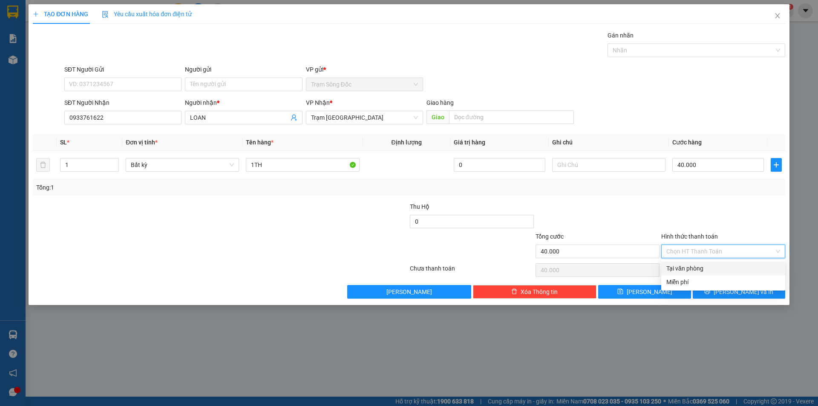
click at [711, 264] on div "Tại văn phòng" at bounding box center [723, 268] width 114 height 9
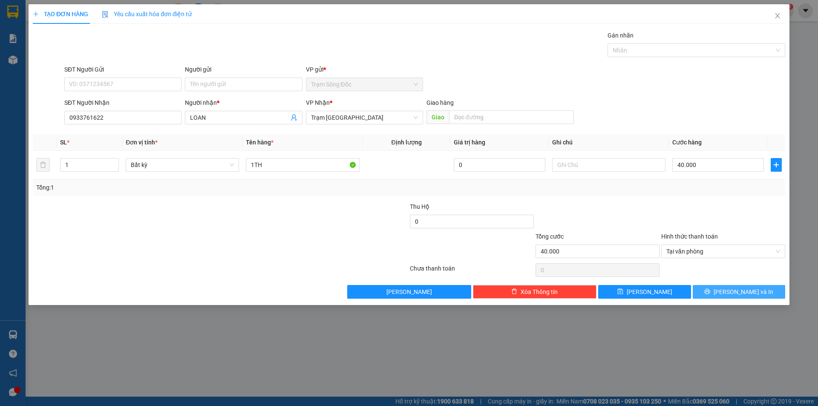
click at [719, 289] on button "[PERSON_NAME] và In" at bounding box center [738, 292] width 92 height 14
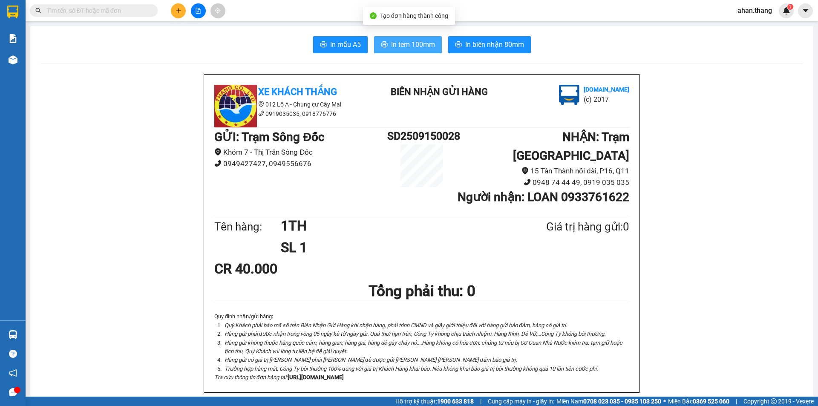
click at [435, 40] on button "In tem 100mm" at bounding box center [408, 44] width 68 height 17
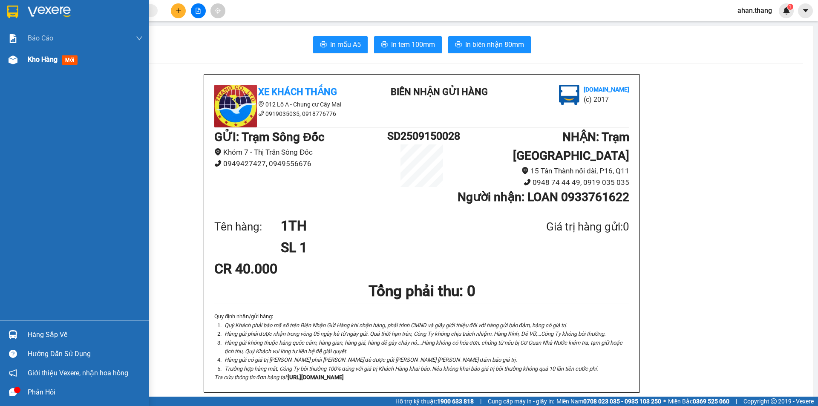
click at [34, 60] on span "Kho hàng" at bounding box center [43, 59] width 30 height 8
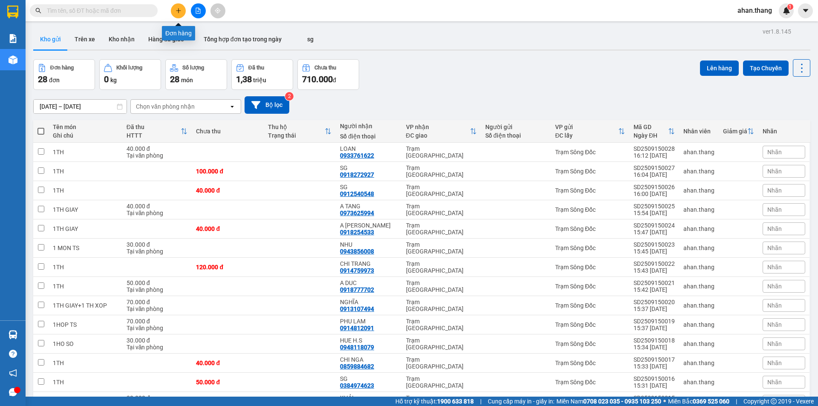
click at [178, 12] on icon "plus" at bounding box center [178, 11] width 6 height 6
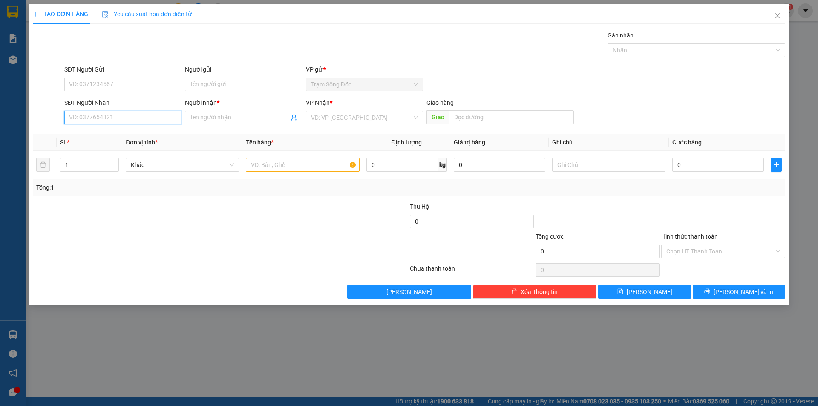
click at [113, 113] on input "SĐT Người Nhận" at bounding box center [122, 118] width 117 height 14
click at [317, 164] on input "text" at bounding box center [302, 165] width 113 height 14
click at [119, 119] on input "SĐT Người Nhận" at bounding box center [122, 118] width 117 height 14
click at [96, 135] on div "0948353000 - DUNG" at bounding box center [122, 134] width 107 height 9
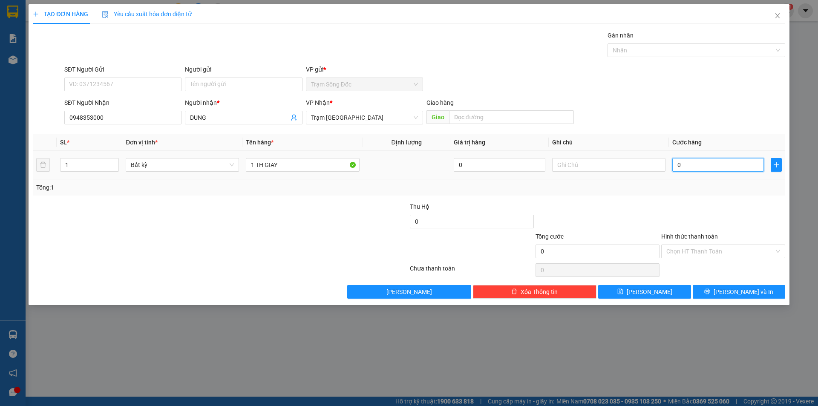
click at [701, 164] on input "0" at bounding box center [718, 165] width 92 height 14
click at [712, 288] on button "[PERSON_NAME] và In" at bounding box center [738, 292] width 92 height 14
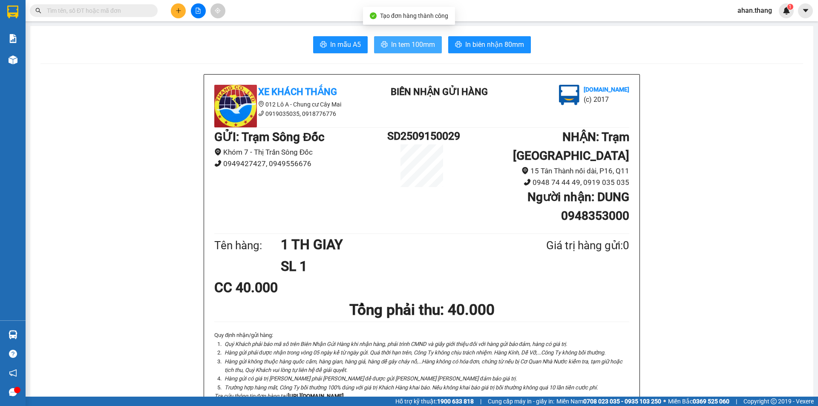
click at [396, 45] on span "In tem 100mm" at bounding box center [413, 44] width 44 height 11
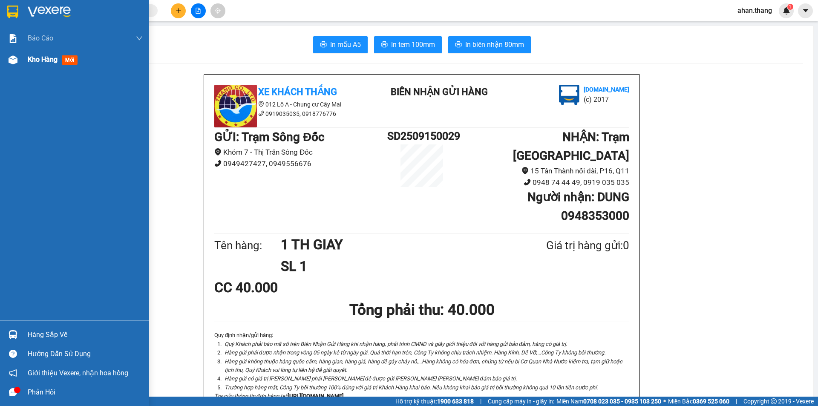
click at [45, 60] on span "Kho hàng" at bounding box center [43, 59] width 30 height 8
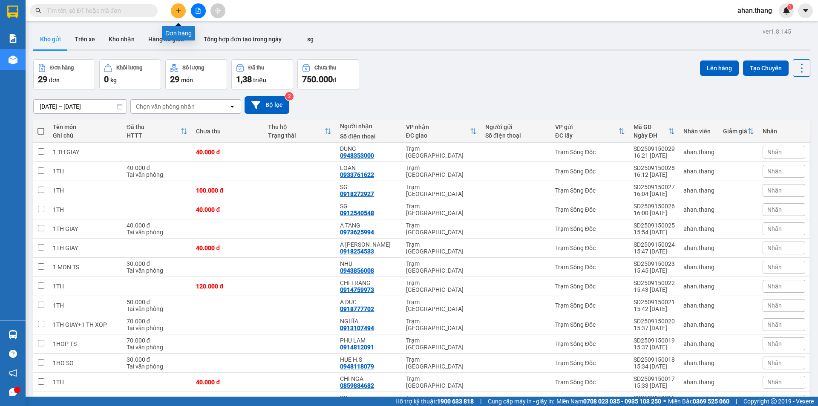
click at [175, 9] on icon "plus" at bounding box center [178, 11] width 6 height 6
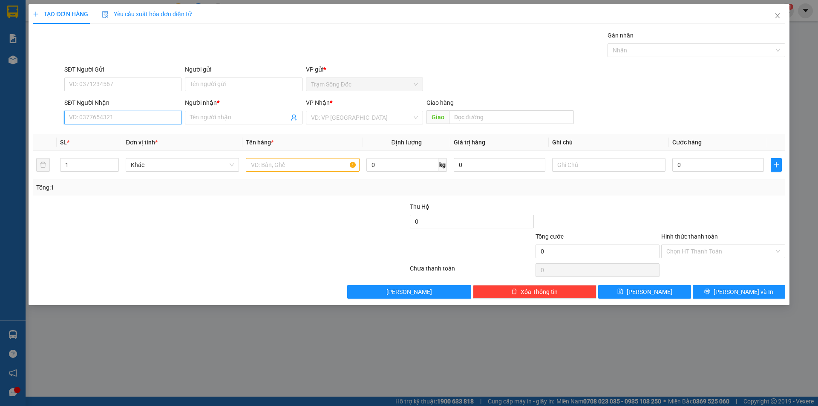
click at [119, 119] on input "SĐT Người Nhận" at bounding box center [122, 118] width 117 height 14
click at [110, 135] on div "0914997181 - [PERSON_NAME]" at bounding box center [122, 134] width 107 height 9
click at [308, 164] on input "text" at bounding box center [302, 165] width 113 height 14
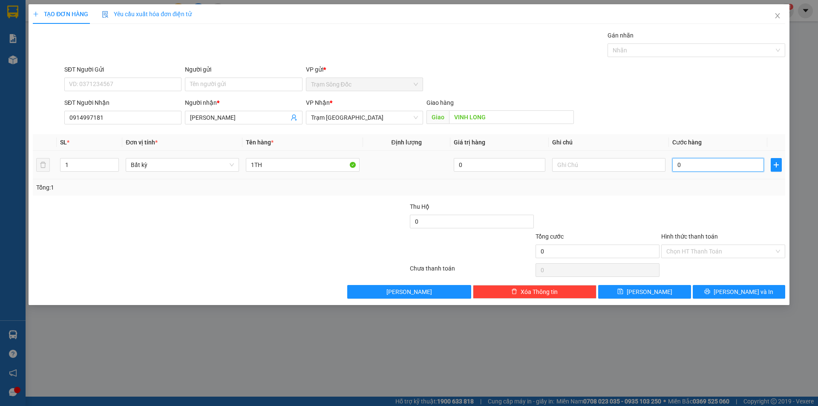
click at [710, 168] on input "0" at bounding box center [718, 165] width 92 height 14
click at [719, 294] on button "[PERSON_NAME] và In" at bounding box center [738, 292] width 92 height 14
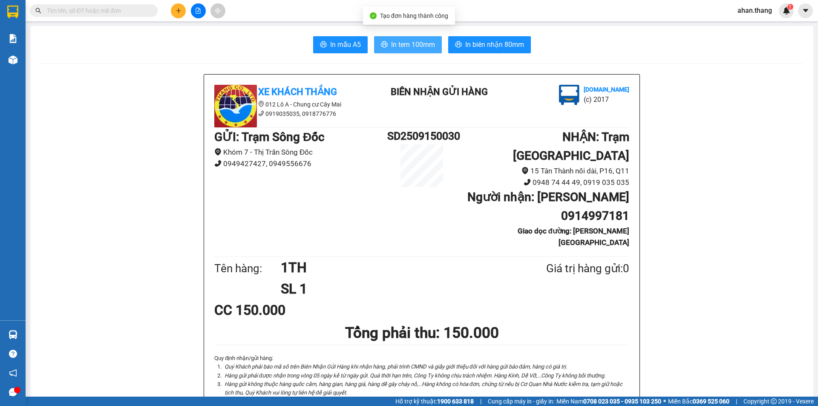
click at [391, 42] on span "In tem 100mm" at bounding box center [413, 44] width 44 height 11
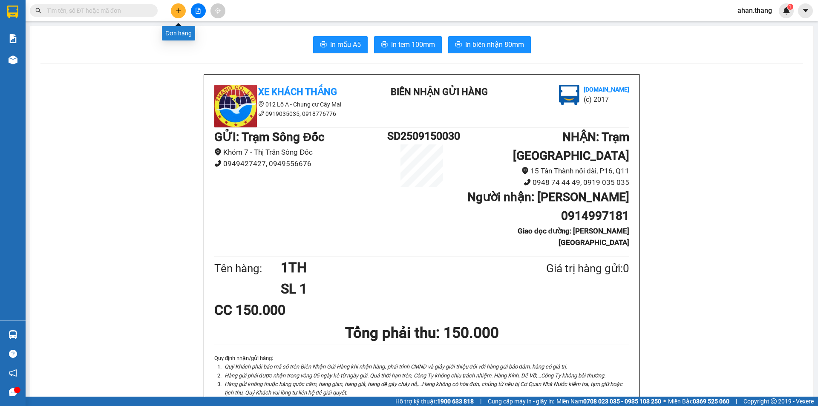
click at [179, 11] on icon "plus" at bounding box center [178, 11] width 6 height 6
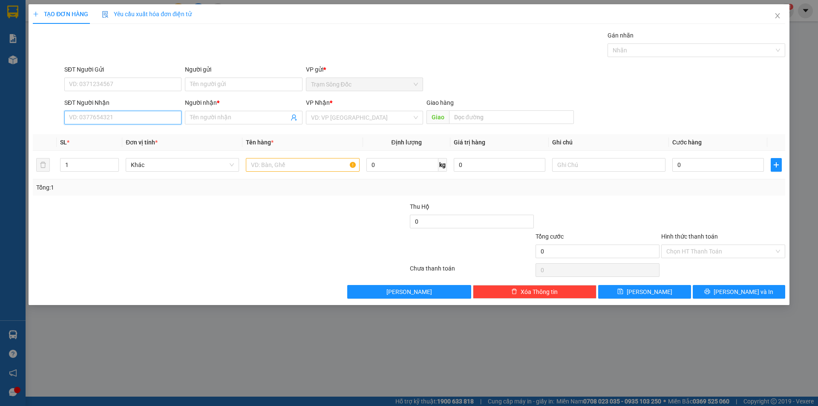
click at [83, 118] on input "SĐT Người Nhận" at bounding box center [122, 118] width 117 height 14
click at [229, 118] on input "Người nhận *" at bounding box center [239, 117] width 98 height 9
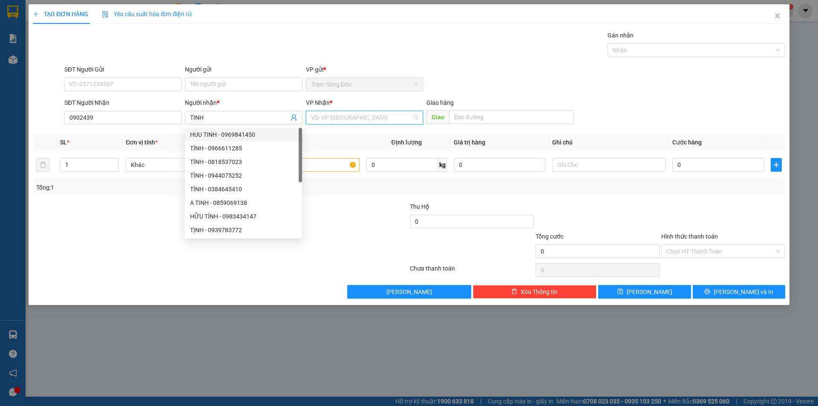
click at [386, 118] on input "search" at bounding box center [361, 117] width 101 height 13
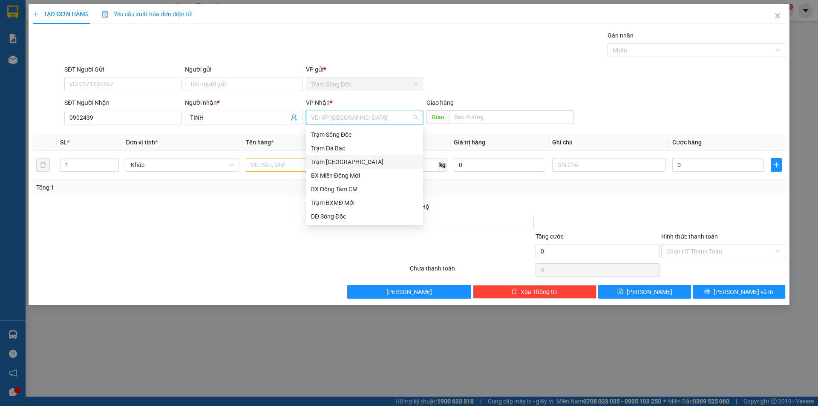
click at [347, 159] on div "Trạm [GEOGRAPHIC_DATA]" at bounding box center [364, 161] width 107 height 9
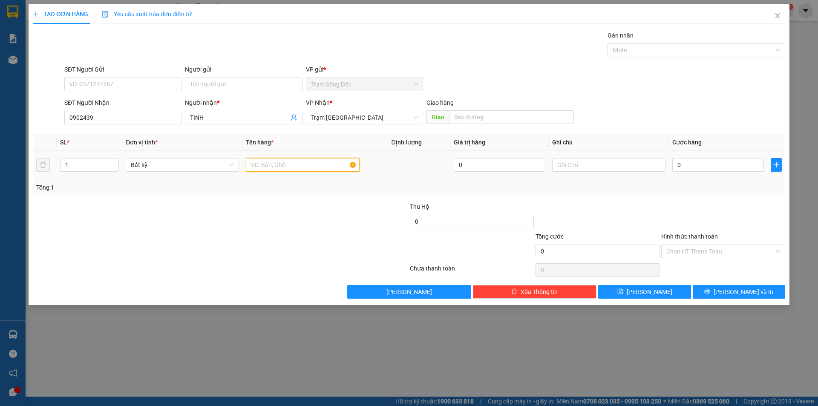
click at [305, 168] on input "text" at bounding box center [302, 165] width 113 height 14
click at [713, 166] on input "0" at bounding box center [718, 165] width 92 height 14
click at [724, 252] on input "Hình thức thanh toán" at bounding box center [720, 251] width 108 height 13
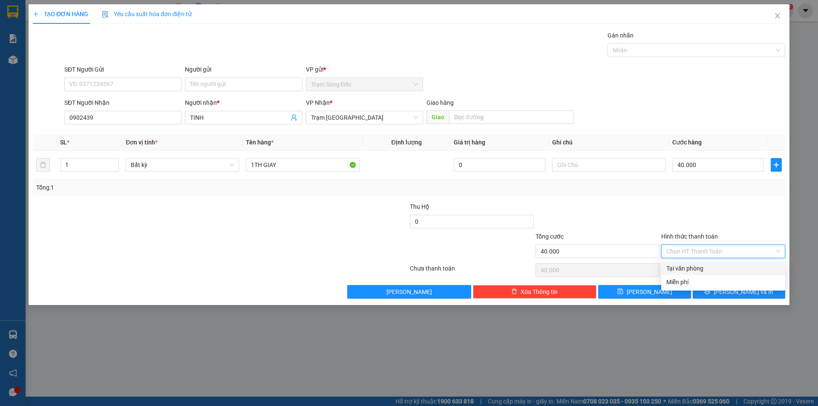
click at [724, 266] on div "Tại văn phòng" at bounding box center [723, 268] width 114 height 9
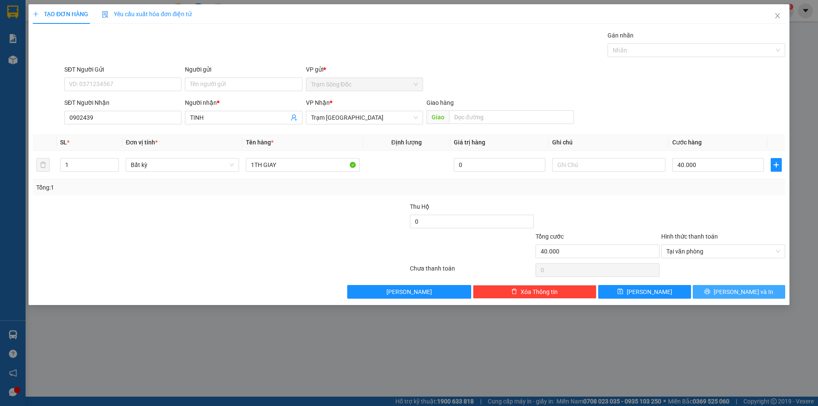
click at [710, 290] on icon "printer" at bounding box center [707, 292] width 6 height 6
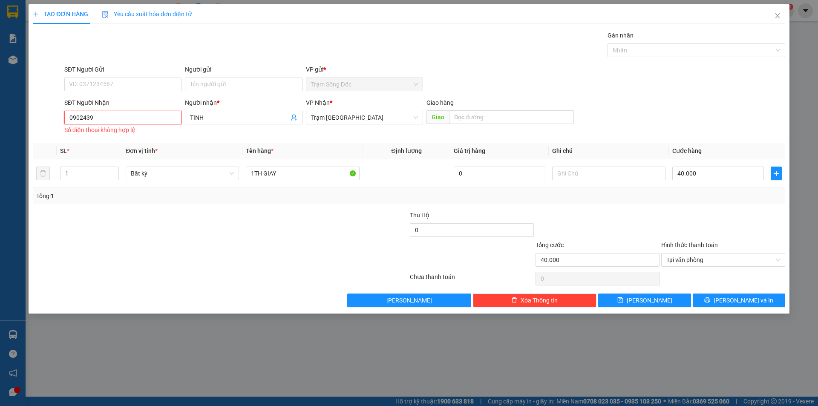
click at [104, 120] on input "0902439" at bounding box center [122, 118] width 117 height 14
click at [101, 135] on div "0902439427 - SG" at bounding box center [122, 134] width 107 height 9
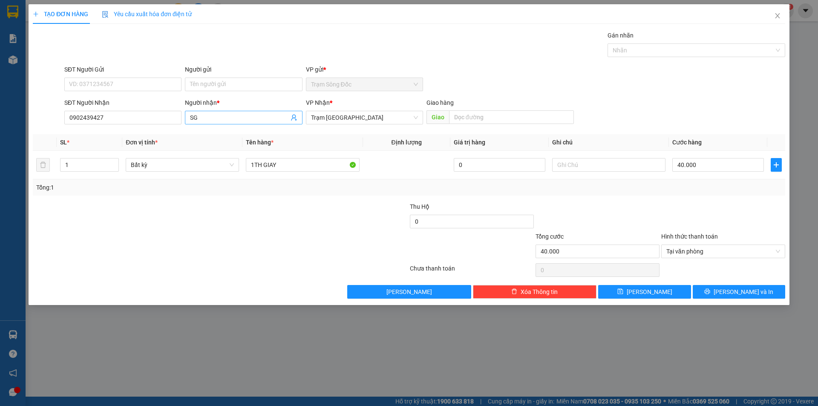
click at [219, 118] on input "SG" at bounding box center [239, 117] width 98 height 9
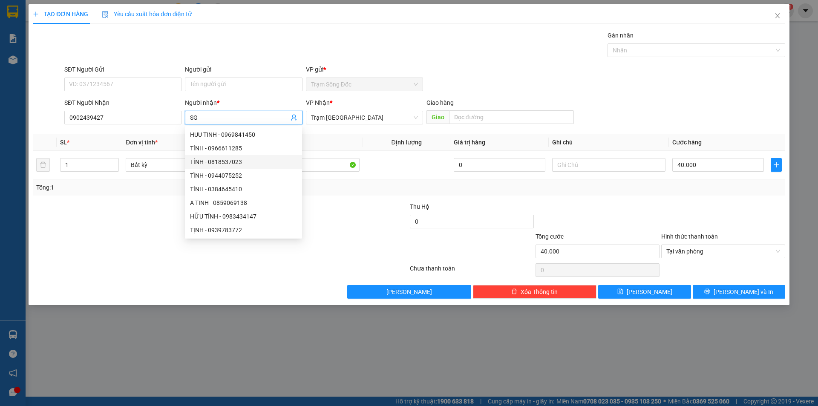
drag, startPoint x: 724, startPoint y: 250, endPoint x: 724, endPoint y: 260, distance: 10.2
click at [724, 250] on span "Tại văn phòng" at bounding box center [723, 251] width 114 height 13
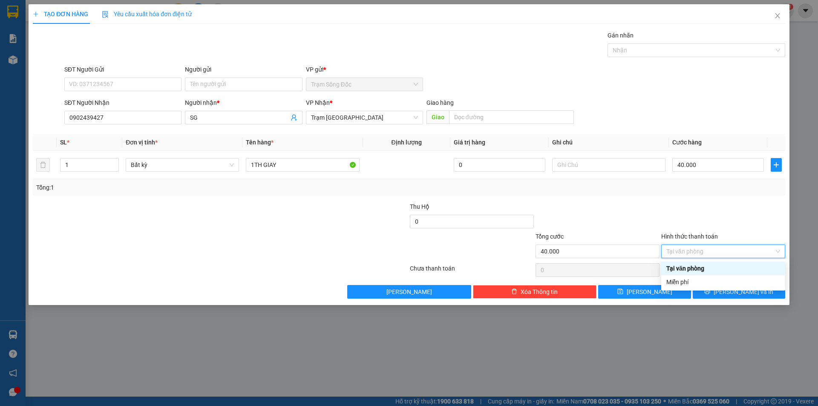
click at [722, 269] on div "Tại văn phòng" at bounding box center [723, 268] width 114 height 9
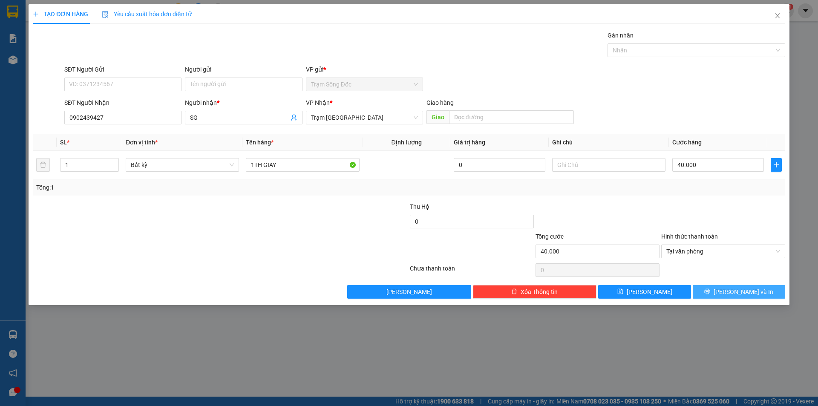
click at [710, 290] on icon "printer" at bounding box center [707, 291] width 6 height 6
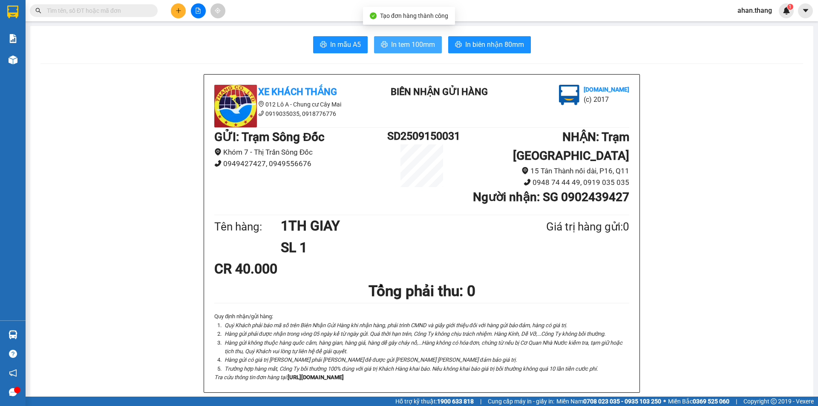
click at [398, 41] on span "In tem 100mm" at bounding box center [413, 44] width 44 height 11
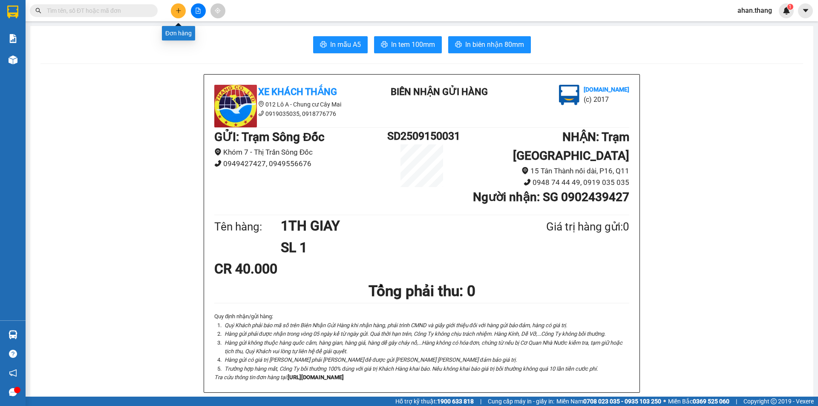
click at [179, 11] on icon "plus" at bounding box center [178, 11] width 6 height 6
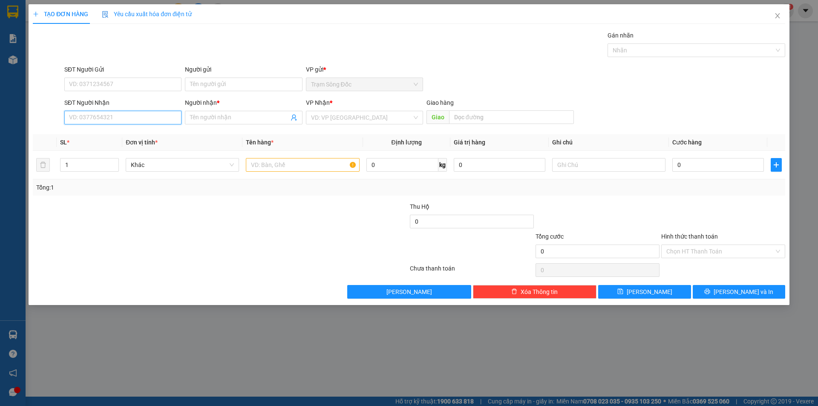
click at [98, 119] on input "SĐT Người Nhận" at bounding box center [122, 118] width 117 height 14
click at [96, 136] on div "0948118079 - HUE H.S" at bounding box center [122, 134] width 107 height 9
click at [293, 162] on input "text" at bounding box center [302, 165] width 113 height 14
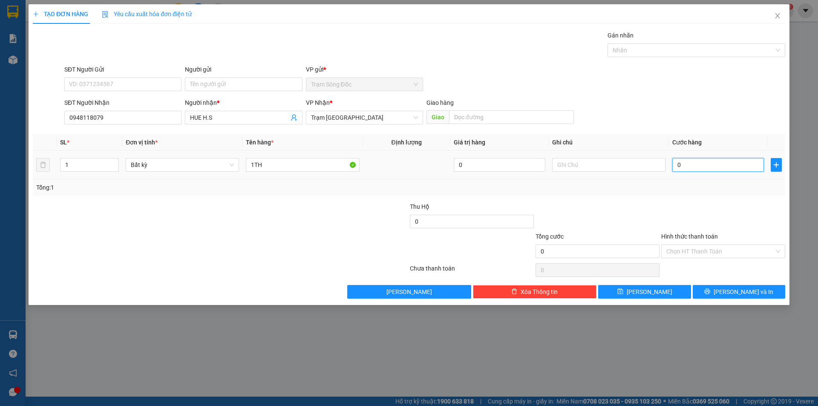
click at [731, 166] on input "0" at bounding box center [718, 165] width 92 height 14
drag, startPoint x: 744, startPoint y: 289, endPoint x: 693, endPoint y: 257, distance: 60.3
click at [744, 289] on span "[PERSON_NAME] và In" at bounding box center [743, 291] width 60 height 9
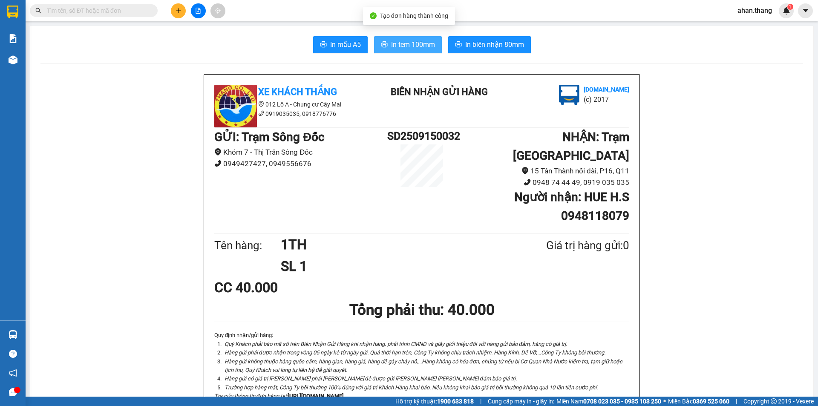
click at [429, 47] on span "In tem 100mm" at bounding box center [413, 44] width 44 height 11
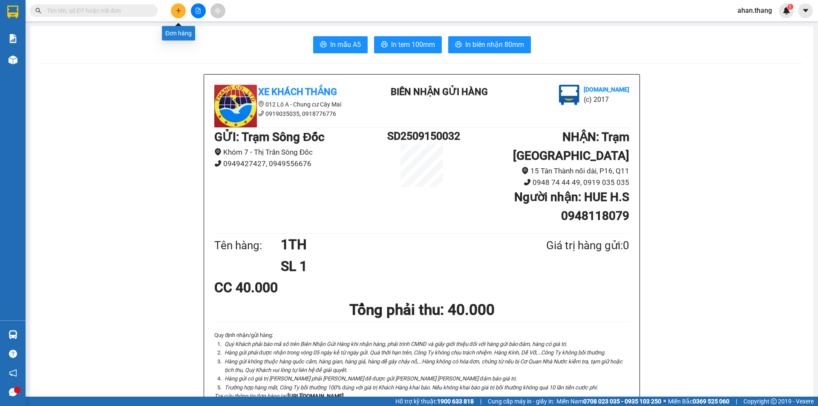
click at [176, 8] on icon "plus" at bounding box center [178, 11] width 6 height 6
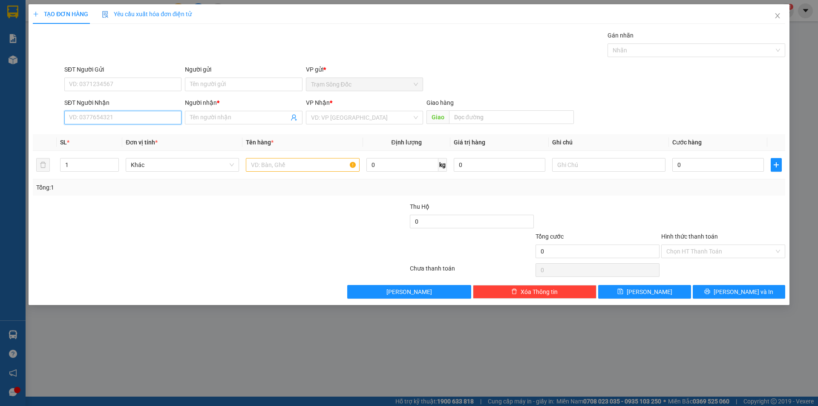
click at [147, 118] on input "SĐT Người Nhận" at bounding box center [122, 118] width 117 height 14
click at [118, 134] on div "0988110169 - [PERSON_NAME]" at bounding box center [122, 134] width 107 height 9
click at [297, 164] on input "text" at bounding box center [302, 165] width 113 height 14
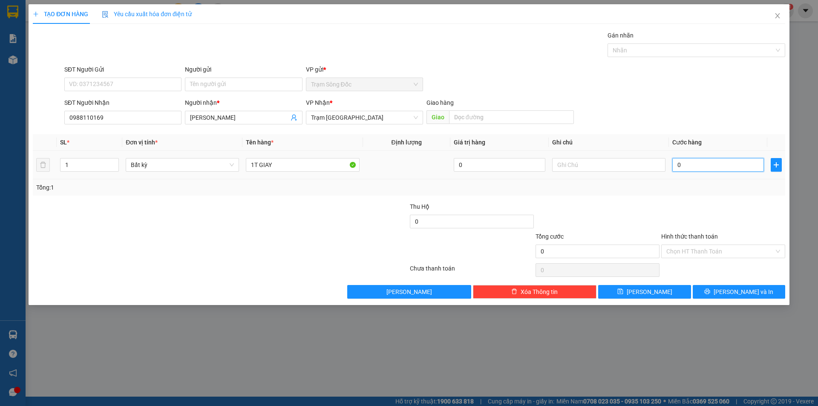
click at [698, 165] on input "0" at bounding box center [718, 165] width 92 height 14
drag, startPoint x: 732, startPoint y: 292, endPoint x: 709, endPoint y: 277, distance: 28.0
click at [732, 291] on span "[PERSON_NAME] và In" at bounding box center [743, 291] width 60 height 9
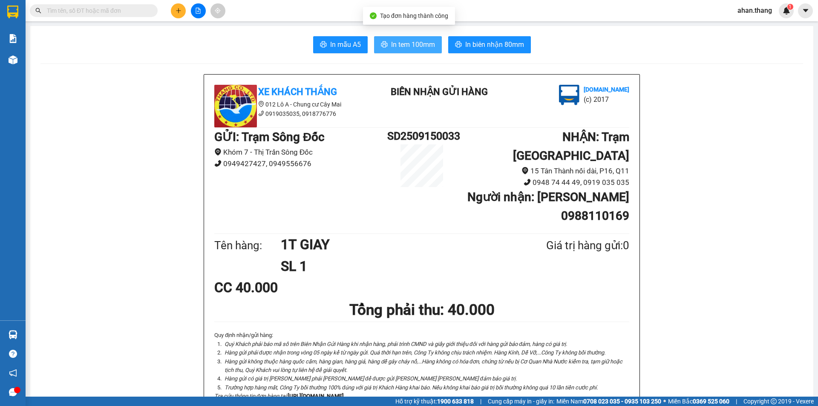
click at [398, 43] on span "In tem 100mm" at bounding box center [413, 44] width 44 height 11
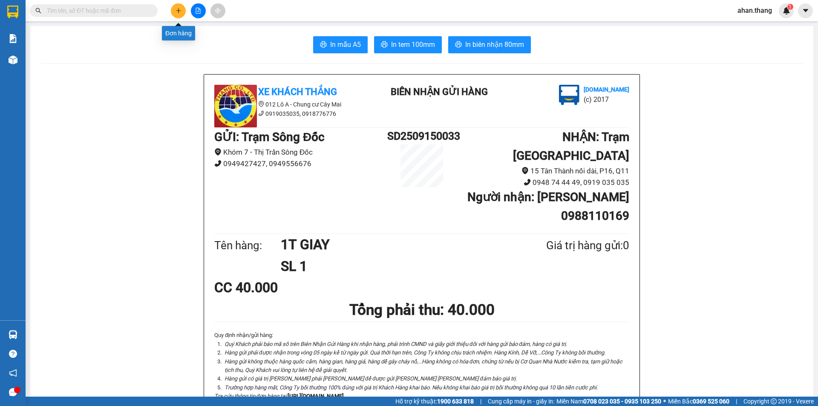
click at [175, 11] on icon "plus" at bounding box center [178, 11] width 6 height 6
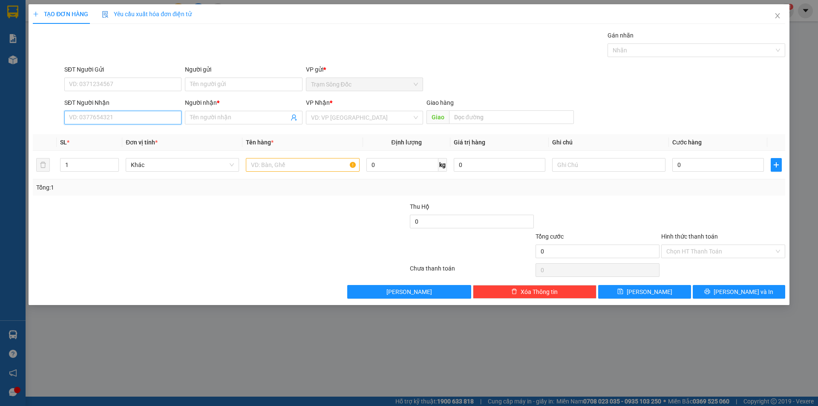
click at [136, 116] on input "SĐT Người Nhận" at bounding box center [122, 118] width 117 height 14
click at [236, 119] on input "Người nhận *" at bounding box center [239, 117] width 98 height 9
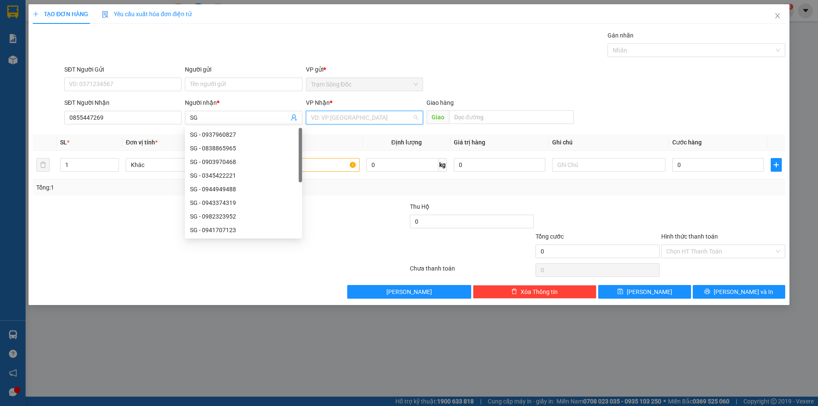
click at [354, 119] on input "search" at bounding box center [361, 117] width 101 height 13
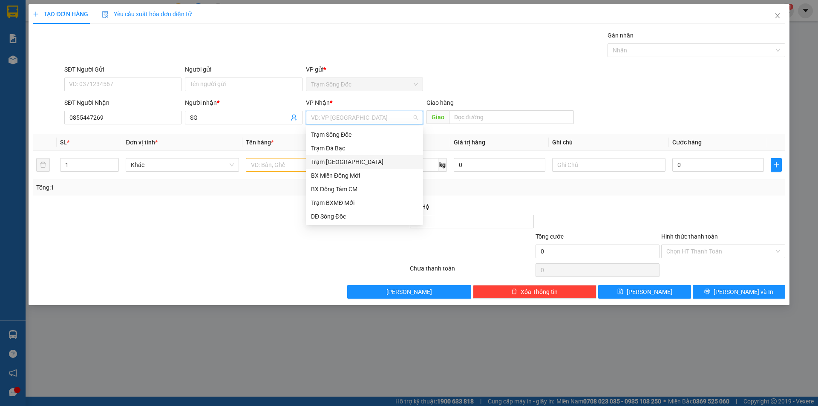
click at [346, 161] on div "Trạm [GEOGRAPHIC_DATA]" at bounding box center [364, 161] width 107 height 9
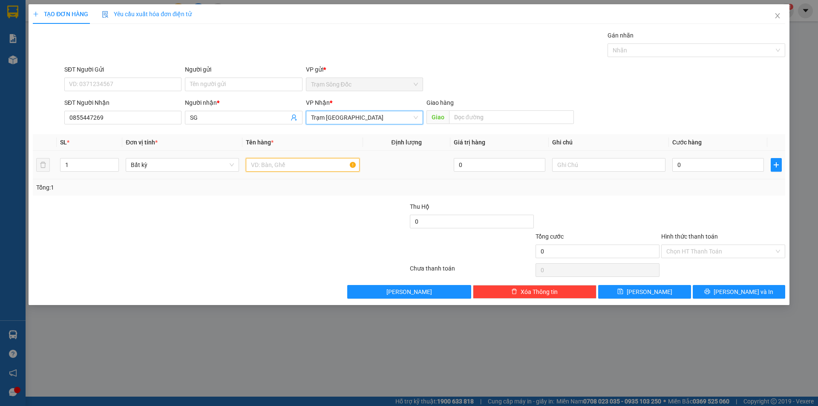
click at [306, 164] on input "text" at bounding box center [302, 165] width 113 height 14
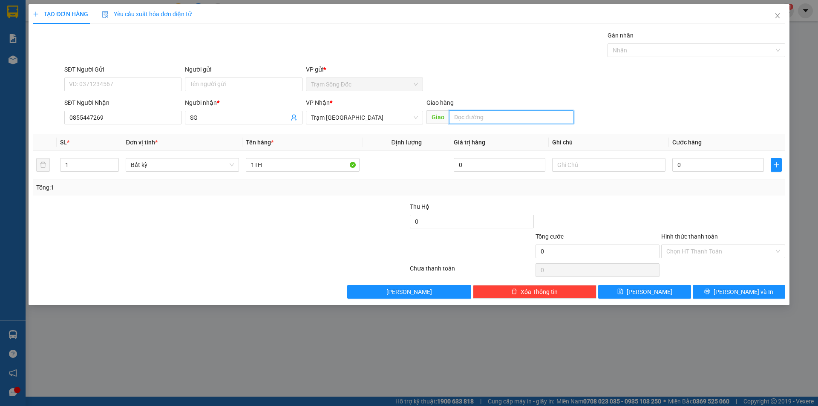
click at [537, 117] on input "text" at bounding box center [511, 117] width 125 height 14
click at [731, 164] on input "0" at bounding box center [718, 165] width 92 height 14
drag, startPoint x: 704, startPoint y: 288, endPoint x: 689, endPoint y: 245, distance: 45.9
click at [704, 287] on button "[PERSON_NAME] và In" at bounding box center [738, 292] width 92 height 14
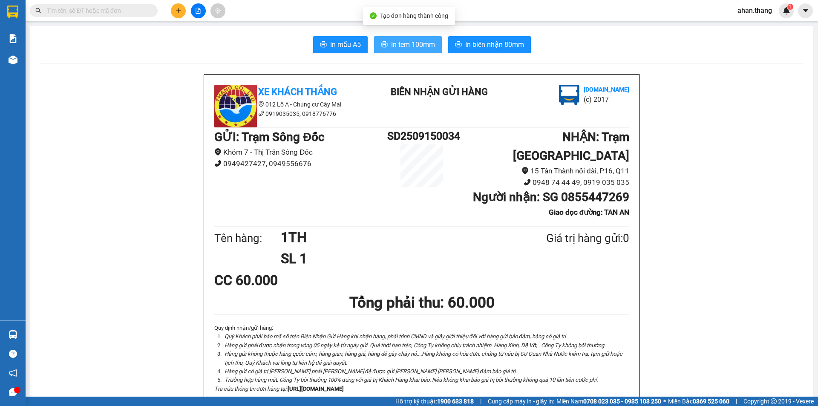
click at [417, 50] on span "In tem 100mm" at bounding box center [413, 44] width 44 height 11
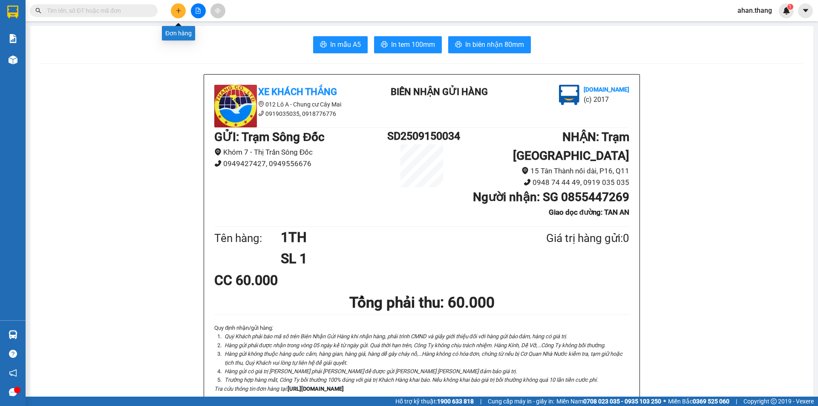
click at [180, 10] on icon "plus" at bounding box center [178, 11] width 6 height 6
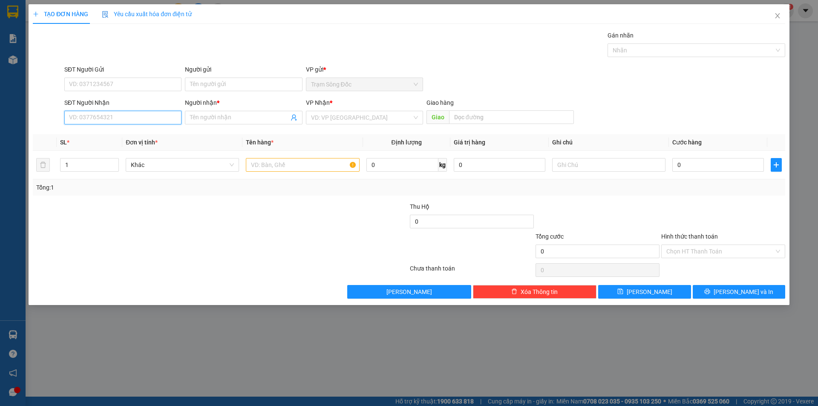
click at [121, 121] on input "SĐT Người Nhận" at bounding box center [122, 118] width 117 height 14
click at [102, 135] on div "0961911881 - [PERSON_NAME]" at bounding box center [122, 134] width 107 height 9
click at [295, 166] on input "text" at bounding box center [302, 165] width 113 height 14
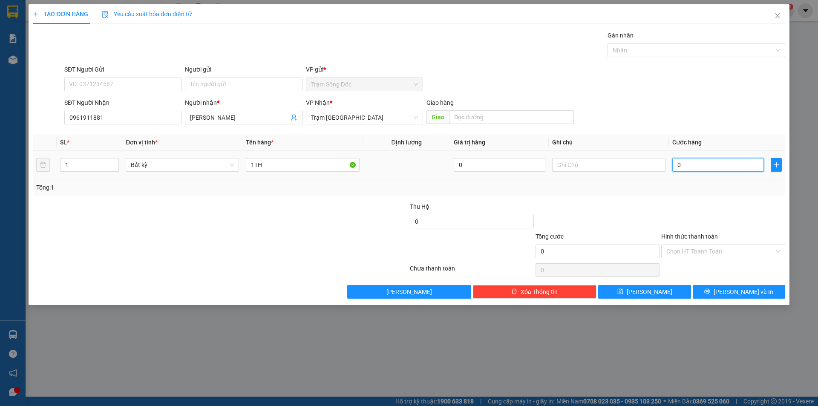
click at [716, 166] on input "0" at bounding box center [718, 165] width 92 height 14
click at [732, 290] on span "[PERSON_NAME] và In" at bounding box center [743, 291] width 60 height 9
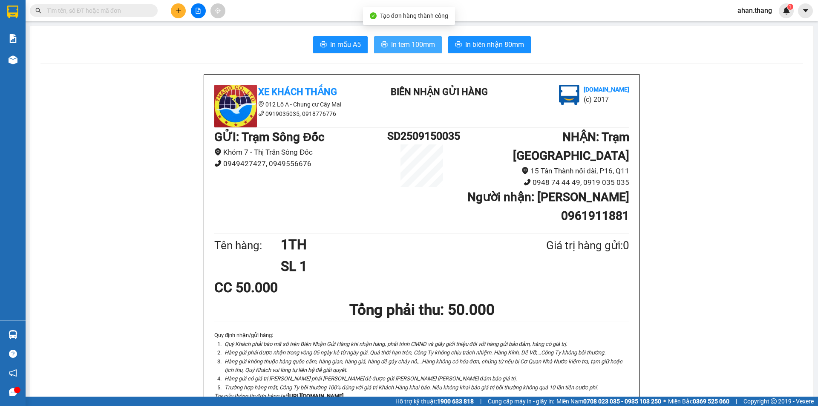
click at [403, 44] on span "In tem 100mm" at bounding box center [413, 44] width 44 height 11
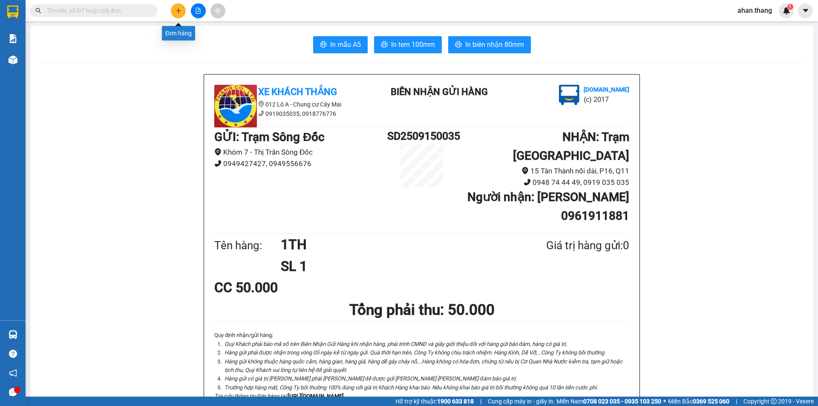
click at [178, 10] on icon "plus" at bounding box center [178, 11] width 6 height 6
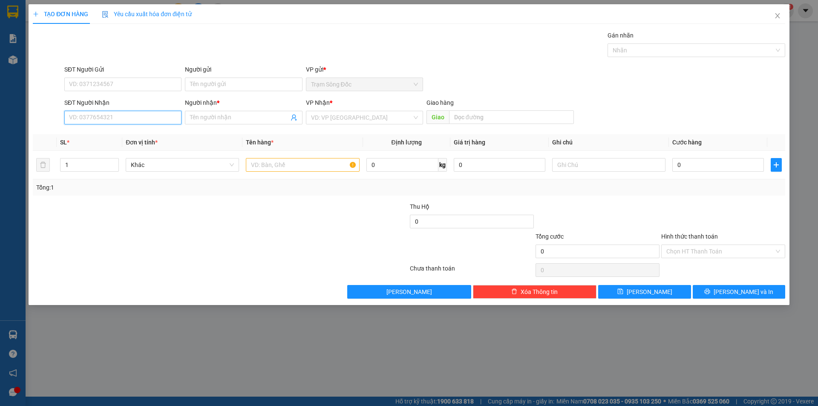
click at [106, 116] on input "SĐT Người Nhận" at bounding box center [122, 118] width 117 height 14
drag, startPoint x: 122, startPoint y: 133, endPoint x: 135, endPoint y: 149, distance: 21.5
click at [122, 132] on div "0917539324 - [PERSON_NAME]" at bounding box center [122, 134] width 107 height 9
click at [298, 161] on input "text" at bounding box center [302, 165] width 113 height 14
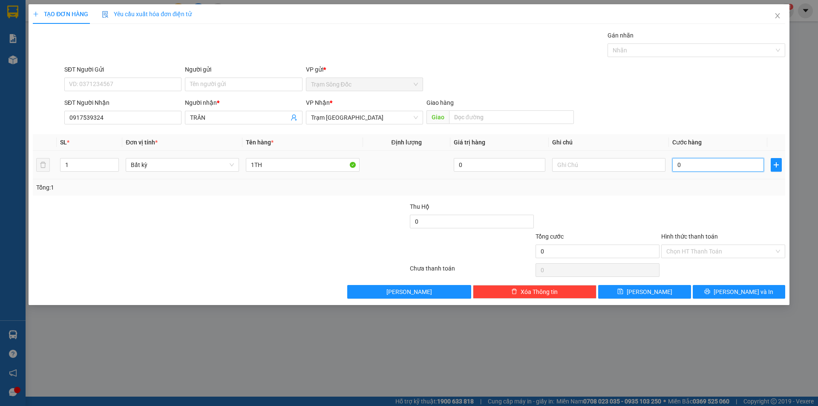
click at [696, 166] on input "0" at bounding box center [718, 165] width 92 height 14
click at [714, 289] on button "[PERSON_NAME] và In" at bounding box center [738, 292] width 92 height 14
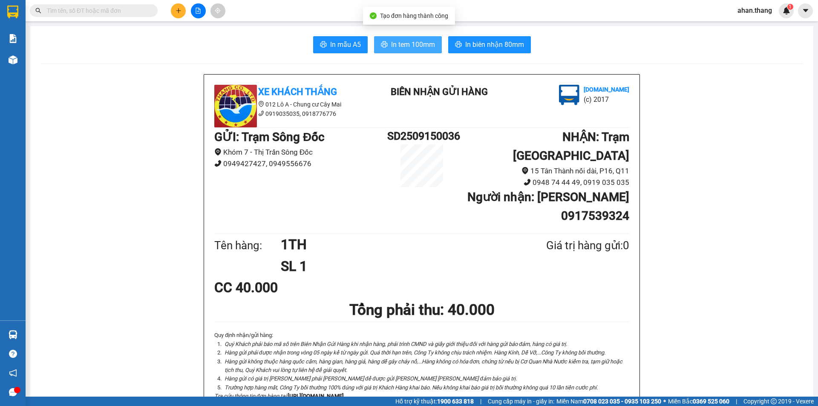
click at [400, 45] on span "In tem 100mm" at bounding box center [413, 44] width 44 height 11
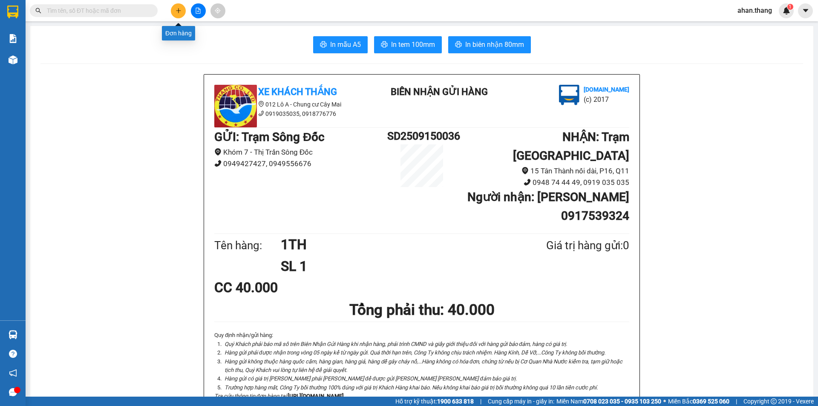
click at [180, 9] on icon "plus" at bounding box center [178, 11] width 6 height 6
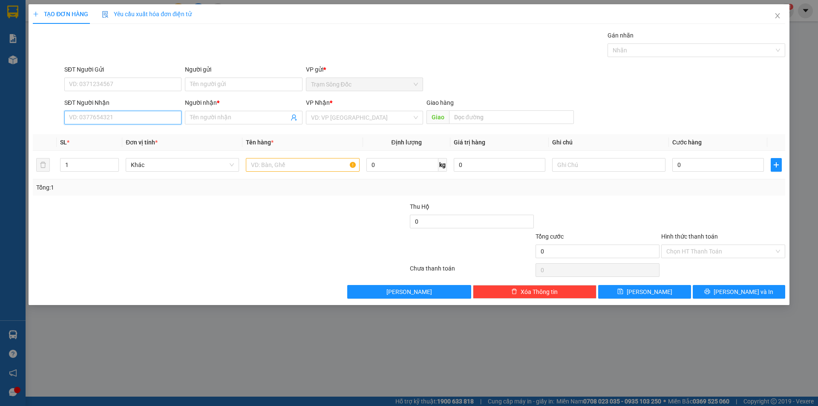
click at [111, 117] on input "SĐT Người Nhận" at bounding box center [122, 118] width 117 height 14
click at [774, 15] on icon "close" at bounding box center [777, 15] width 7 height 7
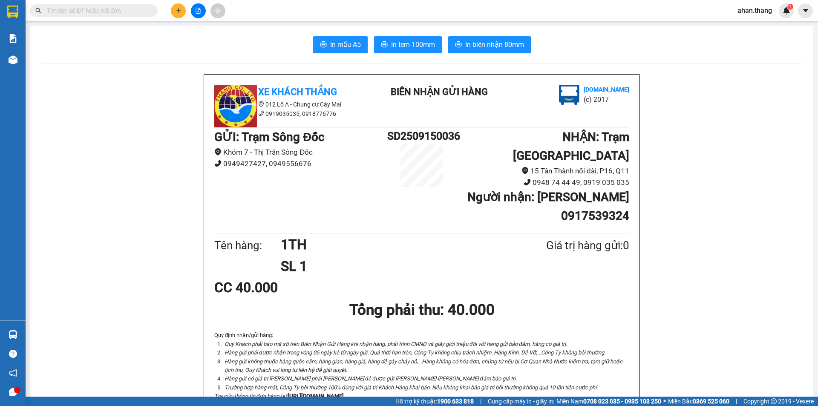
click at [108, 6] on input "text" at bounding box center [97, 10] width 101 height 9
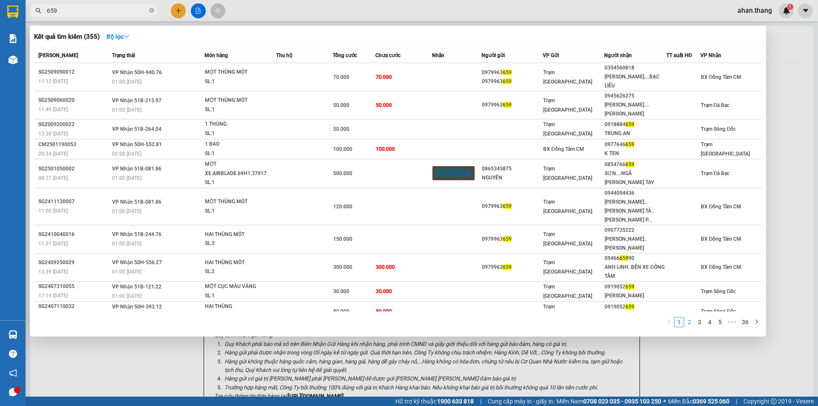
click at [691, 317] on link "2" at bounding box center [688, 321] width 9 height 9
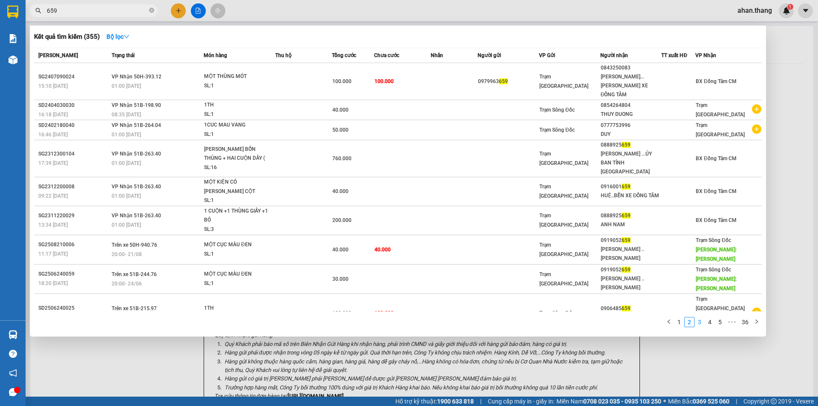
click at [703, 319] on link "3" at bounding box center [699, 321] width 9 height 9
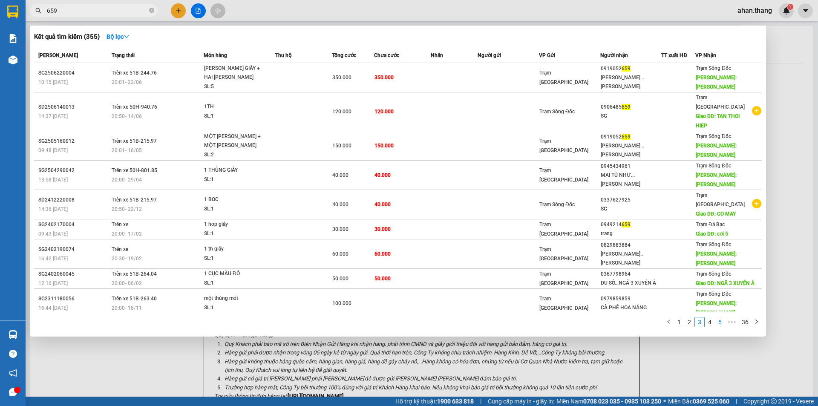
click at [708, 322] on link "4" at bounding box center [709, 321] width 9 height 9
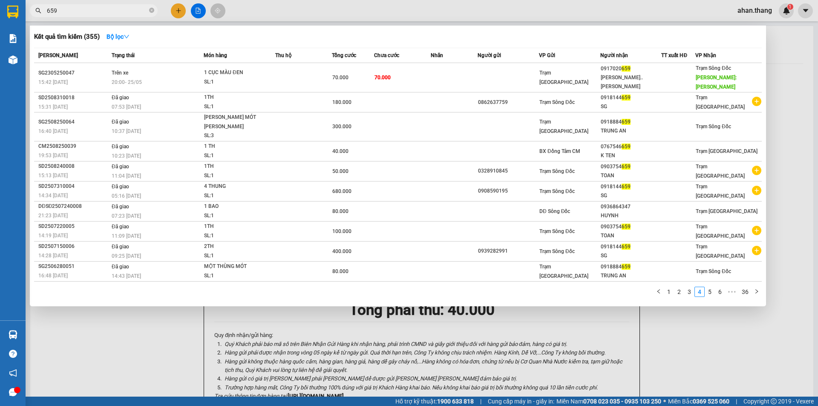
click at [82, 11] on input "659" at bounding box center [97, 10] width 101 height 9
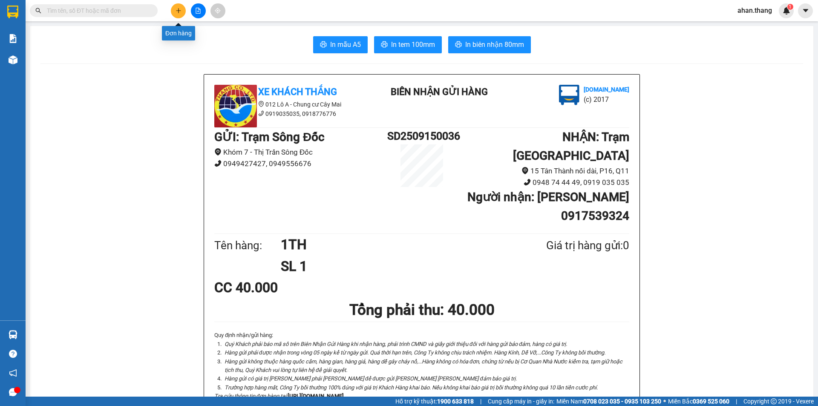
click at [178, 10] on icon "plus" at bounding box center [178, 11] width 6 height 6
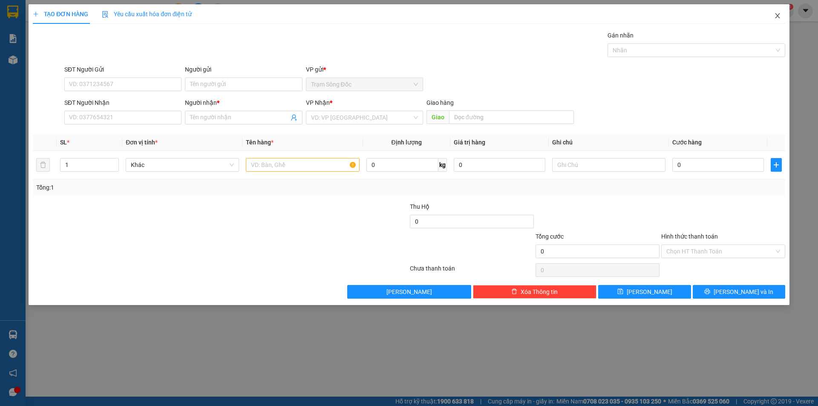
drag, startPoint x: 776, startPoint y: 15, endPoint x: 761, endPoint y: 14, distance: 14.9
click at [775, 14] on icon "close" at bounding box center [777, 15] width 5 height 5
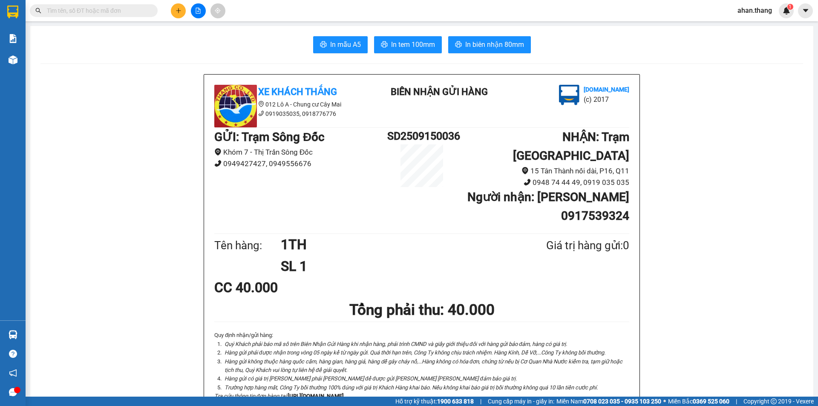
click at [136, 10] on input "text" at bounding box center [97, 10] width 101 height 9
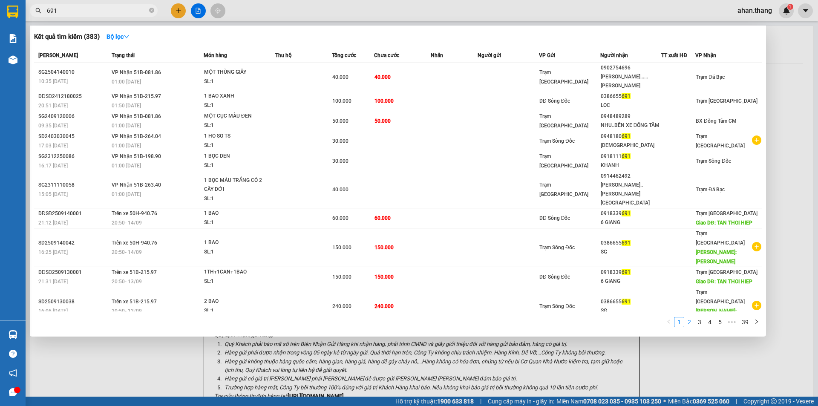
click at [691, 317] on link "2" at bounding box center [688, 321] width 9 height 9
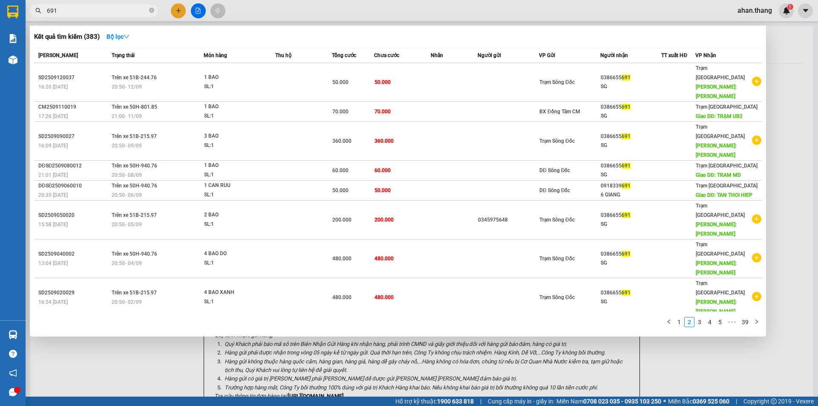
click at [175, 11] on div at bounding box center [409, 203] width 818 height 406
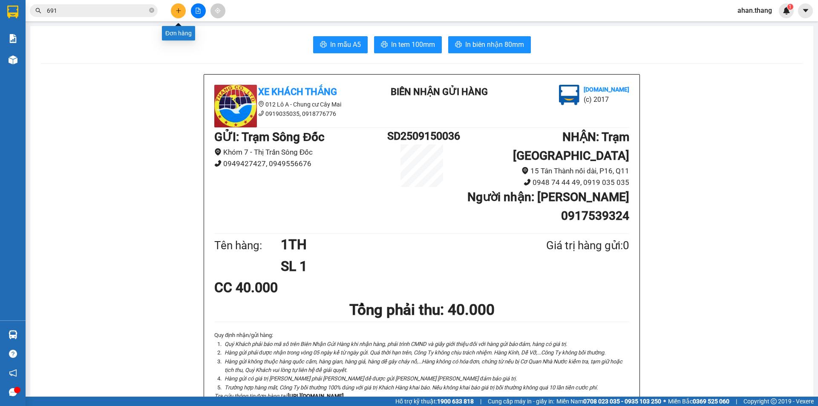
click at [179, 11] on icon "plus" at bounding box center [178, 11] width 6 height 6
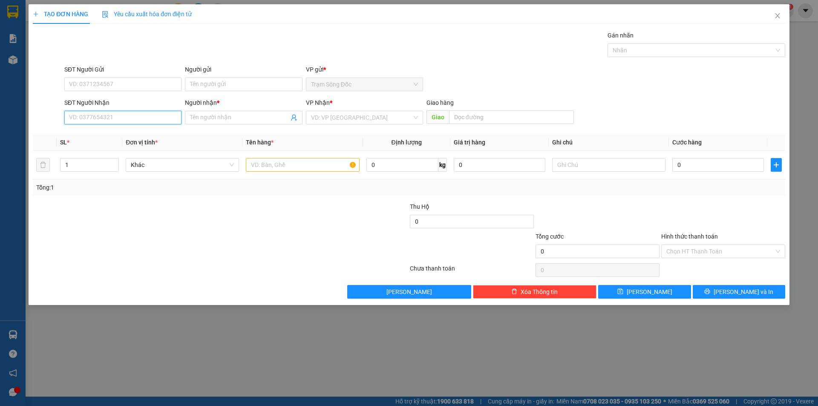
click at [98, 116] on input "SĐT Người Nhận" at bounding box center [122, 118] width 117 height 14
click at [121, 133] on div "0386655691 - SG" at bounding box center [122, 134] width 107 height 9
click at [288, 164] on input "text" at bounding box center [302, 165] width 113 height 14
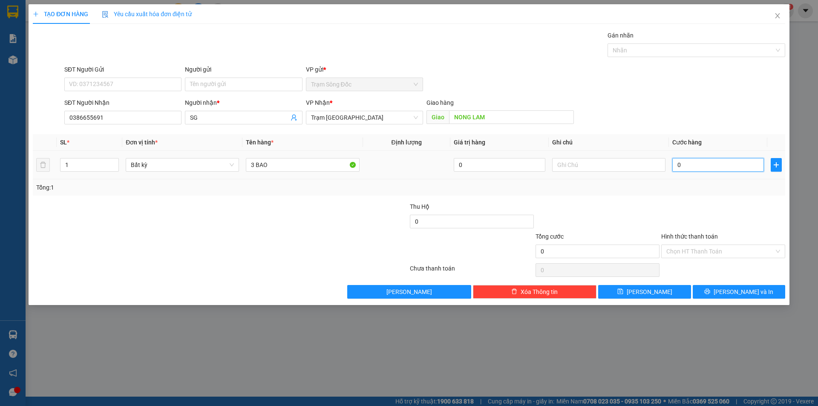
click at [702, 166] on input "0" at bounding box center [718, 165] width 92 height 14
click at [710, 290] on icon "printer" at bounding box center [707, 291] width 6 height 6
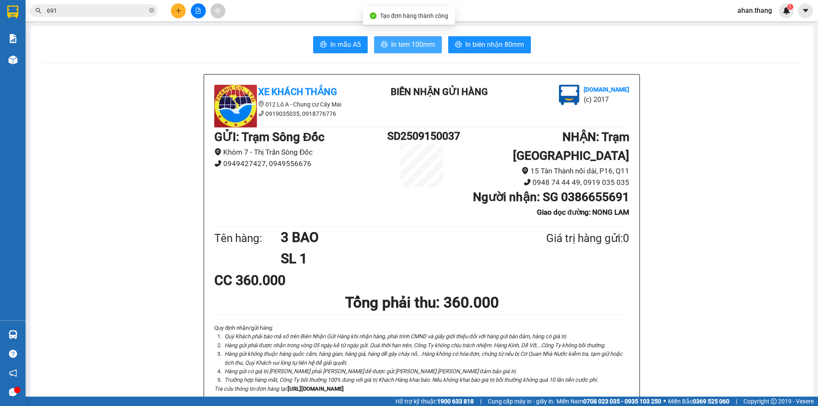
click at [415, 41] on span "In tem 100mm" at bounding box center [413, 44] width 44 height 11
click at [60, 10] on input "691" at bounding box center [97, 10] width 101 height 9
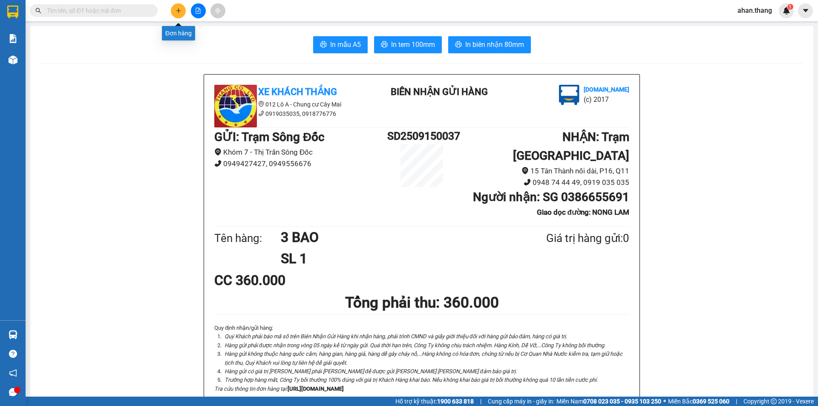
click at [176, 11] on icon "plus" at bounding box center [178, 11] width 6 height 6
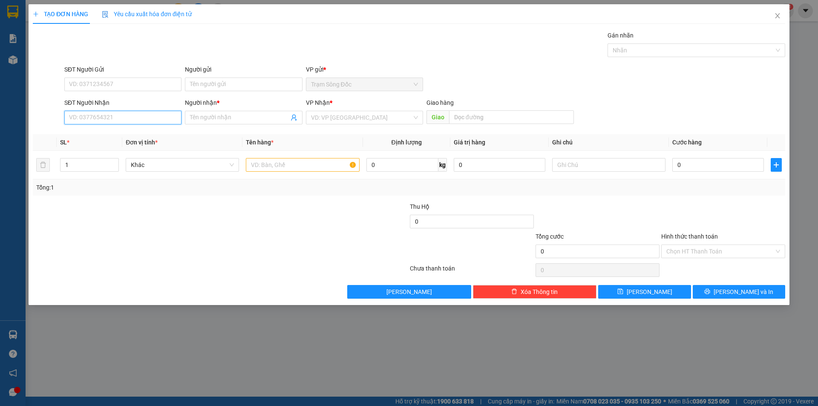
click at [124, 119] on input "SĐT Người Nhận" at bounding box center [122, 118] width 117 height 14
click at [105, 133] on div "0908042558 - [PERSON_NAME]" at bounding box center [122, 134] width 107 height 9
click at [278, 164] on input "text" at bounding box center [302, 165] width 113 height 14
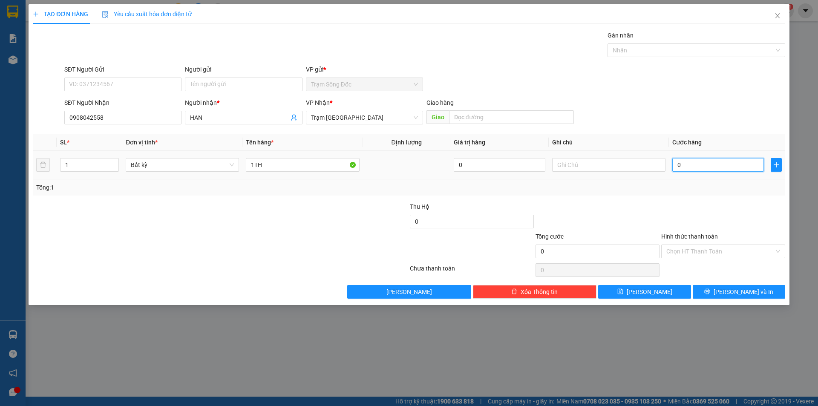
click at [718, 161] on input "0" at bounding box center [718, 165] width 92 height 14
click at [710, 292] on icon "printer" at bounding box center [707, 291] width 6 height 6
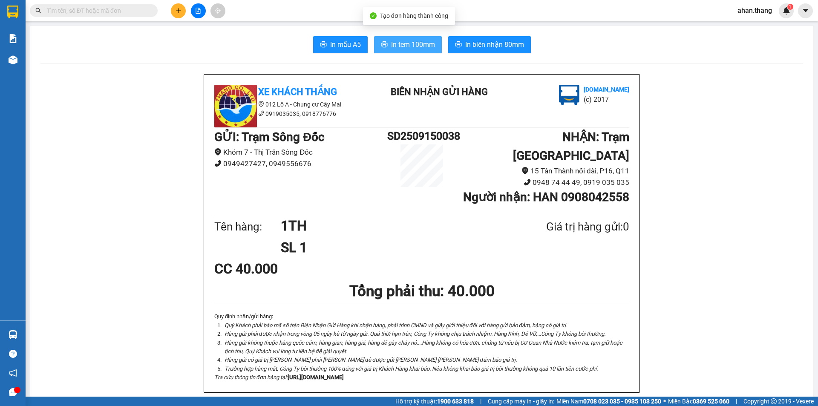
click at [418, 45] on span "In tem 100mm" at bounding box center [413, 44] width 44 height 11
drag, startPoint x: 523, startPoint y: 208, endPoint x: 112, endPoint y: 192, distance: 411.3
click at [73, 11] on input "text" at bounding box center [97, 10] width 101 height 9
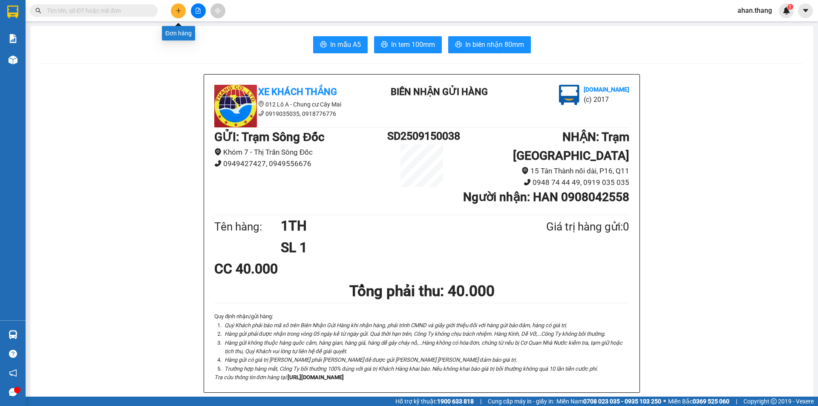
click at [177, 10] on icon "plus" at bounding box center [178, 11] width 6 height 6
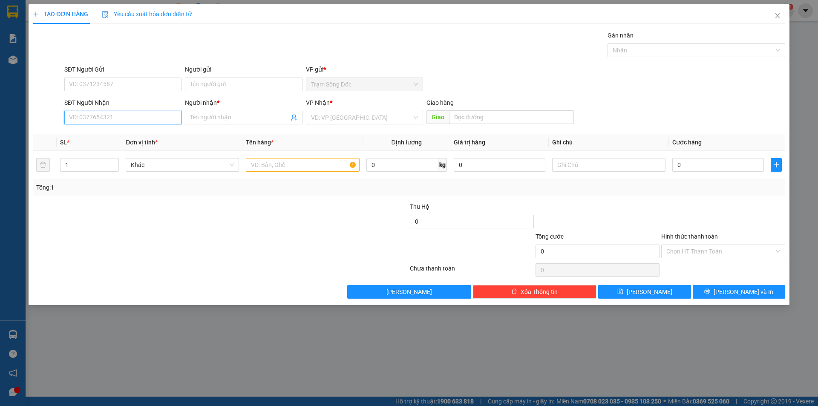
click at [120, 115] on input "SĐT Người Nhận" at bounding box center [122, 118] width 117 height 14
click at [105, 135] on div "0918144659 - SG" at bounding box center [122, 134] width 107 height 9
click at [277, 166] on input "text" at bounding box center [302, 165] width 113 height 14
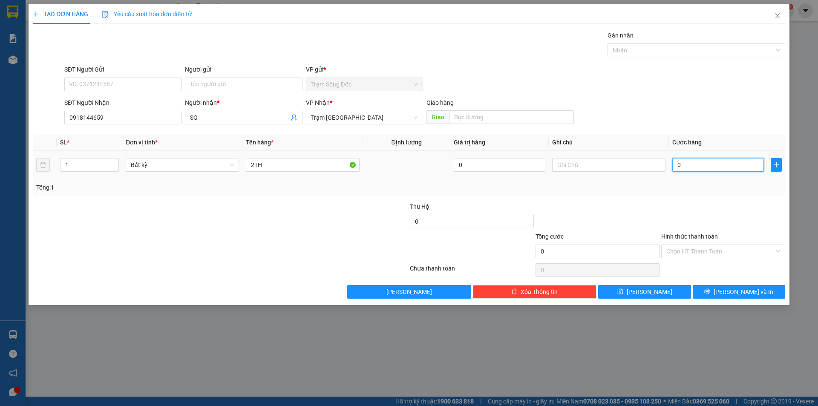
click at [716, 166] on input "0" at bounding box center [718, 165] width 92 height 14
click at [710, 290] on icon "printer" at bounding box center [707, 292] width 6 height 6
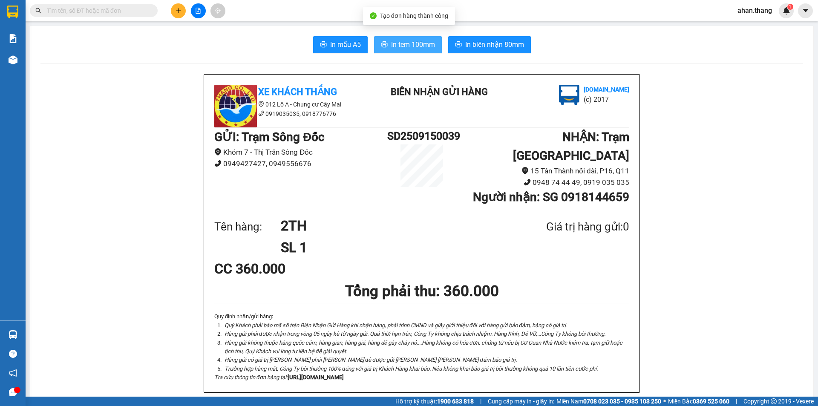
click at [413, 39] on span "In tem 100mm" at bounding box center [413, 44] width 44 height 11
click at [110, 11] on input "text" at bounding box center [97, 10] width 101 height 9
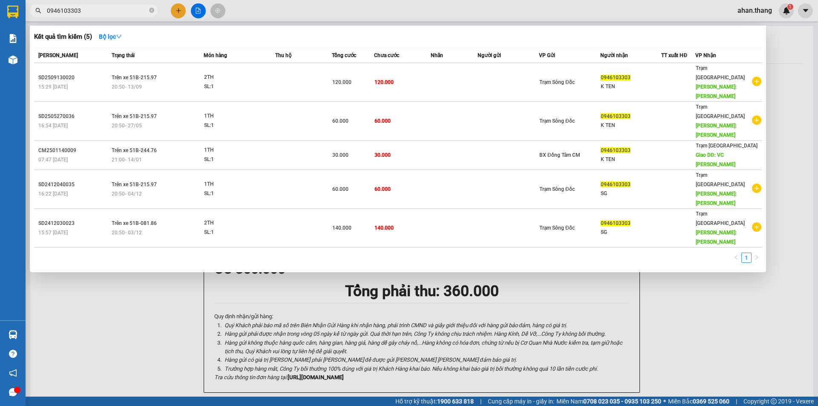
click at [176, 9] on div at bounding box center [409, 203] width 818 height 406
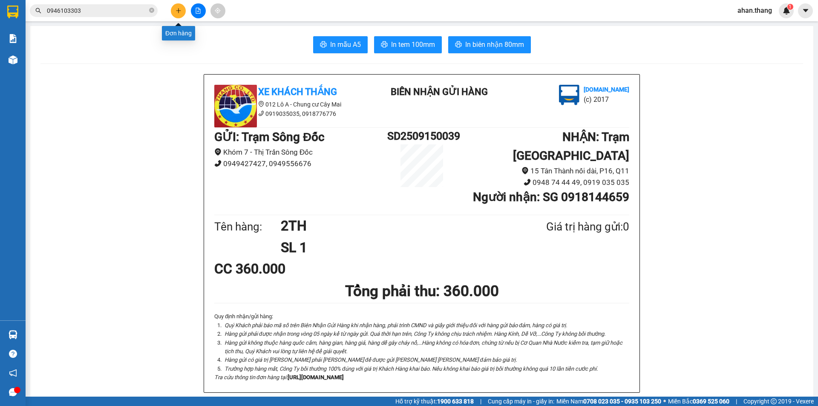
click at [177, 9] on icon "plus" at bounding box center [178, 11] width 6 height 6
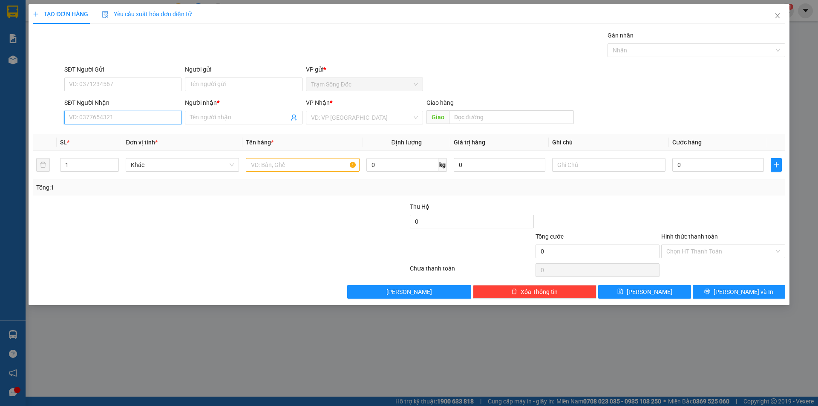
click at [120, 119] on input "SĐT Người Nhận" at bounding box center [122, 118] width 117 height 14
click at [241, 117] on input "Người nhận *" at bounding box center [239, 117] width 98 height 9
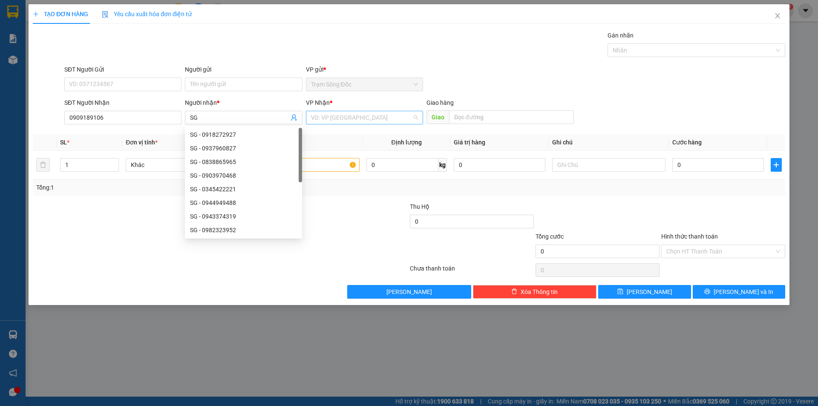
click at [345, 117] on input "search" at bounding box center [361, 117] width 101 height 13
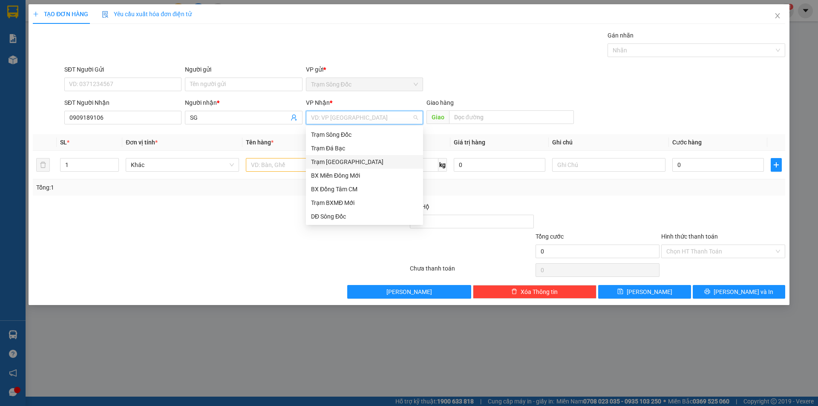
click at [347, 163] on div "Trạm [GEOGRAPHIC_DATA]" at bounding box center [364, 161] width 107 height 9
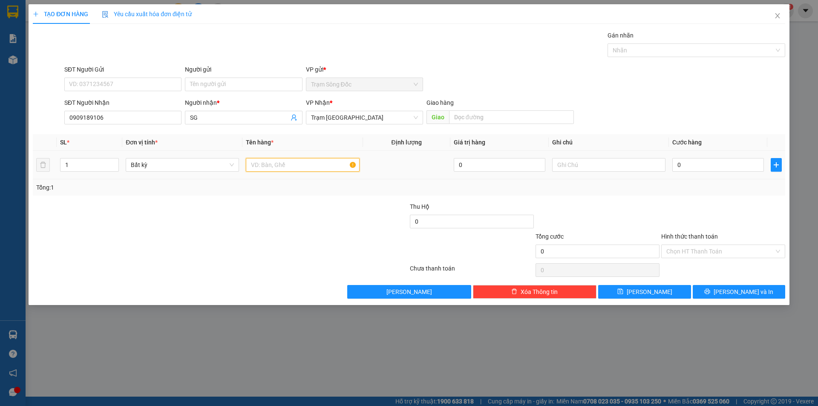
click at [291, 166] on input "text" at bounding box center [302, 165] width 113 height 14
click at [706, 164] on input "0" at bounding box center [718, 165] width 92 height 14
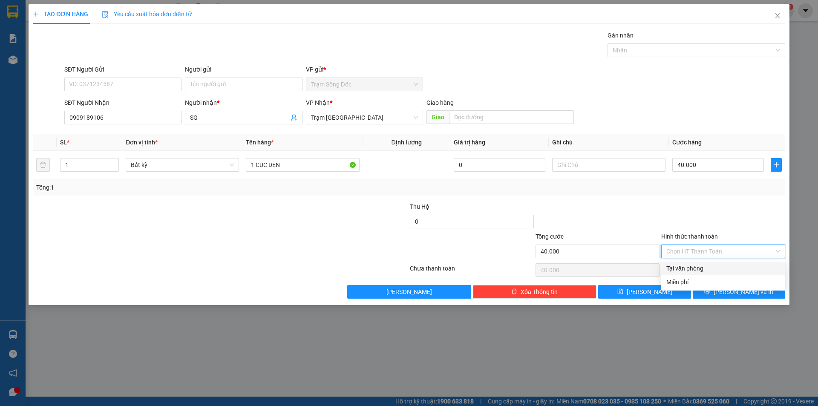
click at [732, 252] on input "Hình thức thanh toán" at bounding box center [720, 251] width 108 height 13
click at [729, 265] on div "Tại văn phòng" at bounding box center [723, 268] width 114 height 9
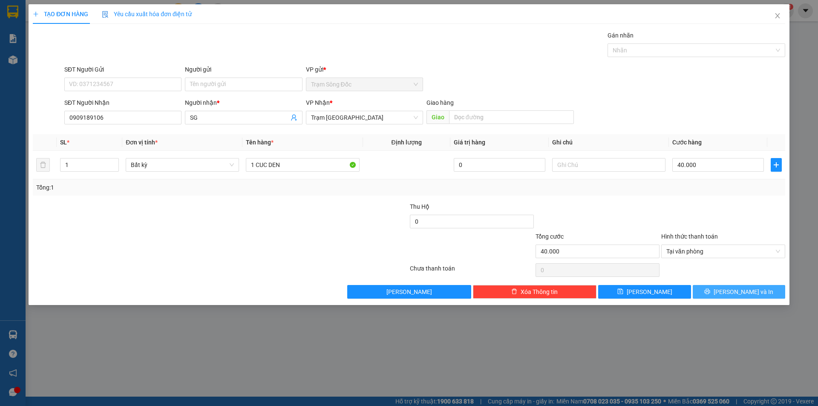
drag, startPoint x: 732, startPoint y: 289, endPoint x: 717, endPoint y: 281, distance: 16.8
click at [731, 289] on span "[PERSON_NAME] và In" at bounding box center [743, 291] width 60 height 9
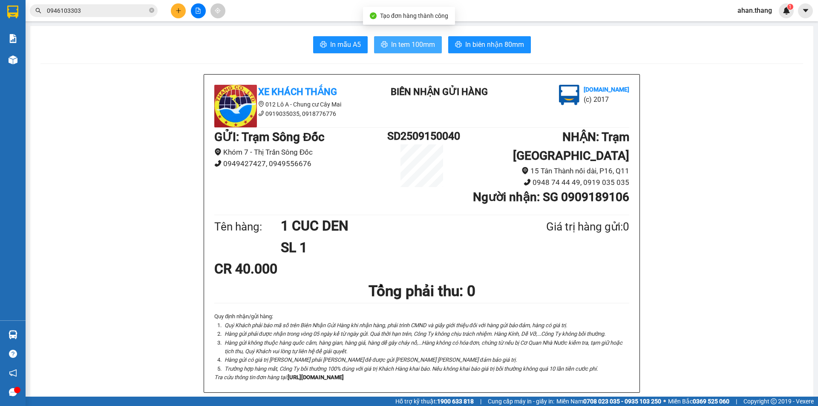
click at [416, 43] on span "In tem 100mm" at bounding box center [413, 44] width 44 height 11
click at [87, 10] on input "0946103303" at bounding box center [97, 10] width 101 height 9
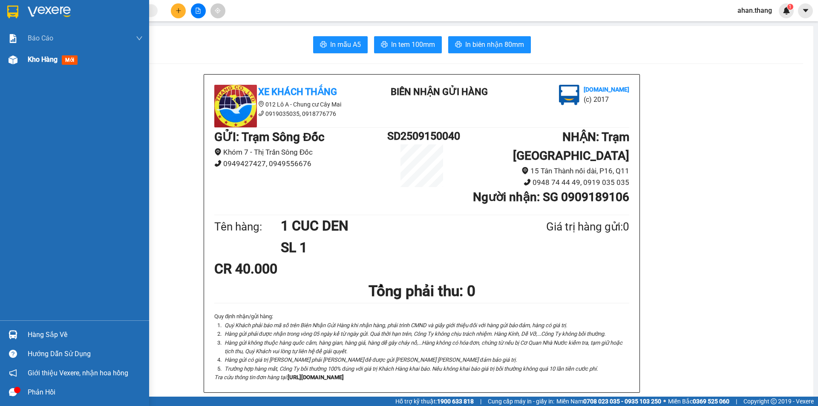
click at [30, 59] on span "Kho hàng" at bounding box center [43, 59] width 30 height 8
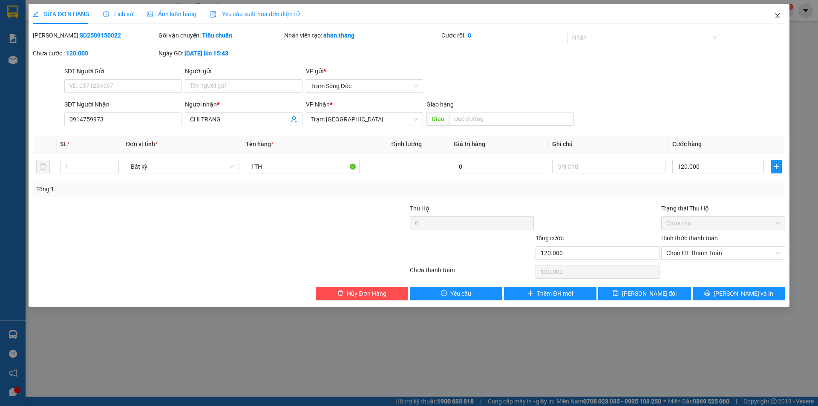
click at [776, 14] on icon "close" at bounding box center [777, 15] width 7 height 7
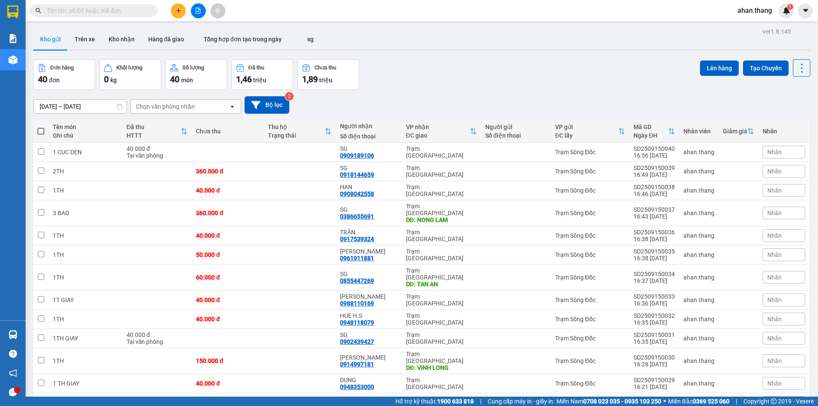
click at [39, 131] on span at bounding box center [40, 131] width 7 height 7
click at [41, 127] on input "checkbox" at bounding box center [41, 127] width 0 height 0
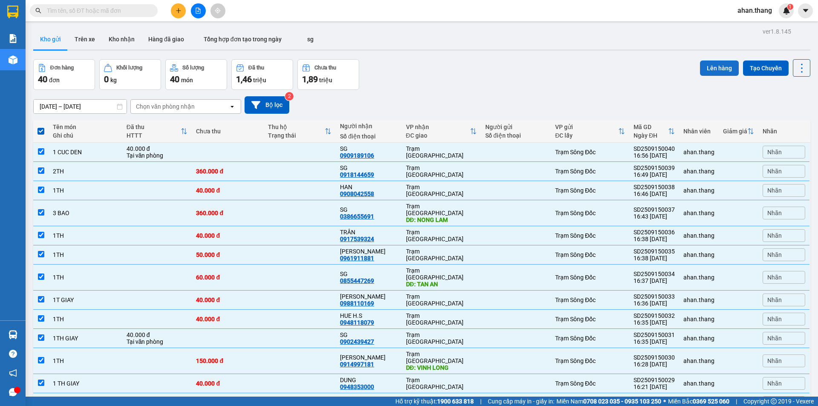
click at [716, 67] on button "Lên hàng" at bounding box center [719, 67] width 39 height 15
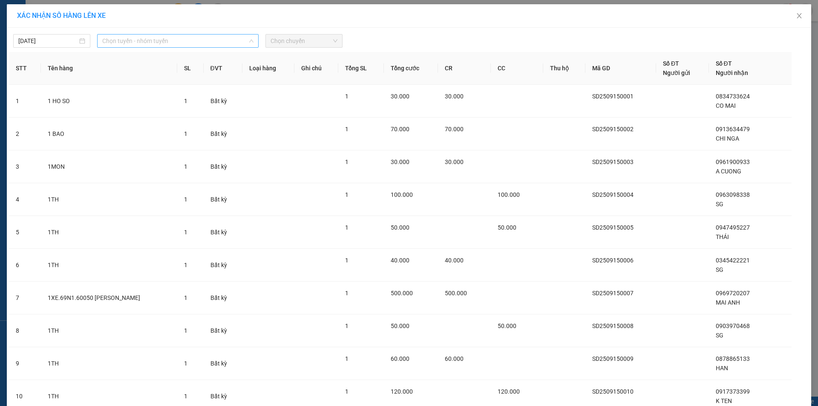
click at [126, 39] on span "Chọn tuyến - nhóm tuyến" at bounding box center [177, 40] width 151 height 13
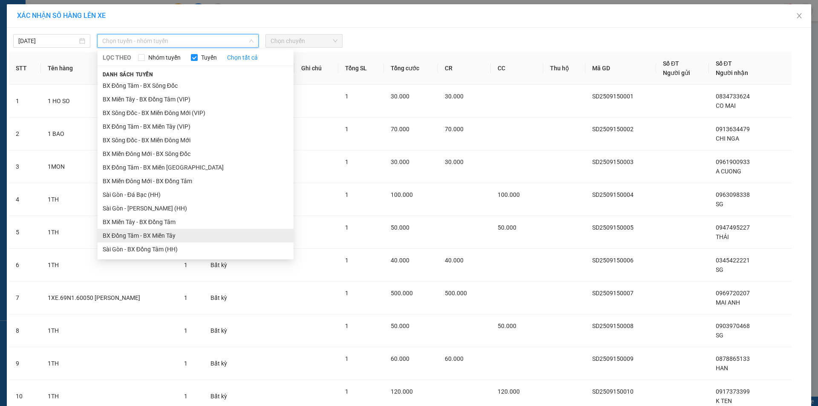
click at [124, 233] on li "BX Đồng Tâm - BX Miền Tây" at bounding box center [196, 236] width 196 height 14
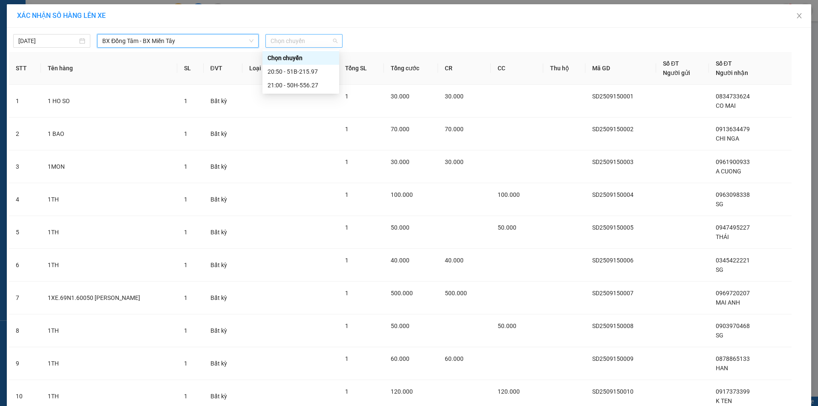
click at [292, 37] on span "Chọn chuyến" at bounding box center [303, 40] width 67 height 13
click at [289, 72] on div "20:50 - 51B-215.97" at bounding box center [300, 71] width 66 height 9
